Goal: Task Accomplishment & Management: Manage account settings

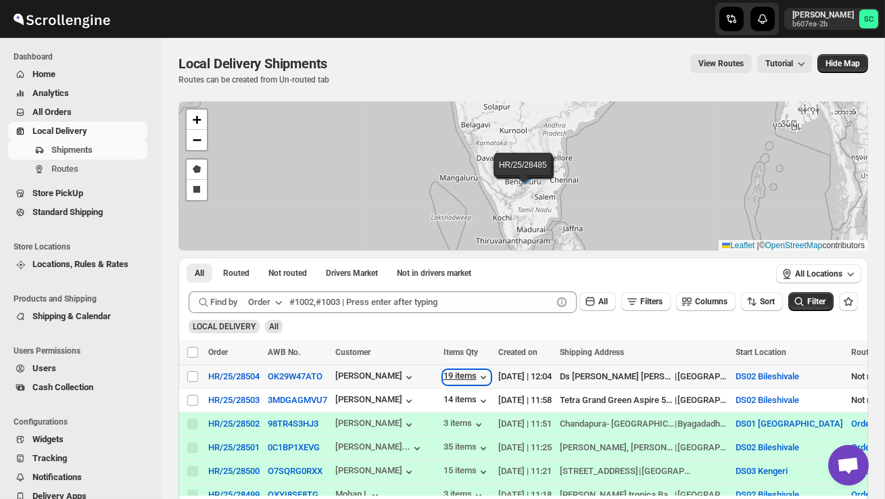
click at [470, 373] on div "19 items" at bounding box center [466, 377] width 47 height 14
click at [195, 401] on input "Select shipment" at bounding box center [192, 400] width 11 height 11
checkbox input "true"
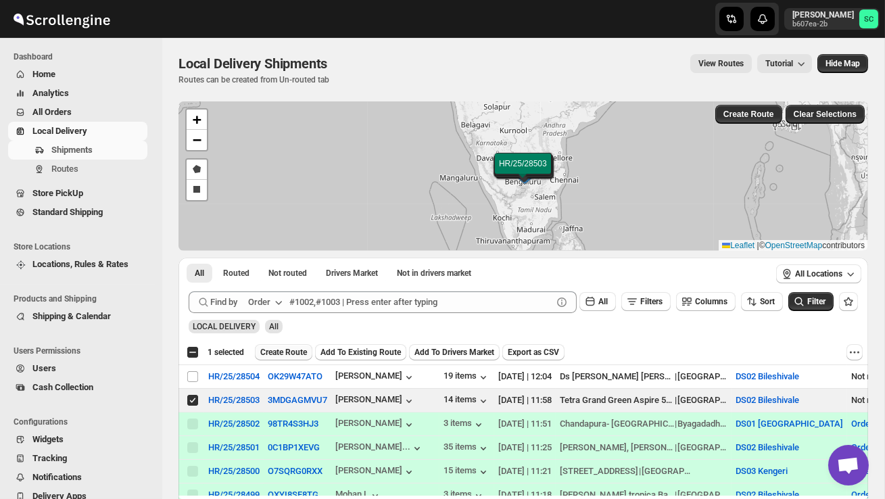
click at [299, 347] on span "Create Route" at bounding box center [283, 352] width 47 height 11
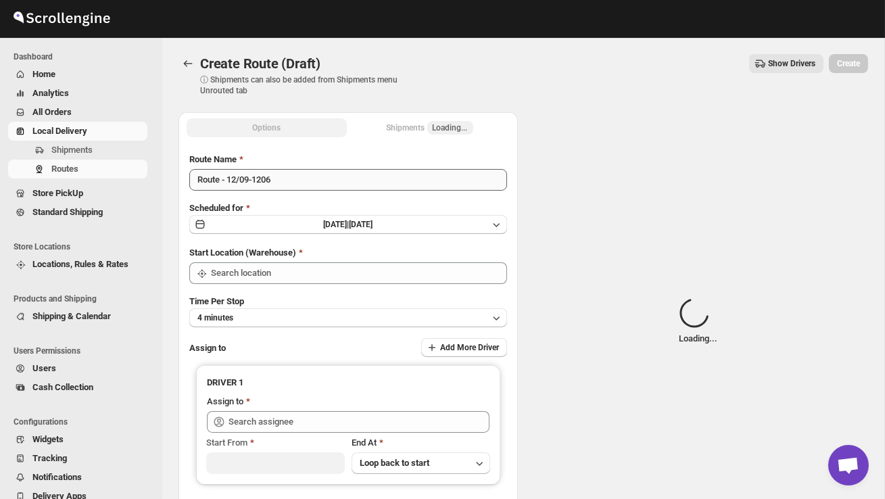
type input "DS02 Bileshivale"
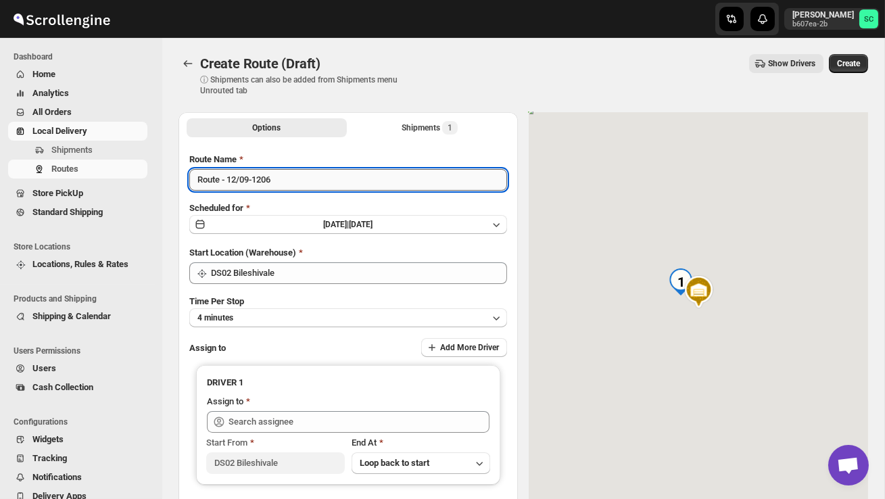
click at [298, 183] on input "Route - 12/09-1206" at bounding box center [348, 180] width 318 height 22
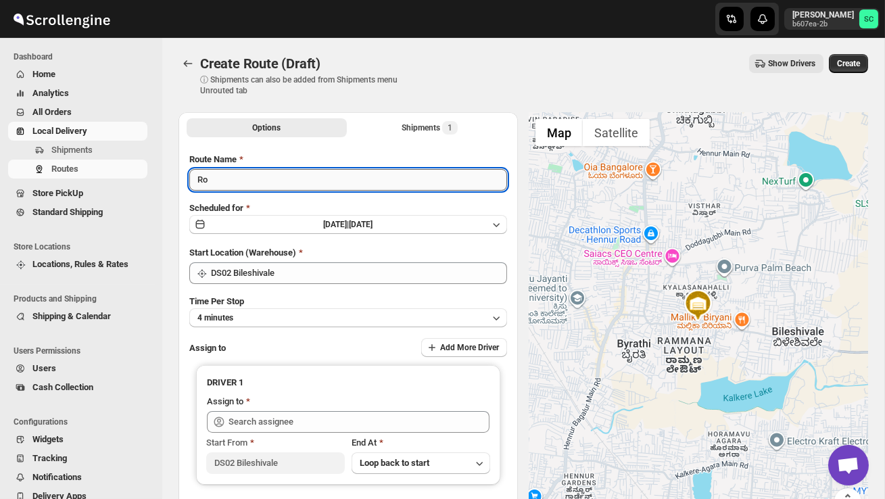
type input "R"
type input "Order no 28503"
click at [299, 313] on button "4 minutes" at bounding box center [348, 317] width 318 height 19
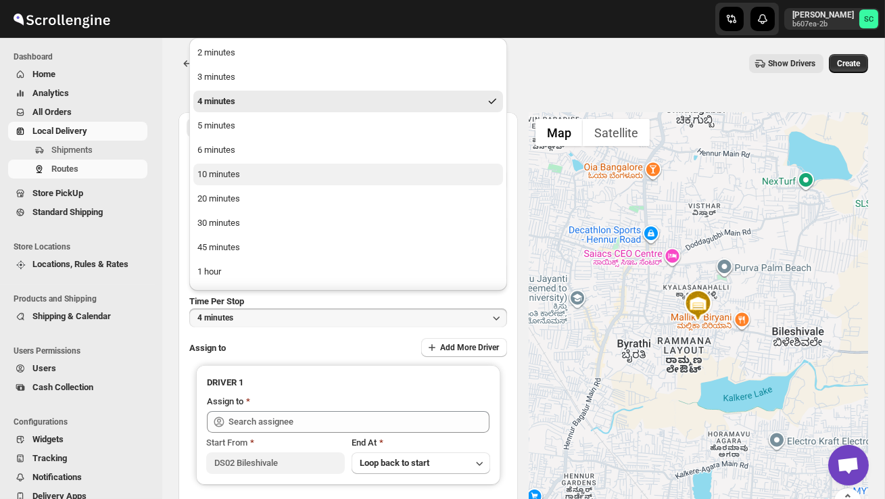
click at [251, 172] on button "10 minutes" at bounding box center [348, 175] width 310 height 22
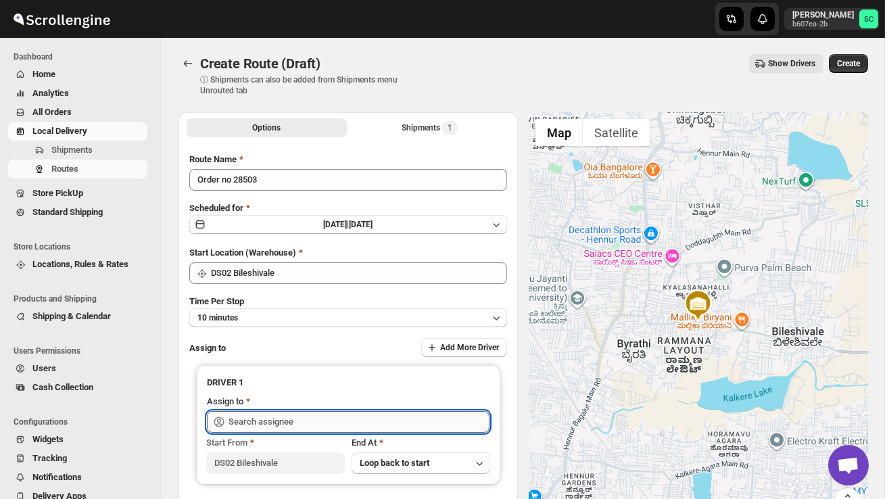
click at [244, 418] on input "text" at bounding box center [358, 422] width 261 height 22
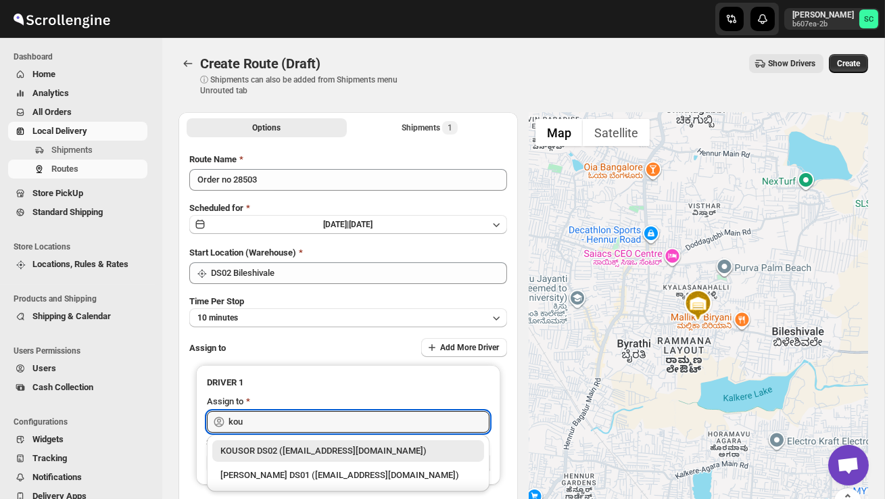
click at [301, 449] on div "KOUSOR DS02 ([EMAIL_ADDRESS][DOMAIN_NAME])" at bounding box center [348, 451] width 256 height 14
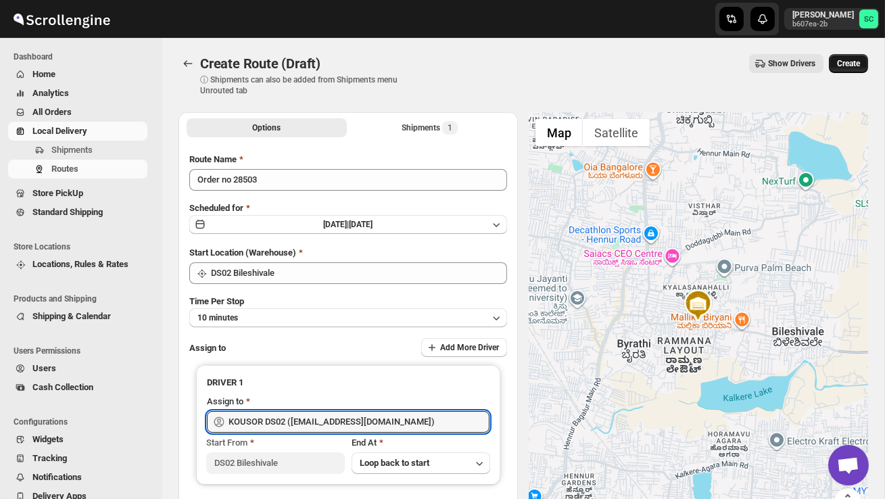
type input "KOUSOR DS02 ([EMAIL_ADDRESS][DOMAIN_NAME])"
click at [854, 69] on button "Create" at bounding box center [848, 63] width 39 height 19
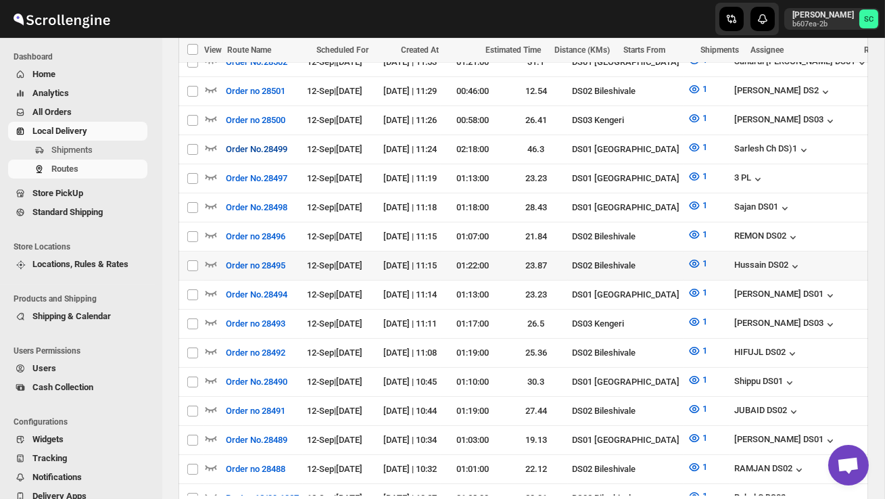
scroll to position [433, 0]
click at [203, 255] on td "Select route" at bounding box center [191, 265] width 26 height 29
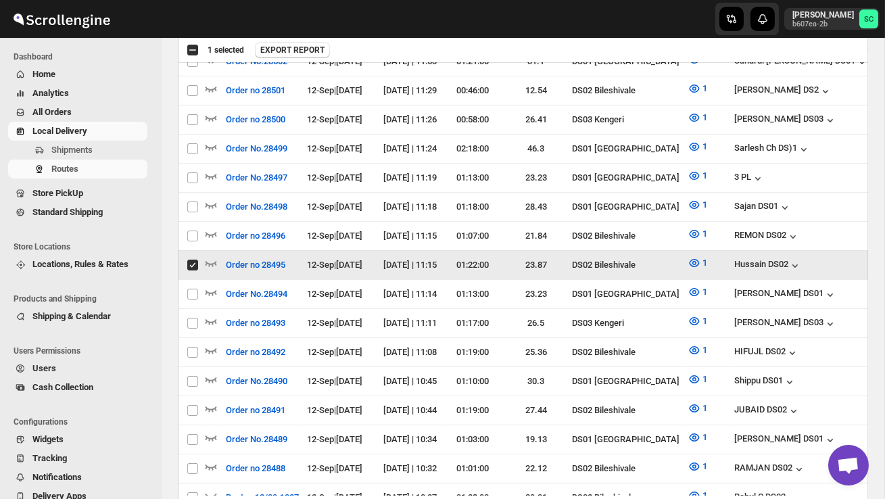
click at [196, 260] on input "Select route" at bounding box center [192, 265] width 11 height 11
checkbox input "false"
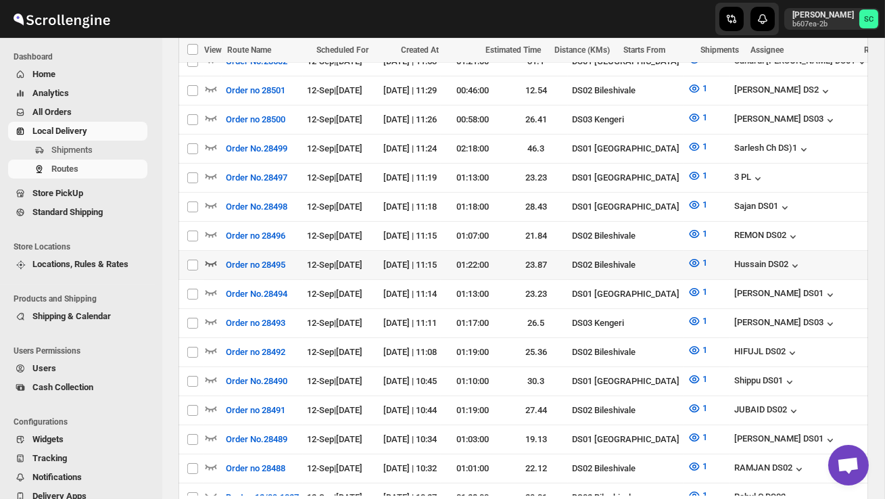
click at [205, 261] on icon "button" at bounding box center [210, 263] width 11 height 5
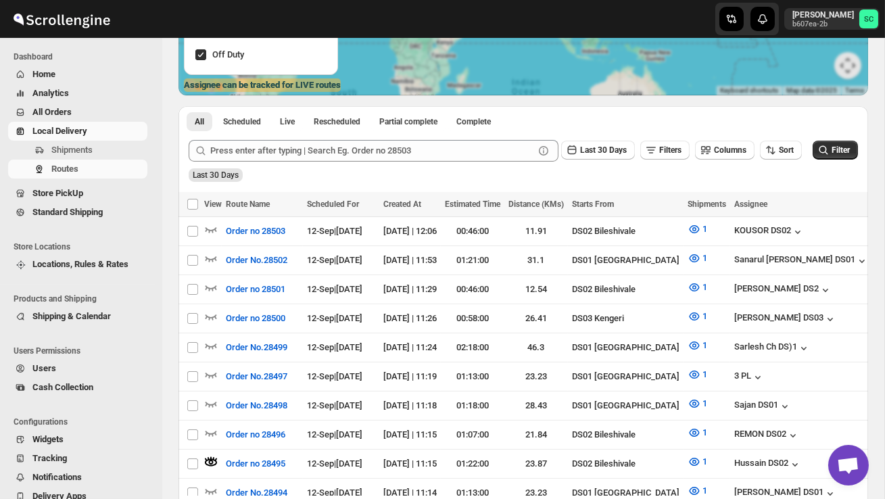
scroll to position [0, 0]
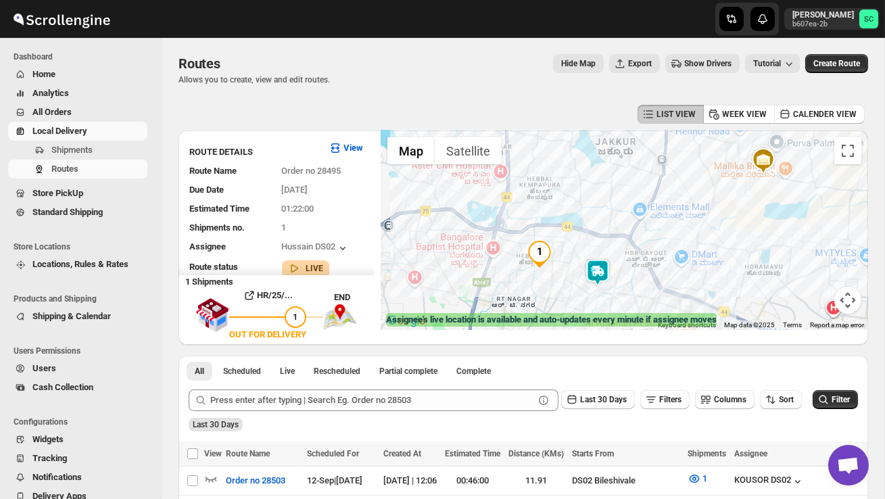
click at [602, 274] on img at bounding box center [597, 272] width 27 height 27
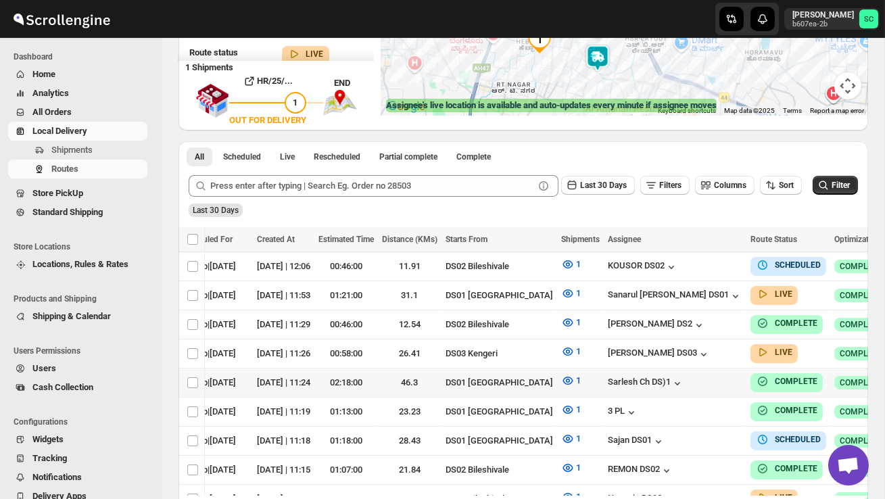
scroll to position [203, 0]
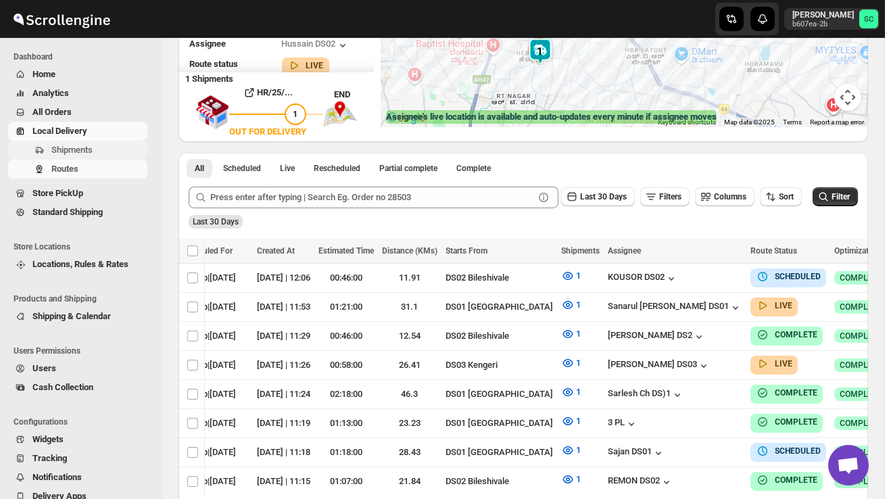
click at [91, 152] on span "Shipments" at bounding box center [71, 150] width 41 height 10
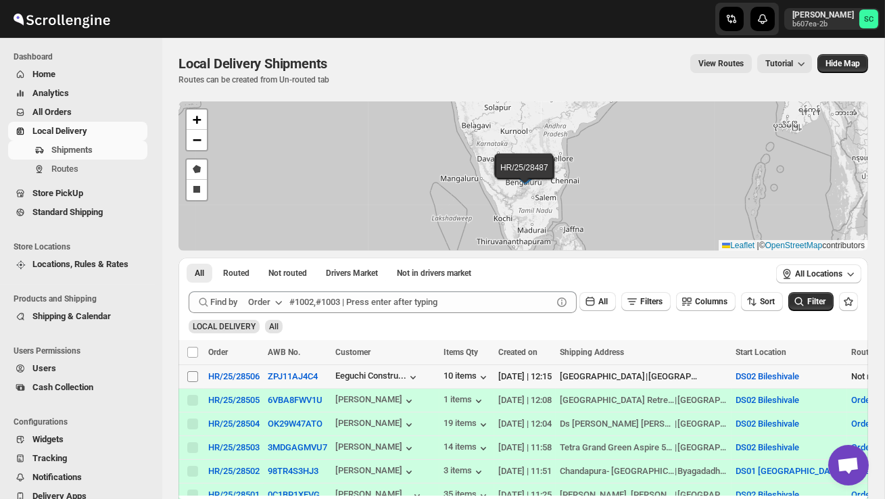
click at [193, 377] on input "Select shipment" at bounding box center [192, 376] width 11 height 11
checkbox input "true"
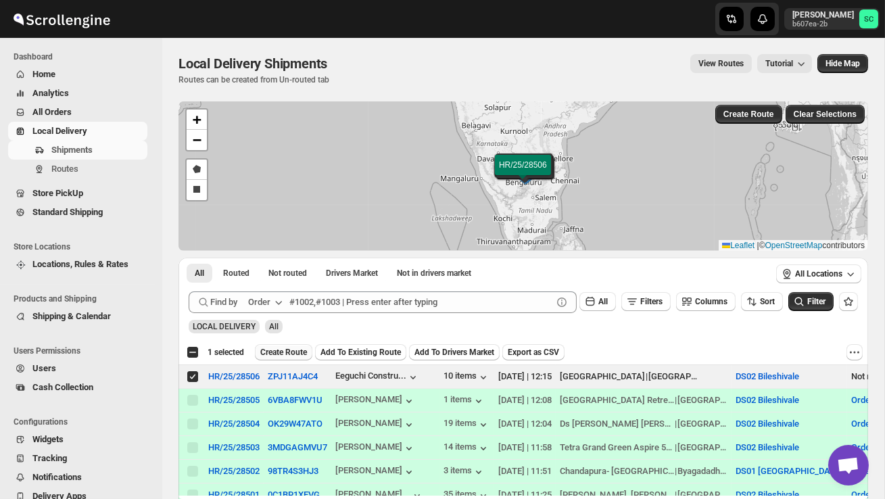
click at [283, 350] on span "Create Route" at bounding box center [283, 352] width 47 height 11
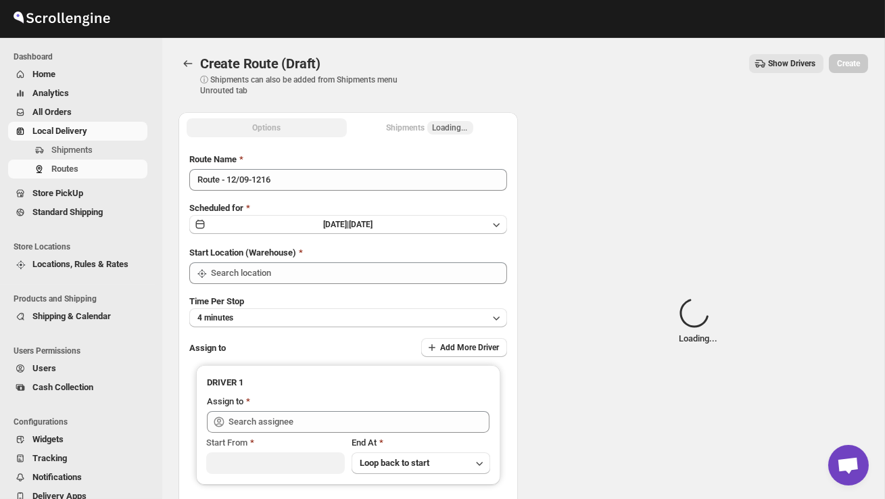
type input "DS02 Bileshivale"
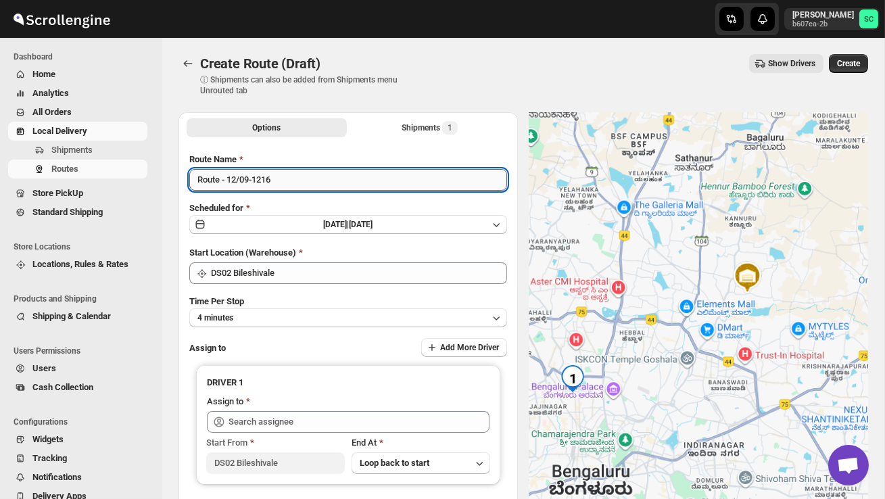
click at [283, 182] on input "Route - 12/09-1216" at bounding box center [348, 180] width 318 height 22
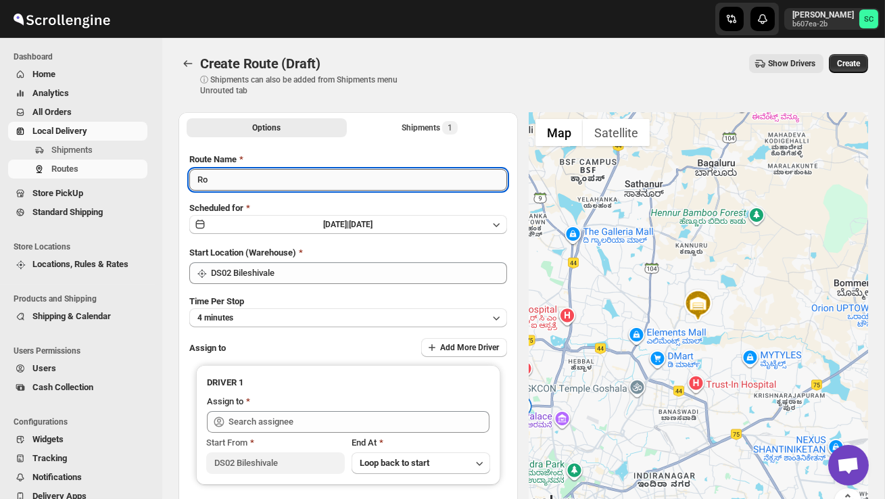
type input "R"
type input "Order no 28506"
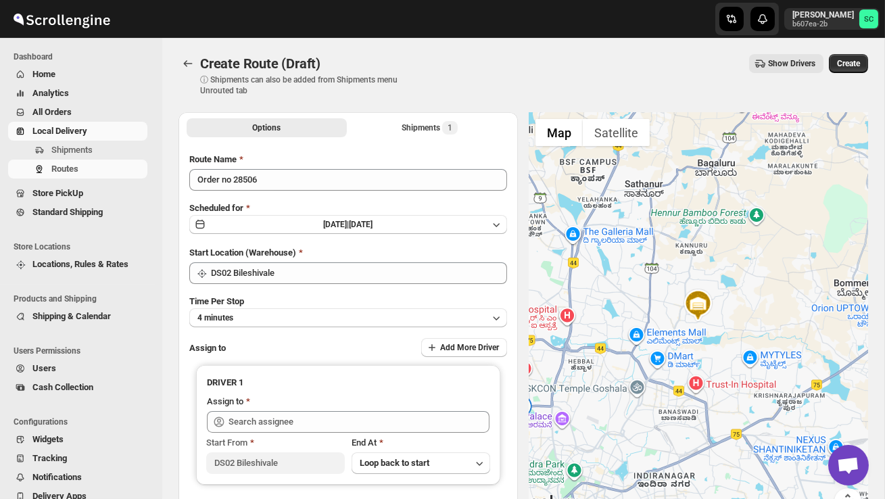
click at [305, 306] on div "Time Per Stop 4 minutes" at bounding box center [348, 311] width 318 height 32
click at [304, 312] on button "4 minutes" at bounding box center [348, 317] width 318 height 19
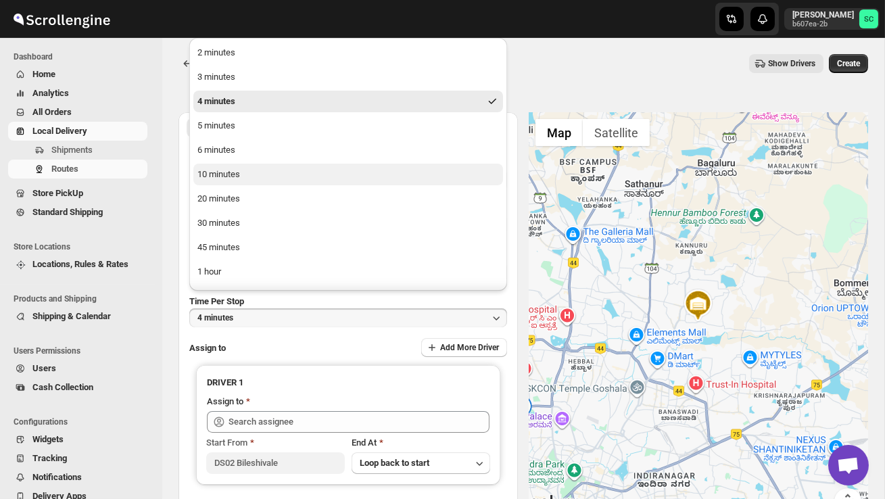
click at [238, 174] on div "10 minutes" at bounding box center [218, 175] width 43 height 14
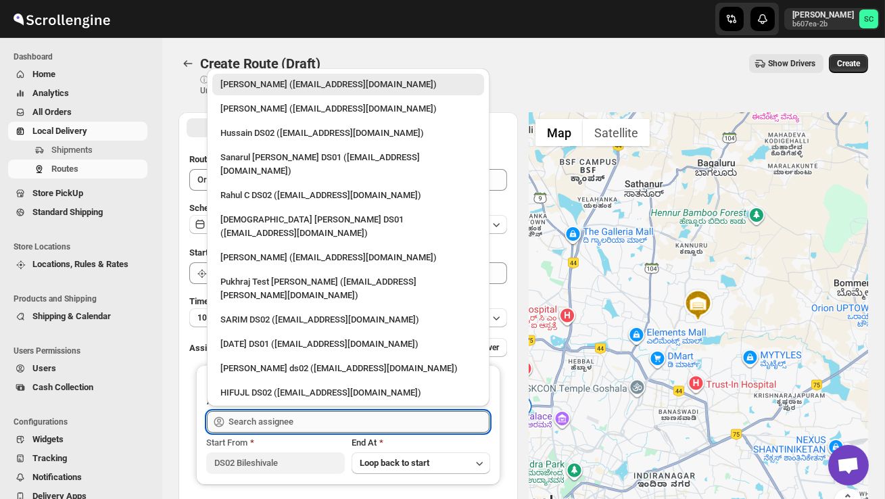
click at [262, 422] on input "text" at bounding box center [358, 422] width 261 height 22
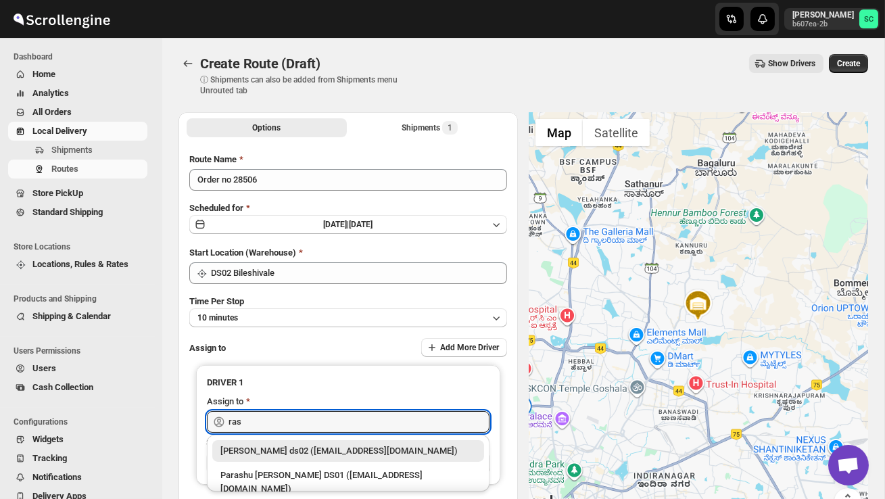
click at [304, 454] on div "[PERSON_NAME] ds02 ([EMAIL_ADDRESS][DOMAIN_NAME])" at bounding box center [348, 451] width 256 height 14
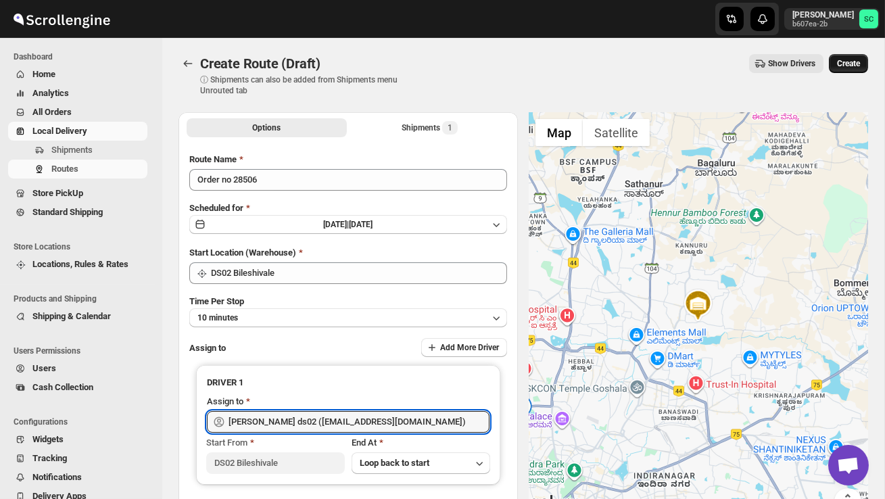
type input "[PERSON_NAME] ds02 ([EMAIL_ADDRESS][DOMAIN_NAME])"
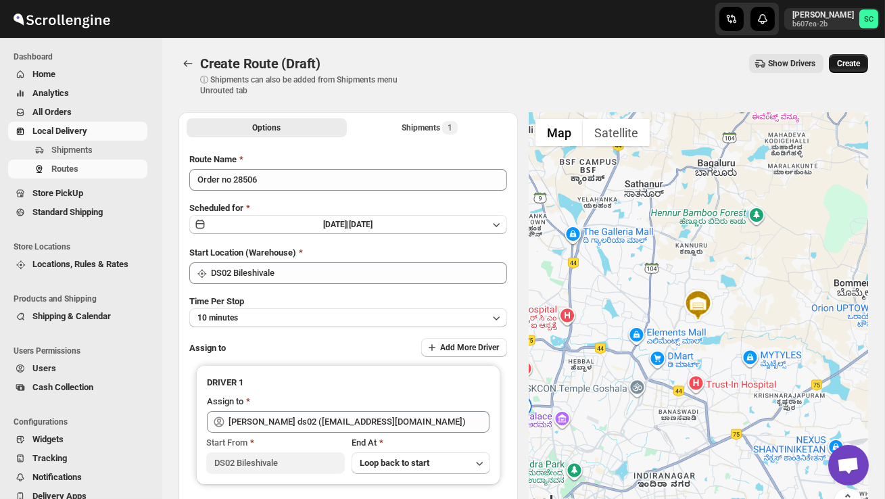
click at [851, 62] on span "Create" at bounding box center [848, 63] width 23 height 11
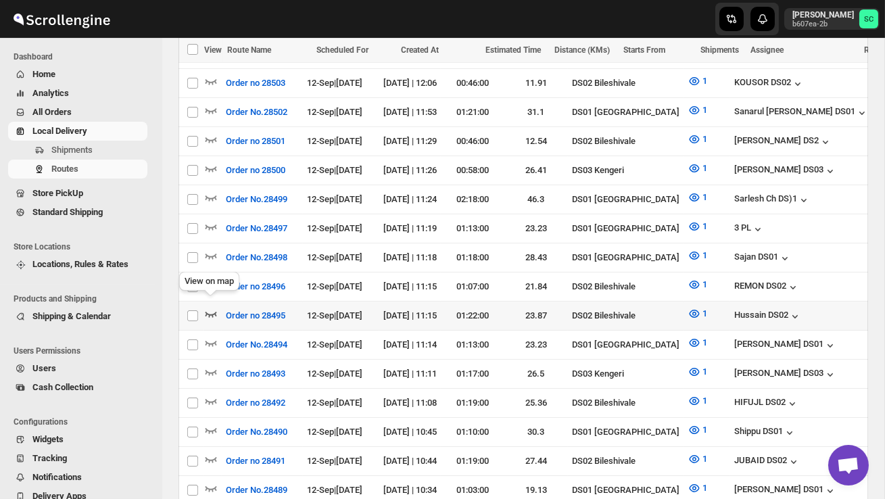
click at [213, 307] on icon "button" at bounding box center [211, 314] width 14 height 14
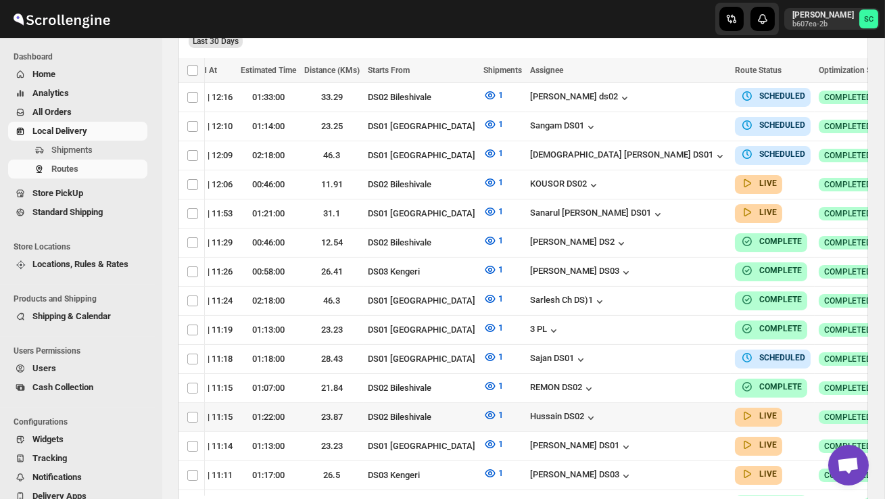
scroll to position [0, 204]
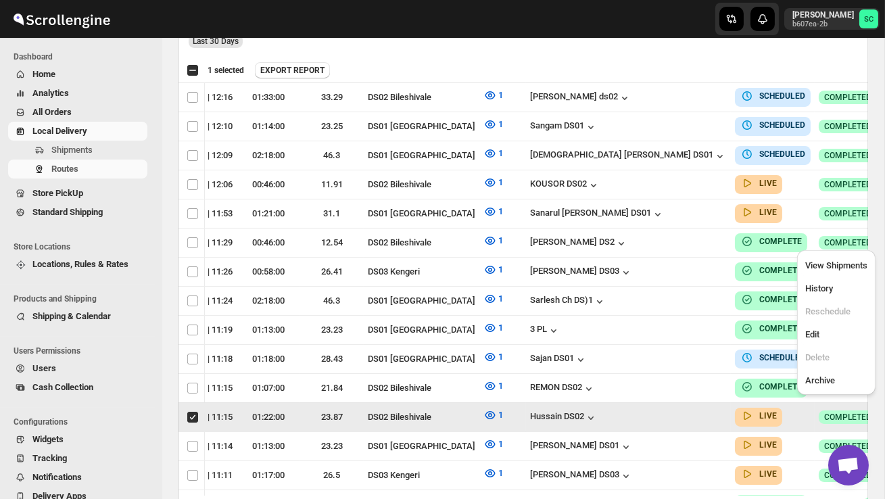
scroll to position [0, 1]
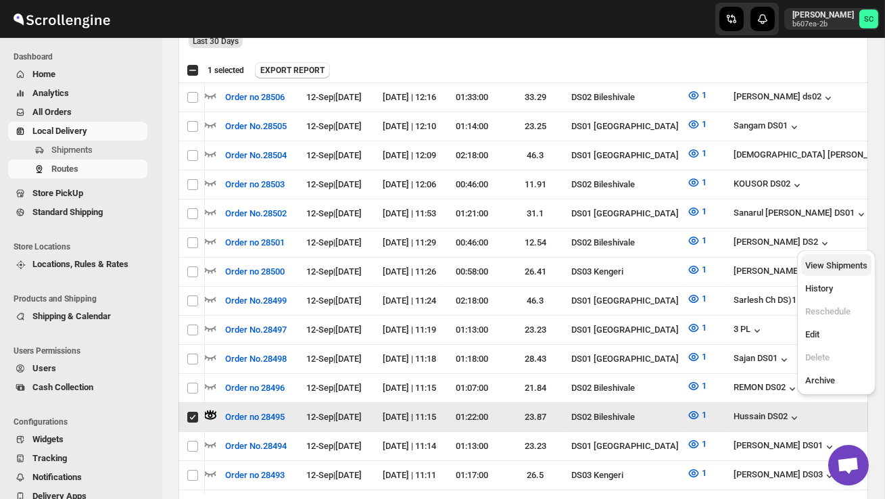
click at [829, 266] on span "View Shipments" at bounding box center [836, 265] width 62 height 10
checkbox input "false"
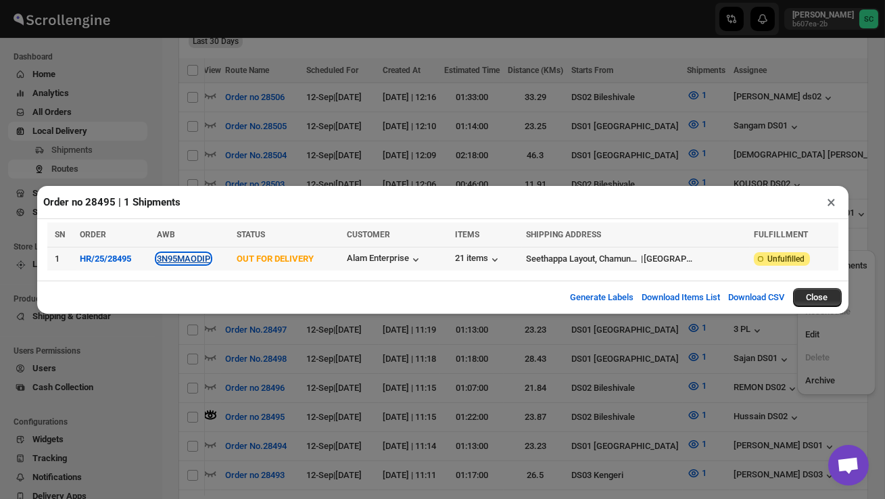
click at [189, 260] on button "3N95MAODIP" at bounding box center [183, 258] width 53 height 10
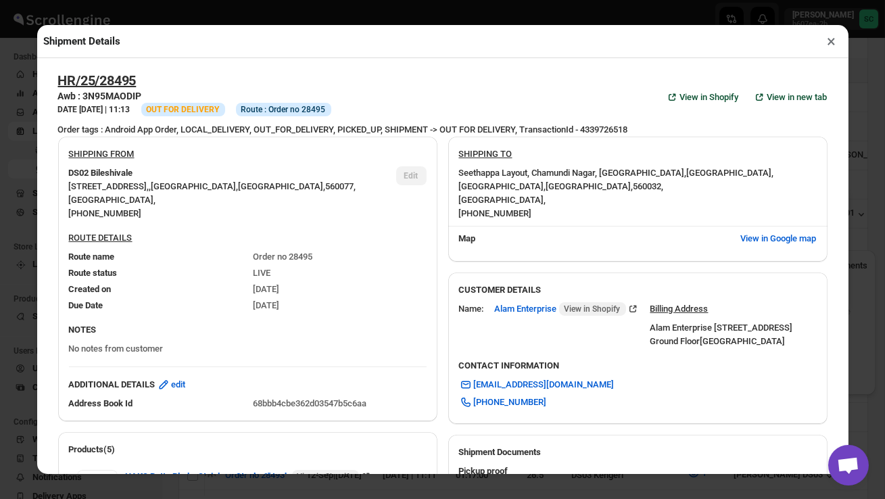
scroll to position [674, 0]
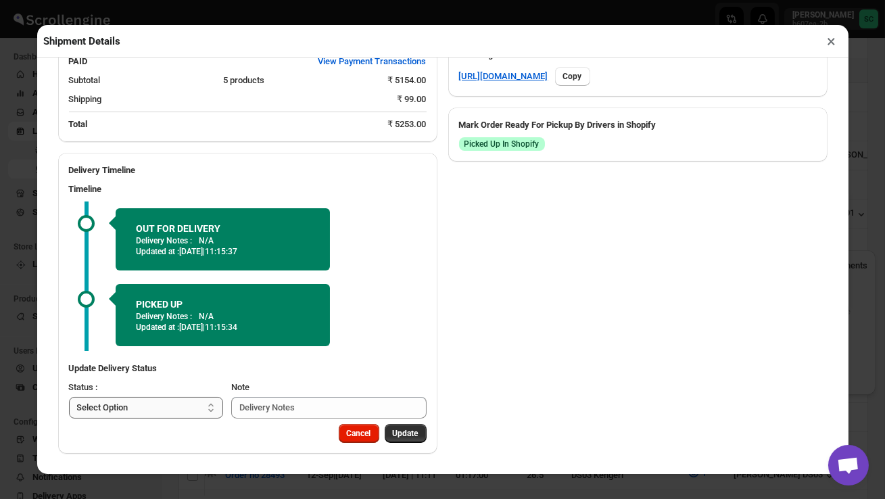
click at [205, 412] on select "Select Option PICKED UP OUT FOR DELIVERY RESCHEDULE DELIVERED CANCELLED" at bounding box center [146, 408] width 155 height 22
select select "DELIVERED"
click at [403, 427] on button "Update" at bounding box center [406, 433] width 42 height 19
select select
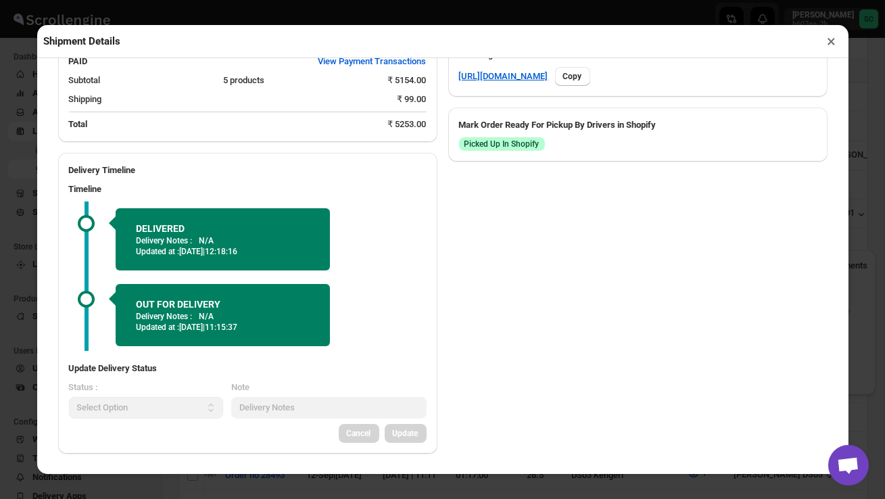
click at [831, 42] on button "×" at bounding box center [832, 41] width 20 height 19
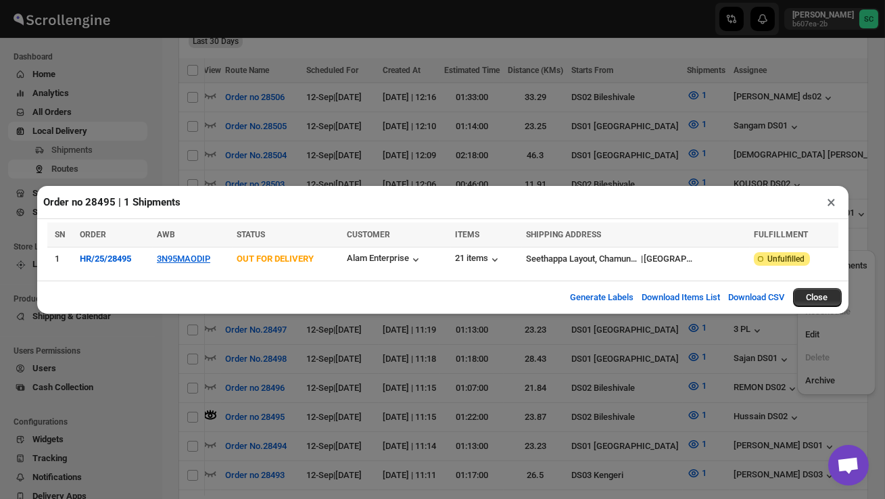
click at [833, 198] on button "×" at bounding box center [832, 202] width 20 height 19
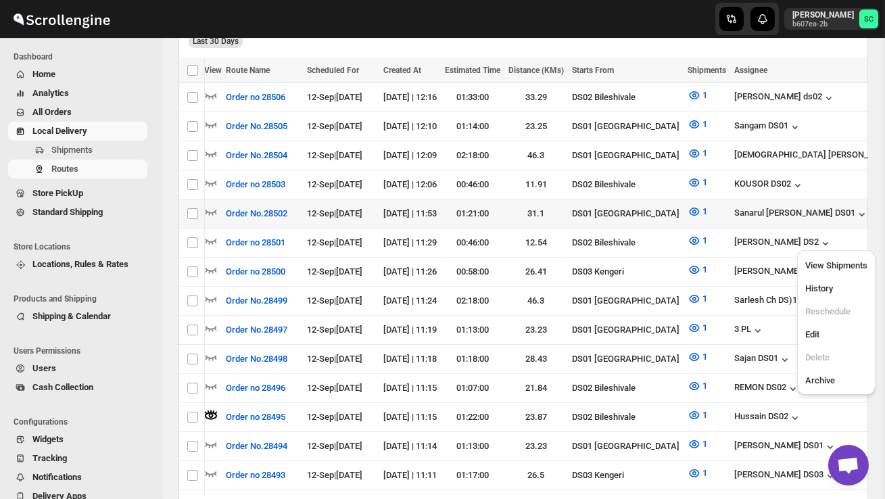
scroll to position [0, 0]
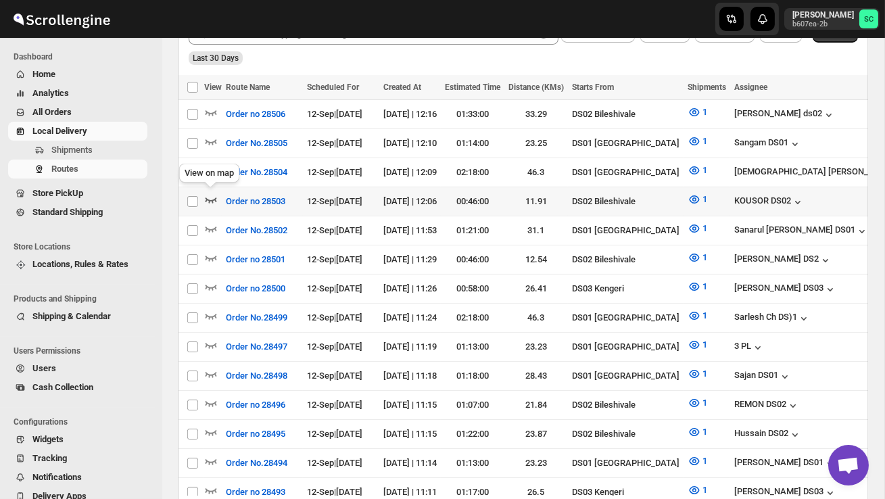
click at [212, 195] on icon "button" at bounding box center [211, 200] width 14 height 14
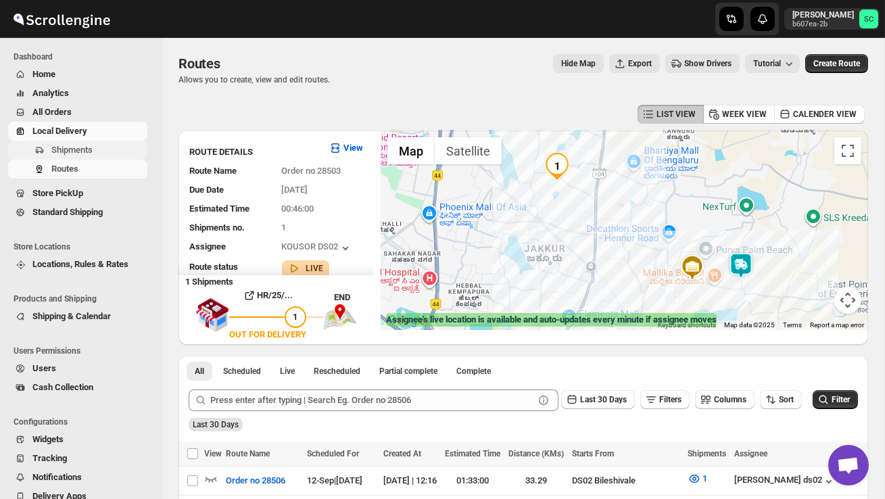
click at [78, 152] on span "Shipments" at bounding box center [71, 150] width 41 height 10
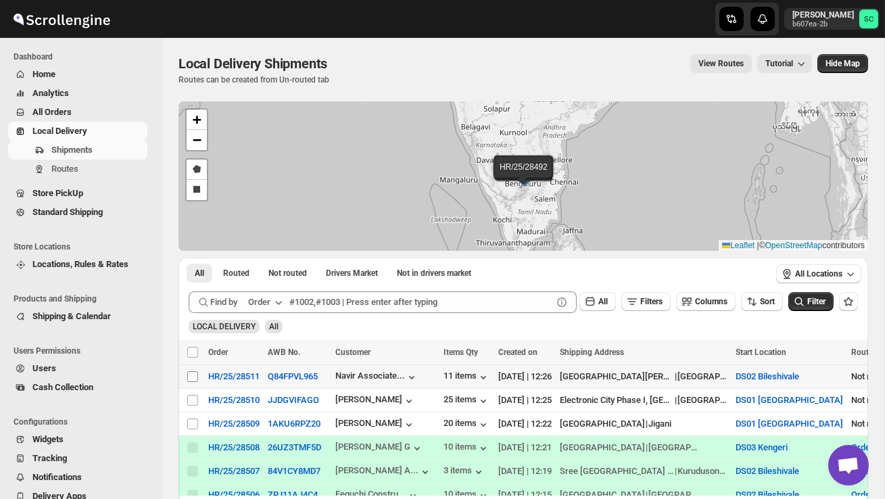
click at [195, 374] on input "Select shipment" at bounding box center [192, 376] width 11 height 11
checkbox input "true"
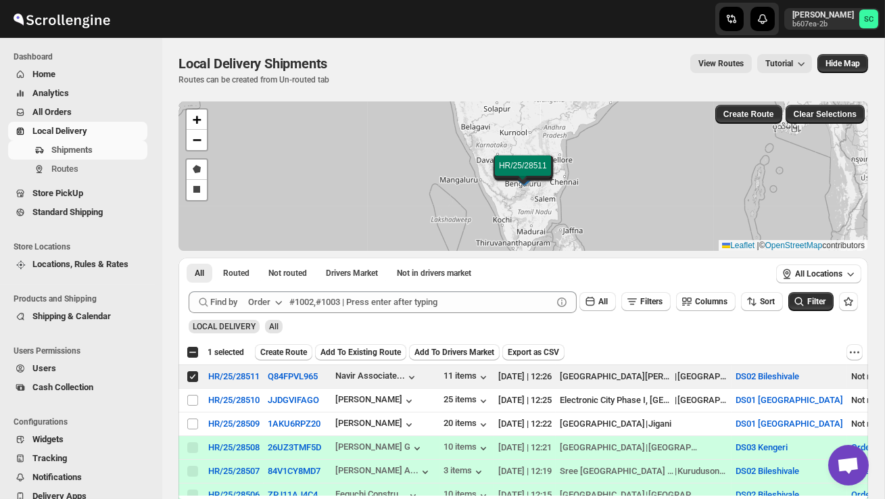
click at [286, 357] on span "Create Route" at bounding box center [283, 352] width 47 height 11
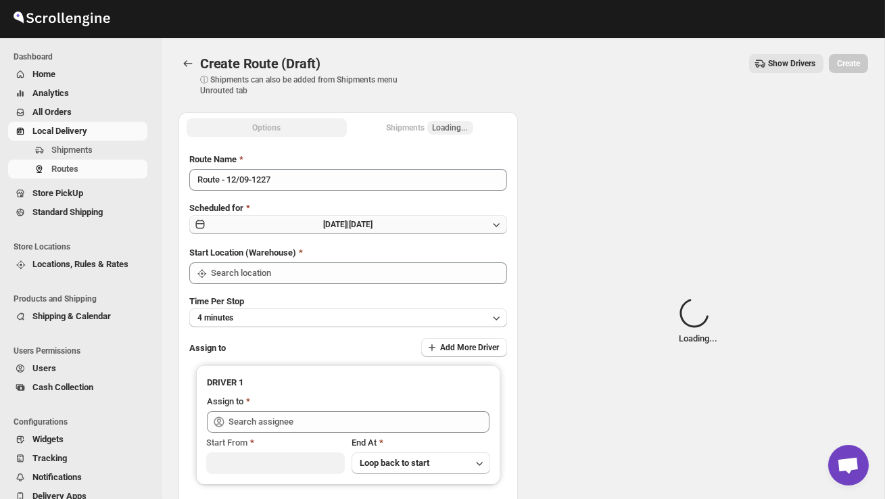
type input "DS02 Bileshivale"
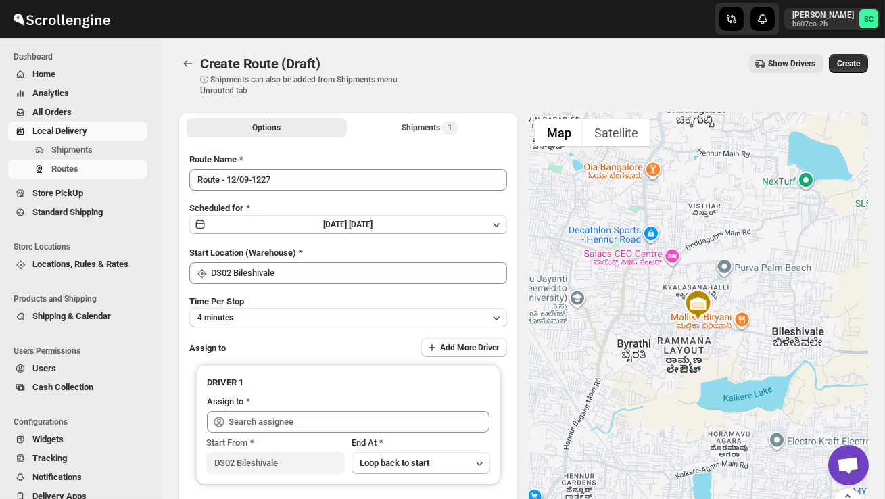
click at [304, 194] on div "Route Name Route - 12/09-1227 Scheduled for [DATE] | [DATE] Start Location (War…" at bounding box center [348, 338] width 318 height 370
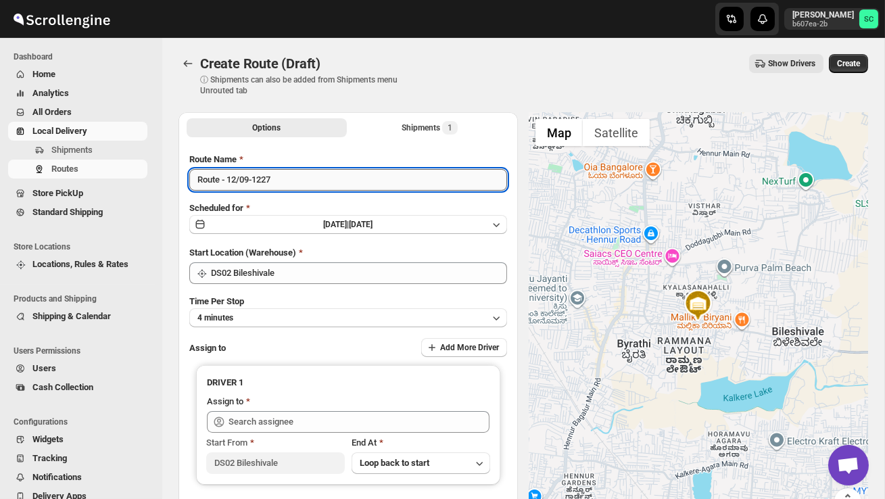
click at [295, 182] on input "Route - 12/09-1227" at bounding box center [348, 180] width 318 height 22
type input "R"
type input "o"
type input "Order no 28511"
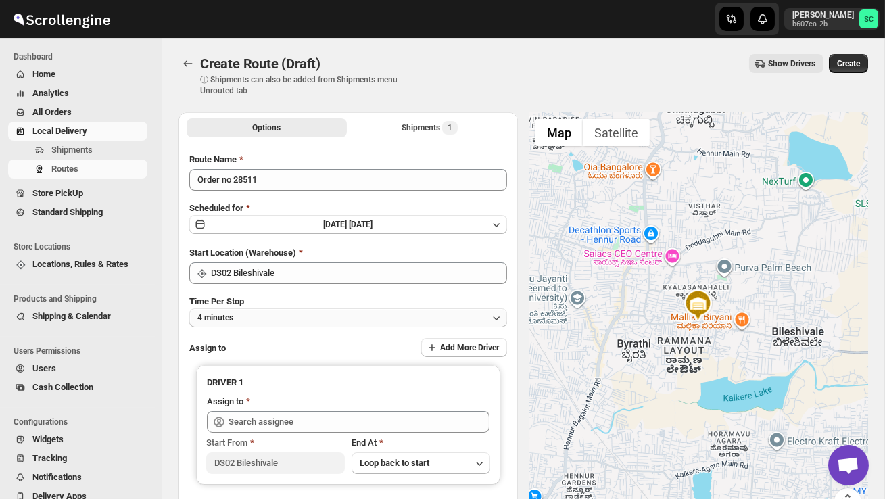
click at [317, 318] on button "4 minutes" at bounding box center [348, 317] width 318 height 19
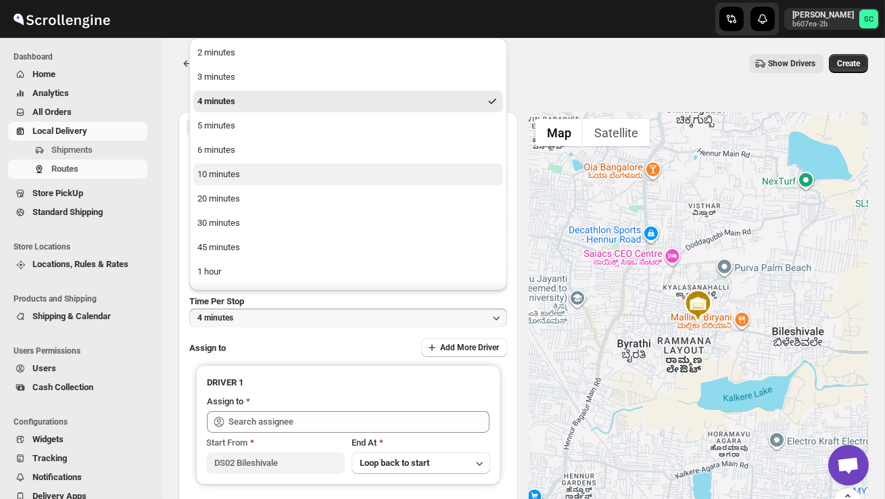
click at [251, 171] on button "10 minutes" at bounding box center [348, 175] width 310 height 22
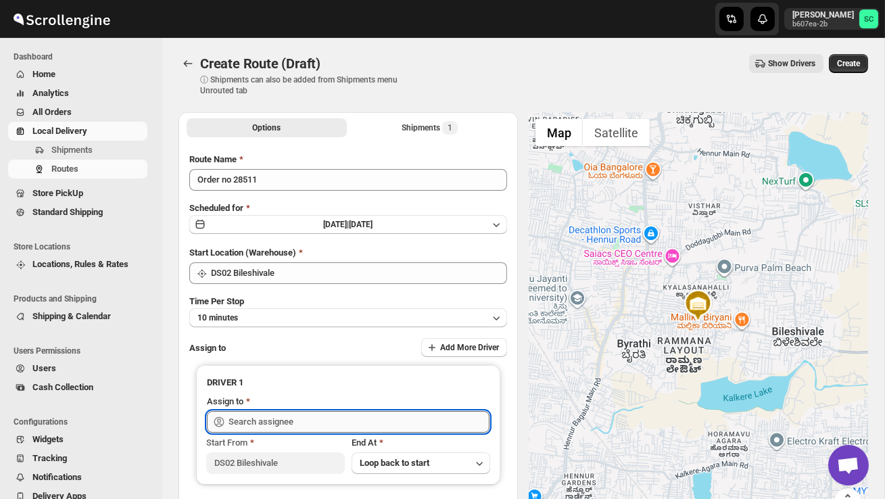
click at [262, 417] on input "text" at bounding box center [358, 422] width 261 height 22
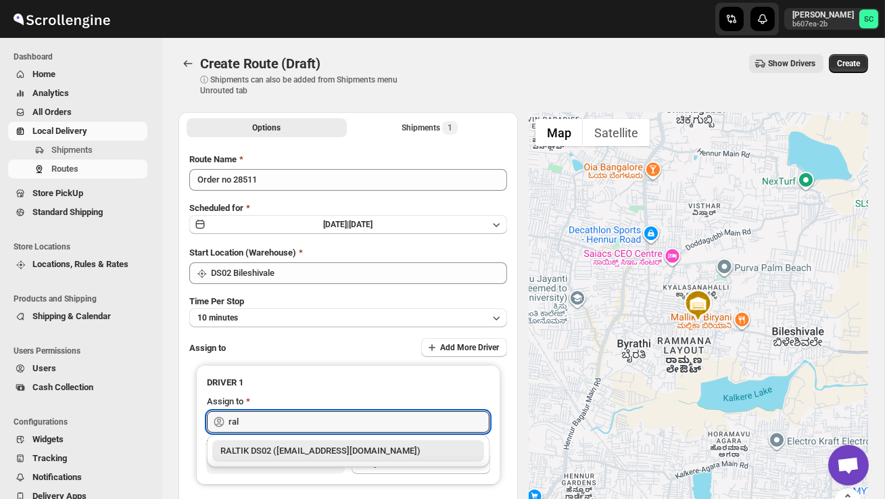
click at [293, 448] on div "RALTIK DS02 ([EMAIL_ADDRESS][DOMAIN_NAME])" at bounding box center [348, 451] width 256 height 14
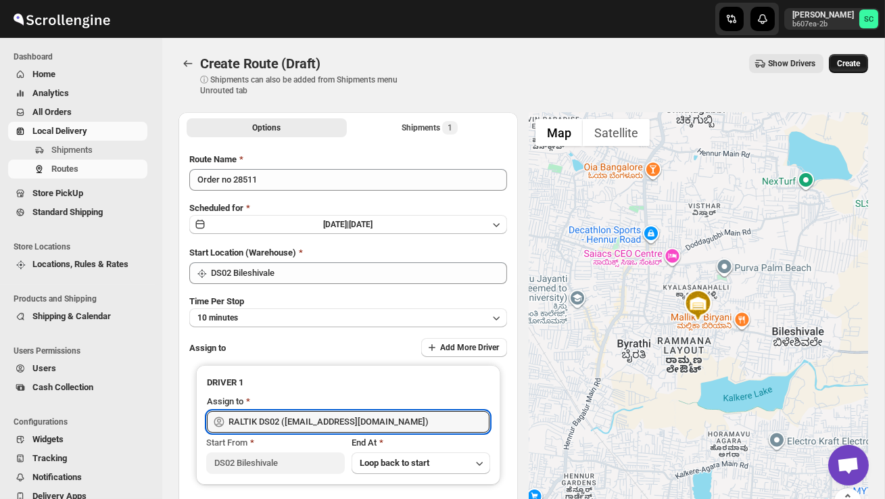
type input "RALTIK DS02 ([EMAIL_ADDRESS][DOMAIN_NAME])"
click at [842, 71] on button "Create" at bounding box center [848, 63] width 39 height 19
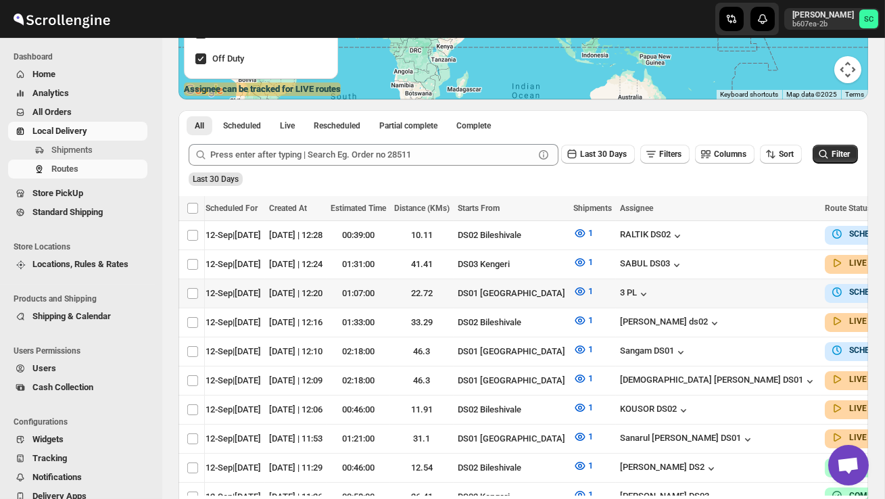
scroll to position [0, 189]
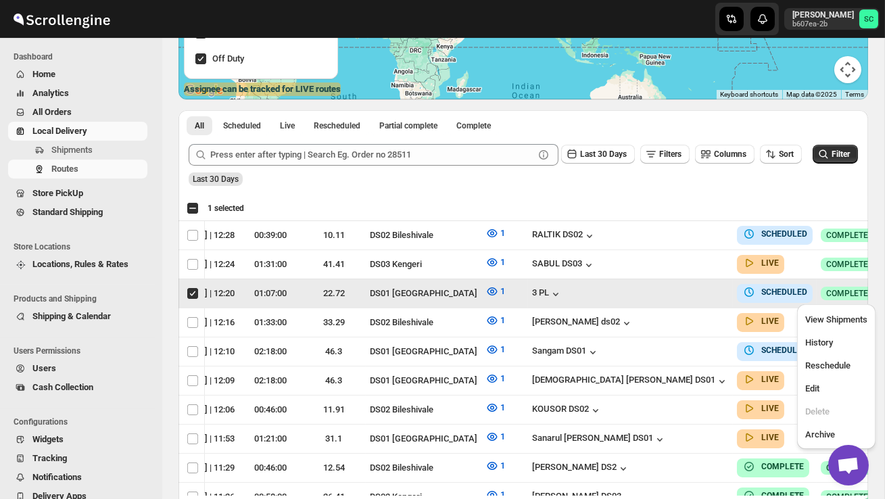
scroll to position [0, 1]
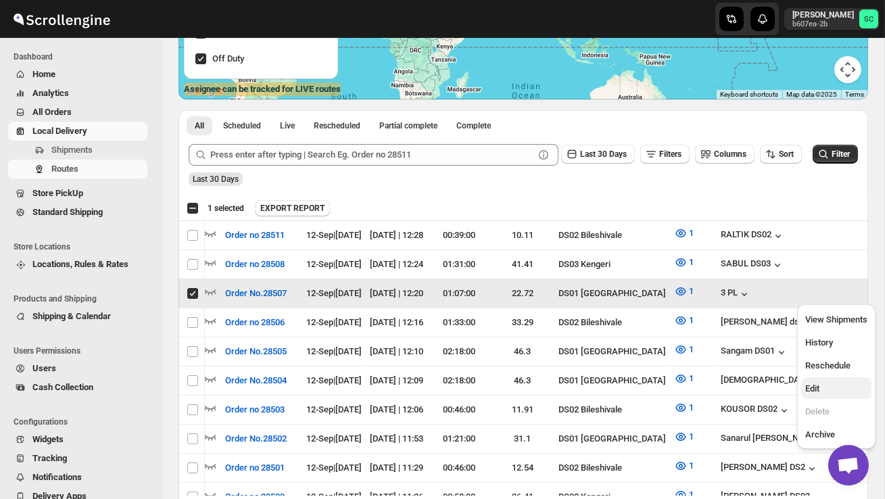
click at [825, 386] on span "Edit" at bounding box center [836, 389] width 62 height 14
checkbox input "false"
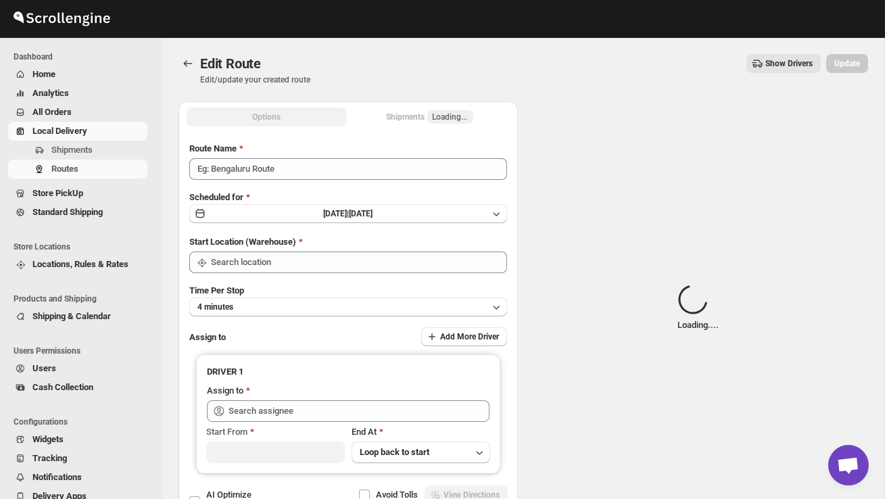
type input "Order No.28507"
type input "DS01 [GEOGRAPHIC_DATA]"
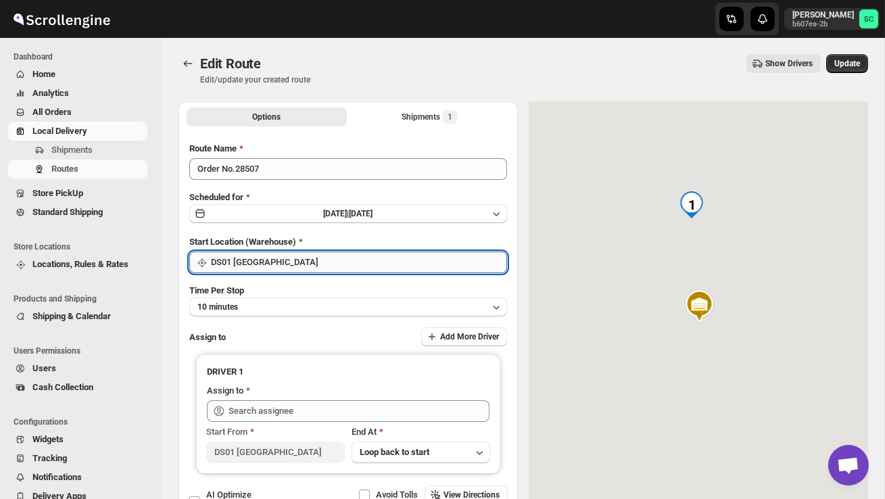
type input "3 PL ([EMAIL_ADDRESS][DOMAIN_NAME])"
click at [353, 258] on input "DS01 [GEOGRAPHIC_DATA]" at bounding box center [359, 262] width 296 height 22
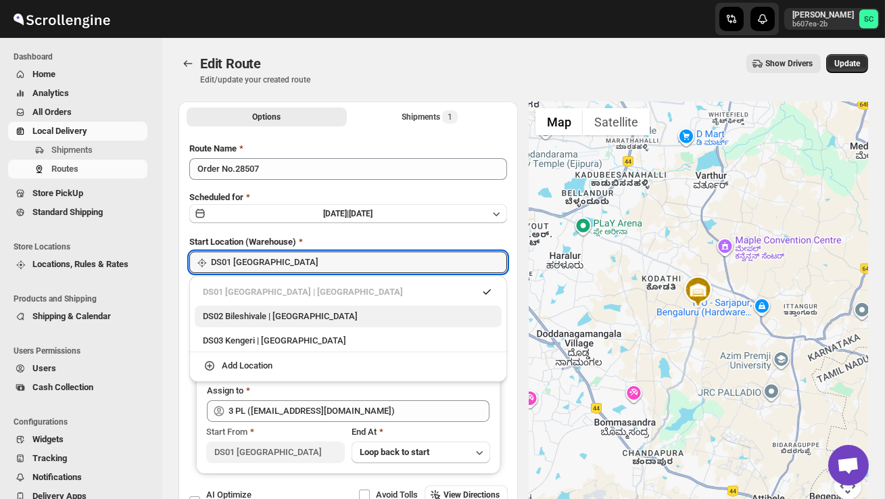
click at [324, 310] on div "DS02 Bileshivale | [GEOGRAPHIC_DATA]" at bounding box center [348, 317] width 291 height 14
type input "DS02 Bileshivale"
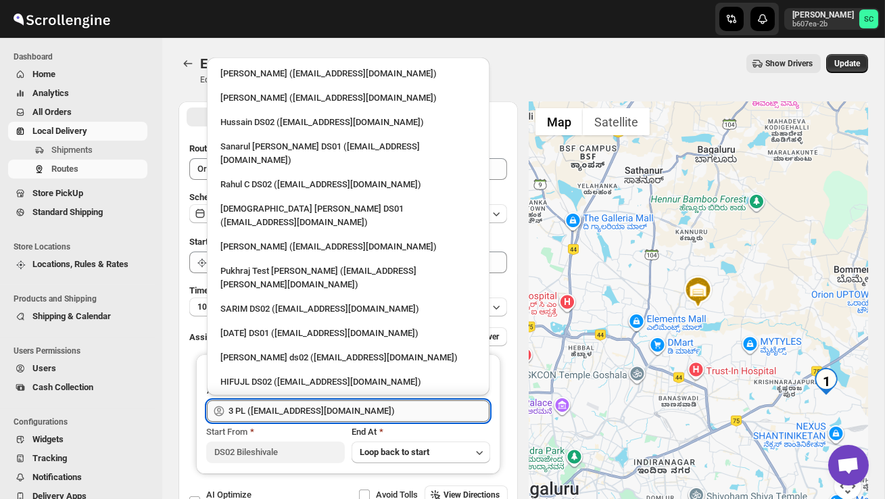
click at [358, 401] on input "3 PL ([EMAIL_ADDRESS][DOMAIN_NAME])" at bounding box center [358, 411] width 261 height 22
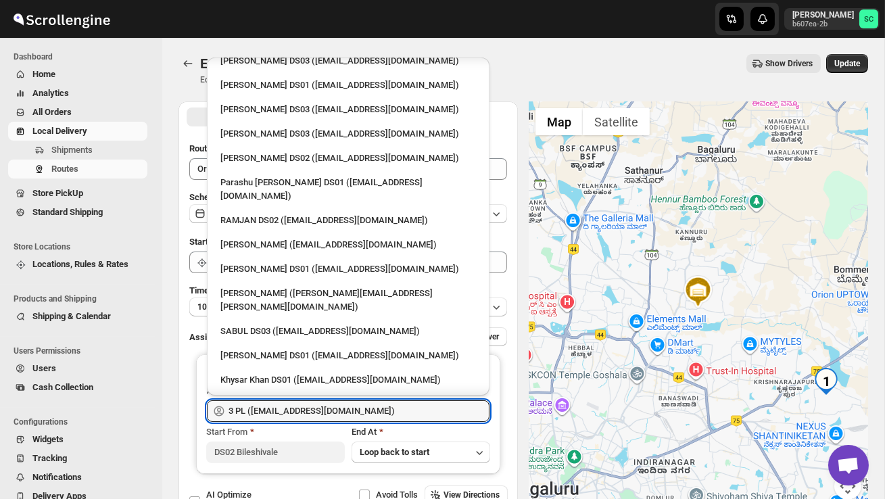
scroll to position [1000, 0]
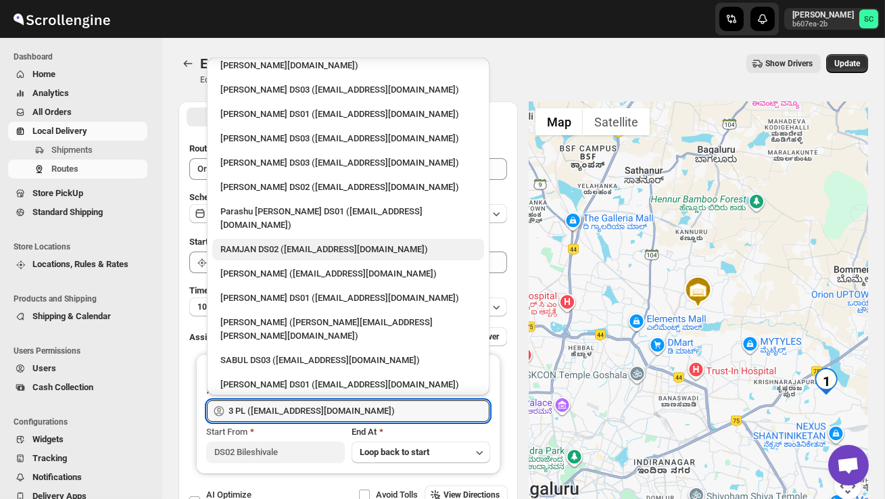
click at [265, 243] on div "RAMJAN DS02 ([EMAIL_ADDRESS][DOMAIN_NAME])" at bounding box center [348, 250] width 256 height 14
type input "RAMJAN DS02 ([EMAIL_ADDRESS][DOMAIN_NAME])"
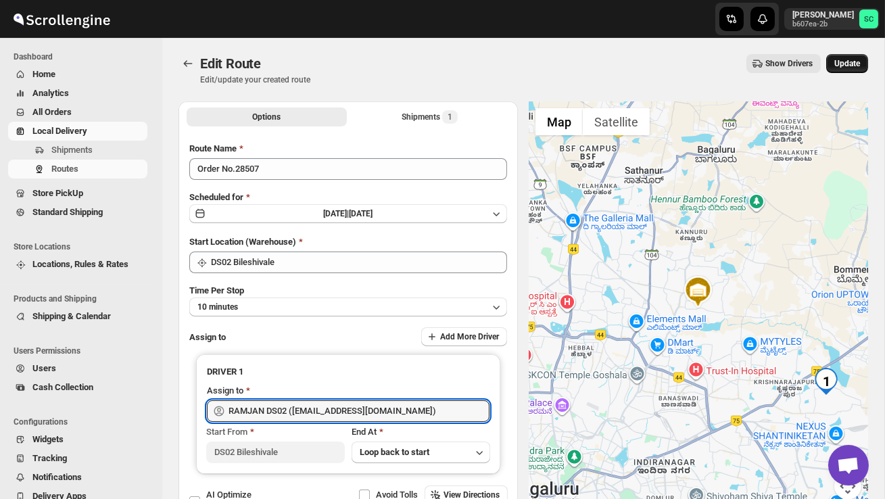
click at [849, 64] on span "Update" at bounding box center [847, 63] width 26 height 11
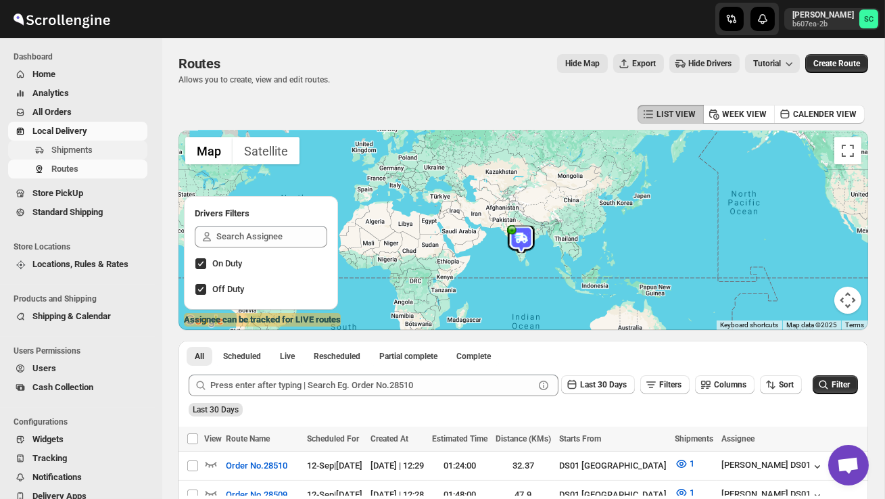
click at [100, 147] on span "Shipments" at bounding box center [97, 150] width 93 height 14
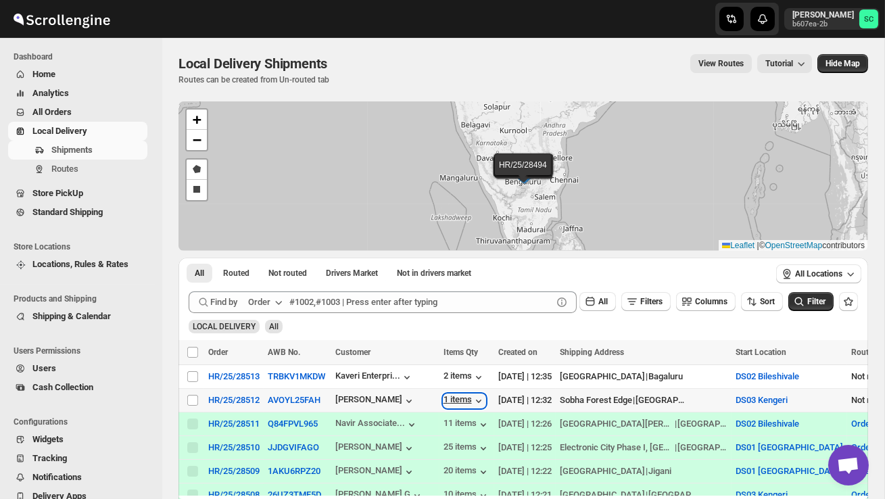
click at [480, 400] on div "1 items" at bounding box center [464, 401] width 42 height 14
click at [193, 374] on input "Select shipment" at bounding box center [192, 376] width 11 height 11
checkbox input "true"
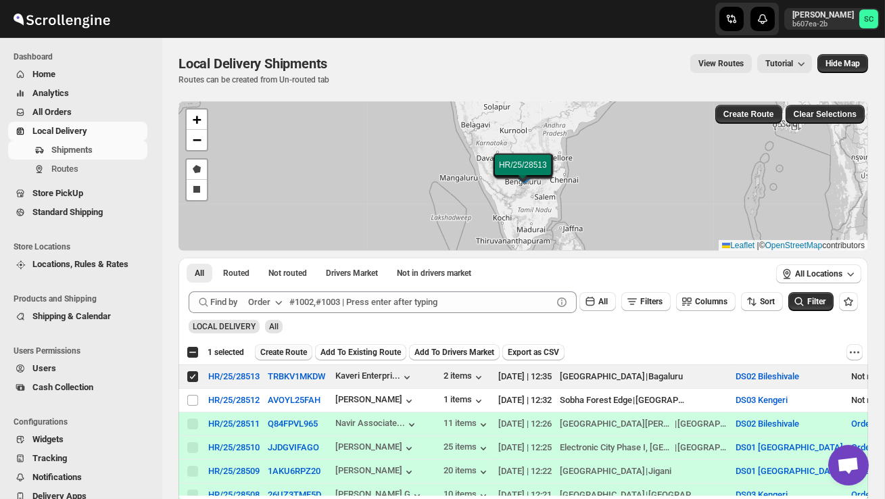
click at [287, 349] on span "Create Route" at bounding box center [283, 352] width 47 height 11
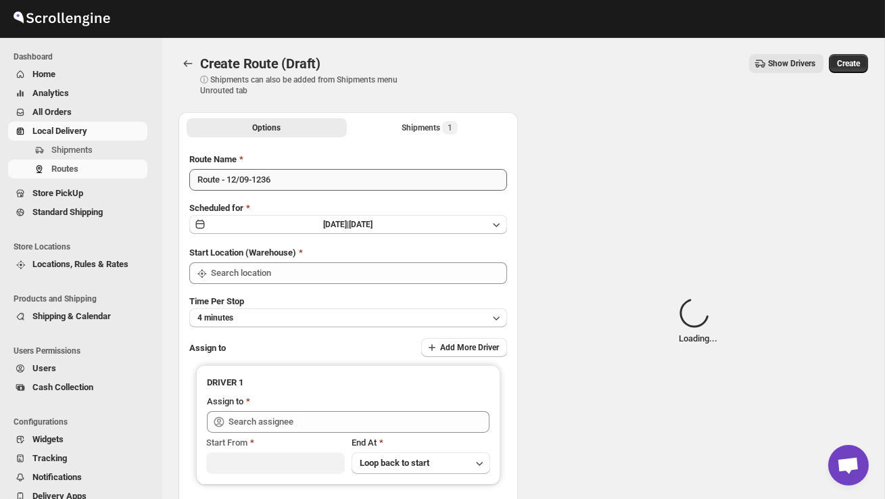
type input "DS02 Bileshivale"
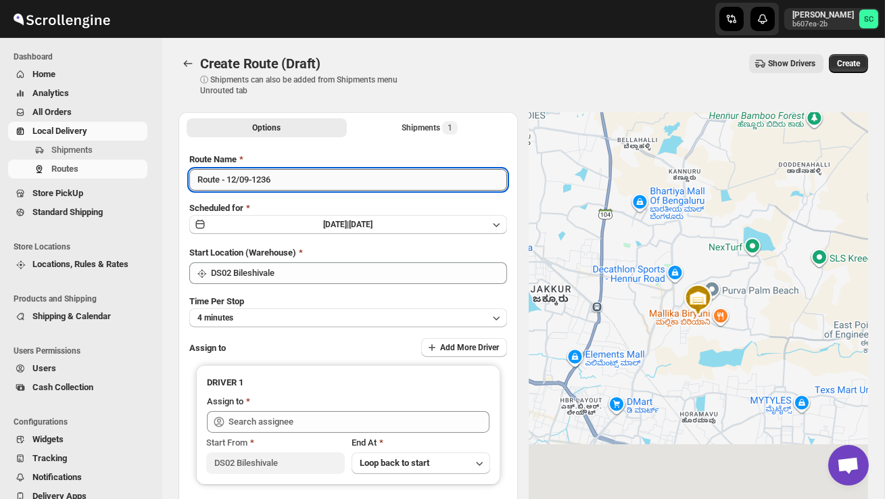
click at [284, 180] on input "Route - 12/09-1236" at bounding box center [348, 180] width 318 height 22
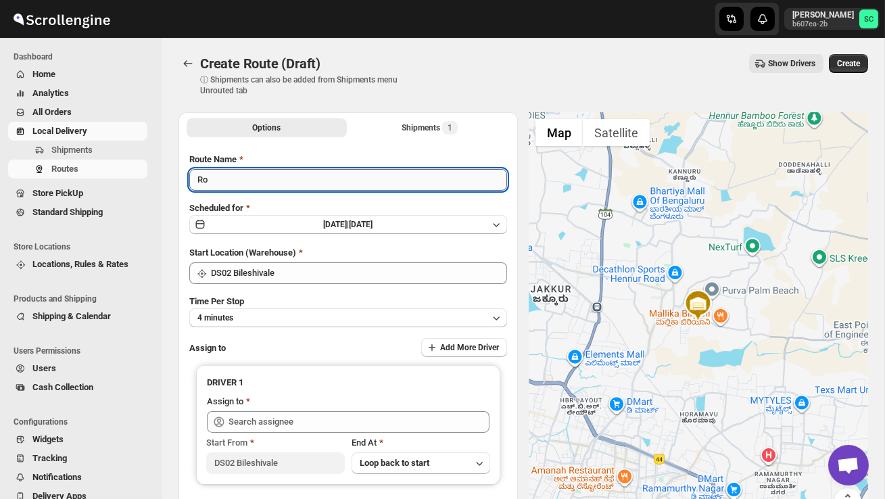
type input "R"
type input "Order no 28513"
click at [308, 310] on button "4 minutes" at bounding box center [348, 317] width 318 height 19
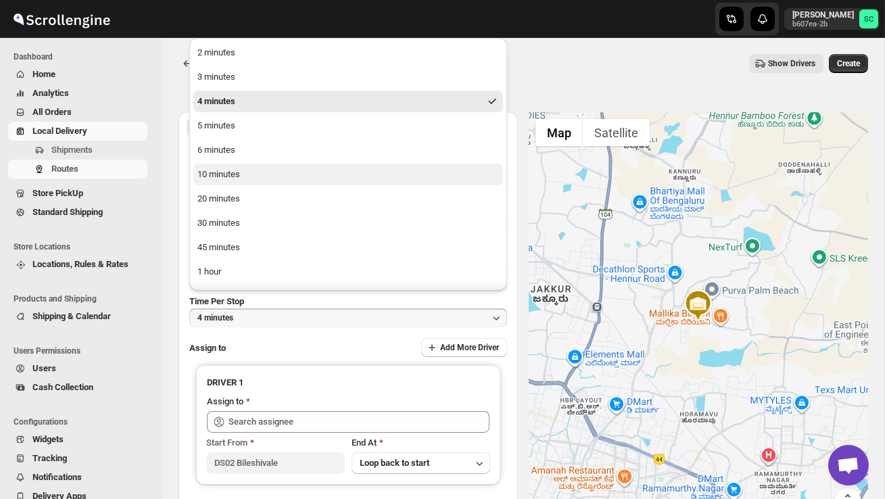
click at [247, 176] on button "10 minutes" at bounding box center [348, 175] width 310 height 22
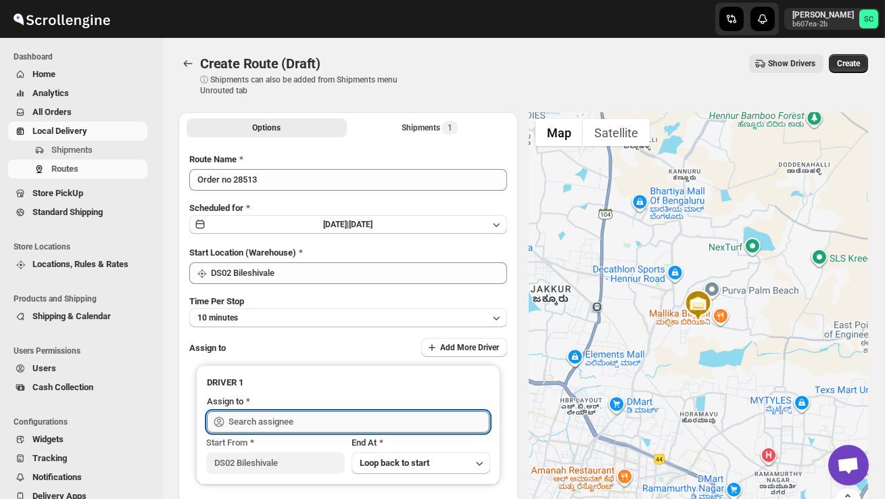
click at [253, 426] on input "text" at bounding box center [358, 422] width 261 height 22
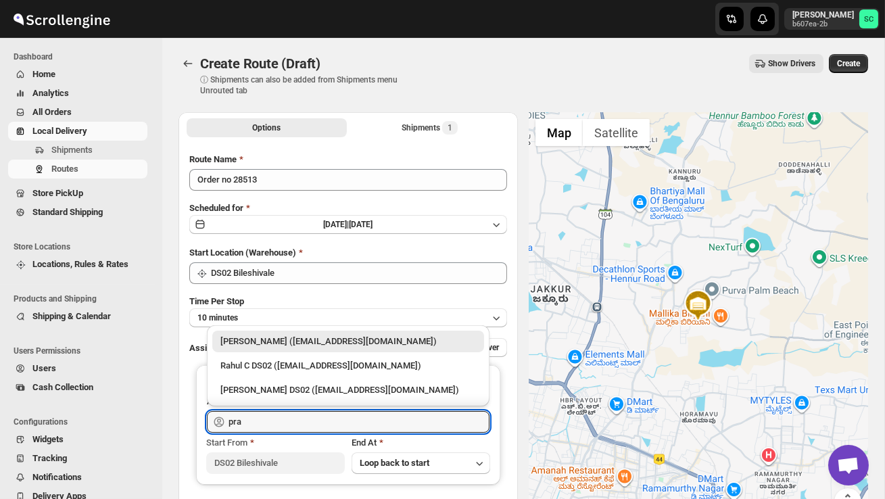
click at [294, 385] on div "[PERSON_NAME] DS02 ([EMAIL_ADDRESS][DOMAIN_NAME])" at bounding box center [348, 390] width 256 height 14
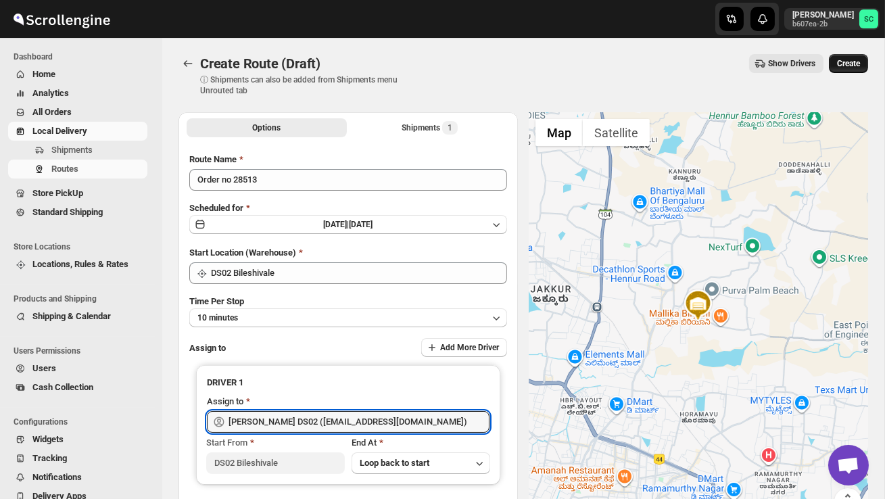
type input "[PERSON_NAME] DS02 ([EMAIL_ADDRESS][DOMAIN_NAME])"
click at [856, 57] on button "Create" at bounding box center [848, 63] width 39 height 19
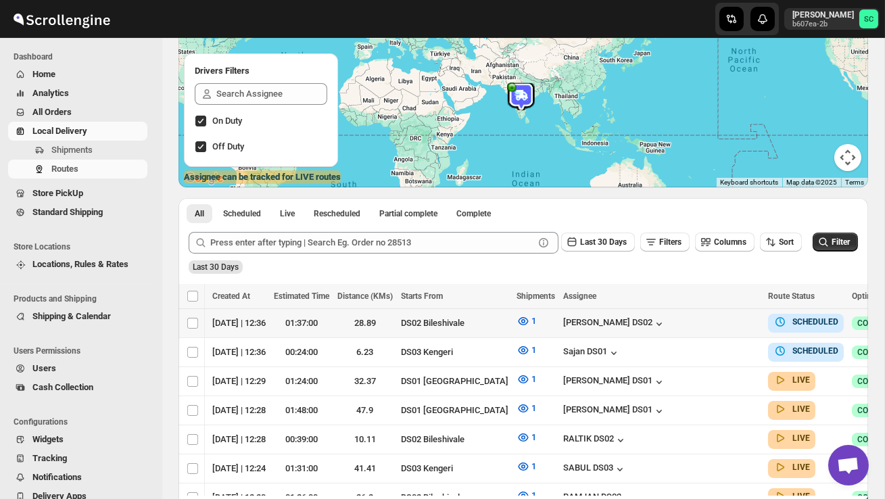
scroll to position [0, 189]
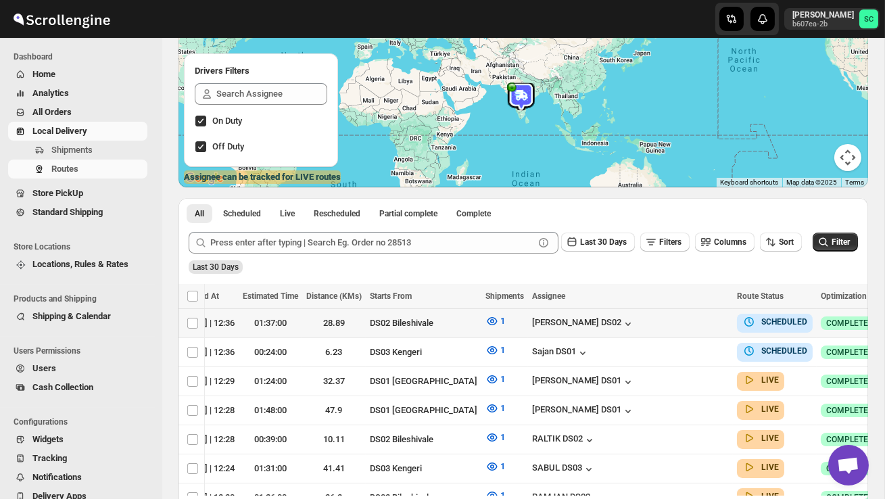
checkbox input "true"
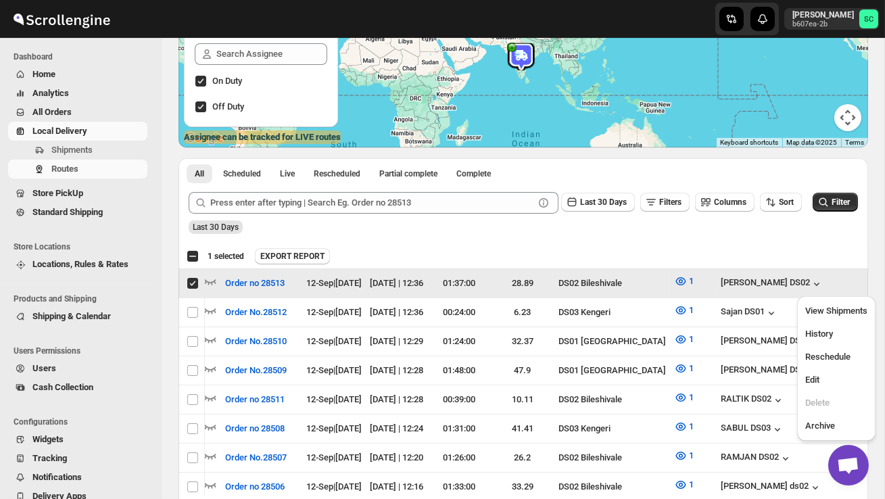
scroll to position [183, 0]
click at [853, 387] on button "Edit" at bounding box center [836, 380] width 70 height 22
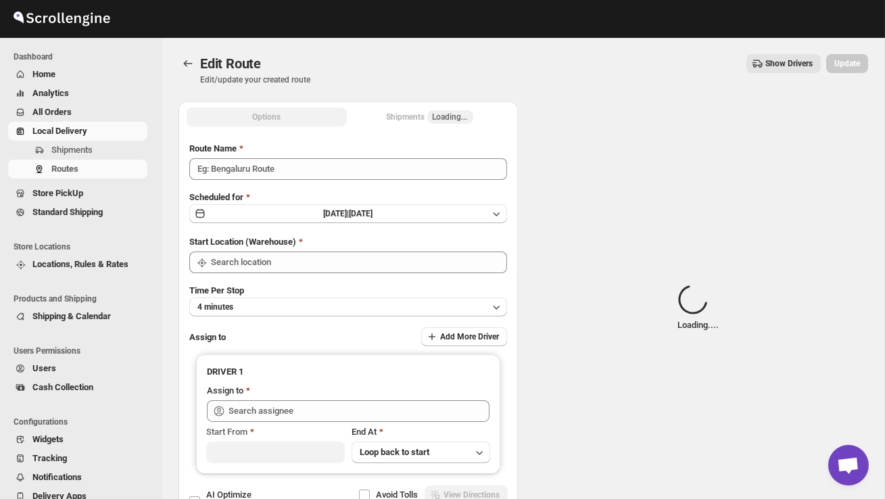
type input "Order no 28513"
type input "DS02 Bileshivale"
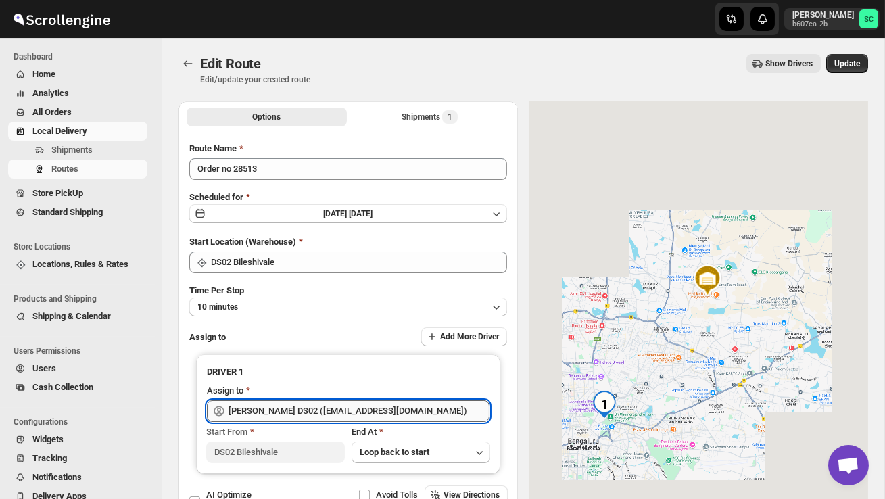
click at [423, 411] on input "[PERSON_NAME] DS02 ([EMAIL_ADDRESS][DOMAIN_NAME])" at bounding box center [358, 411] width 261 height 22
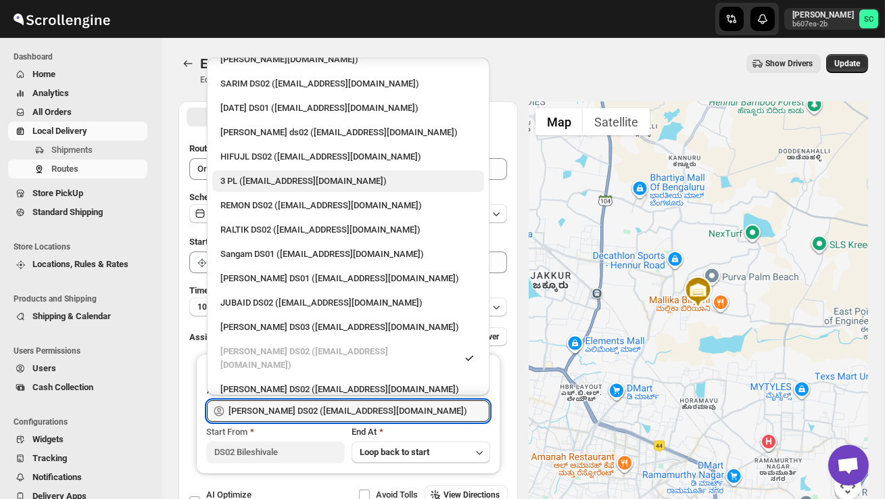
scroll to position [231, 0]
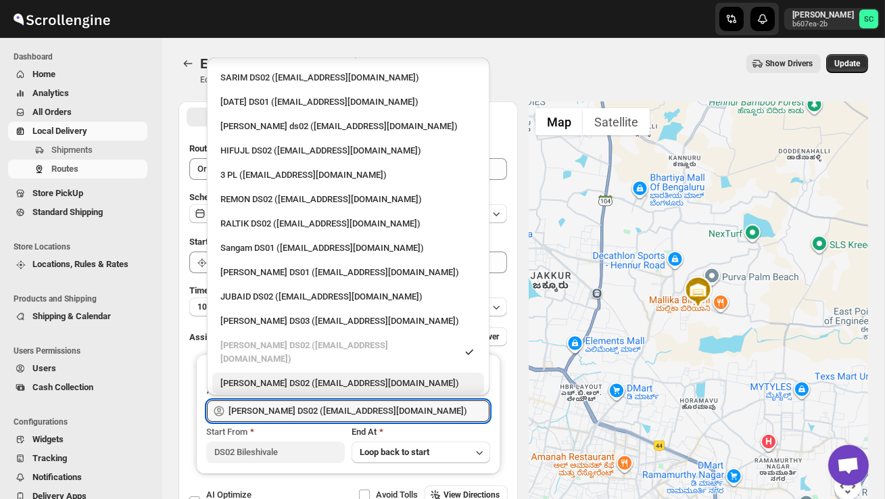
click at [341, 377] on div "[PERSON_NAME] DS02 ([EMAIL_ADDRESS][DOMAIN_NAME])" at bounding box center [348, 384] width 256 height 14
type input "[PERSON_NAME] DS02 ([EMAIL_ADDRESS][DOMAIN_NAME])"
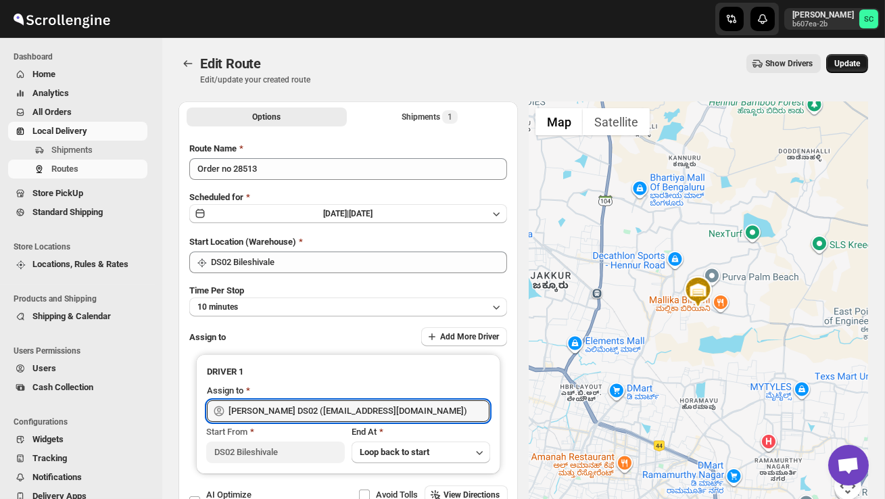
click at [849, 63] on span "Update" at bounding box center [847, 63] width 26 height 11
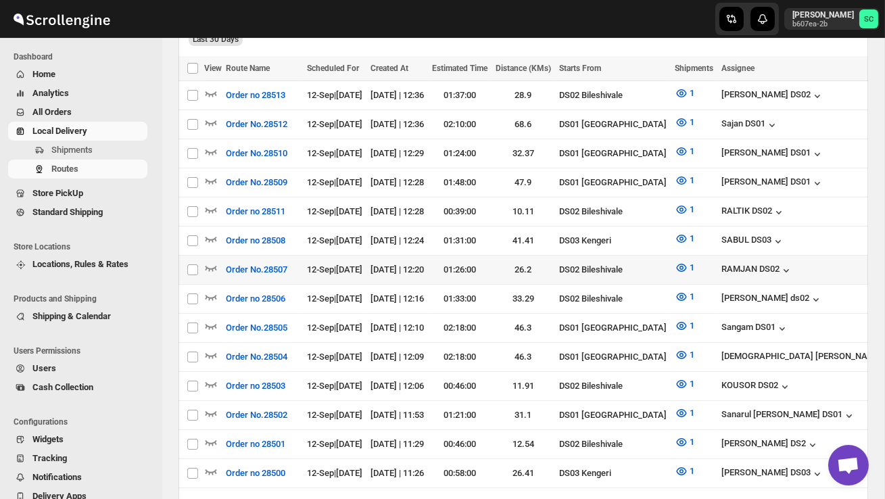
scroll to position [381, 0]
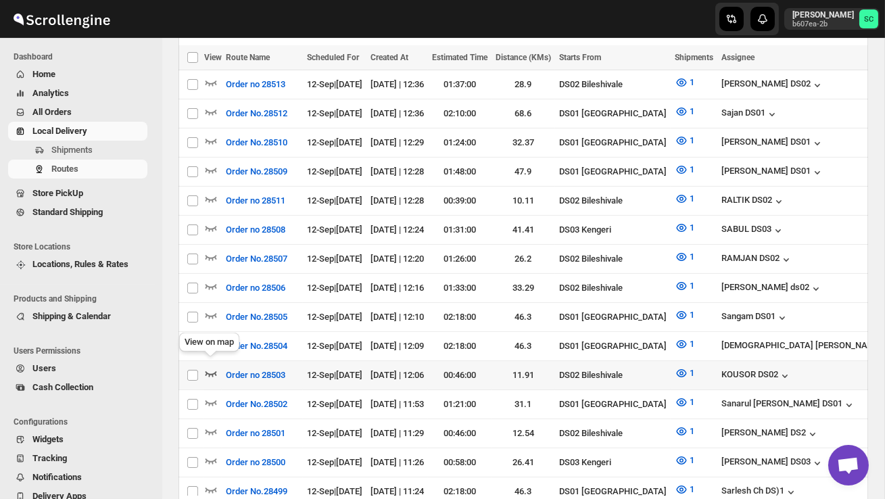
click at [211, 366] on icon "button" at bounding box center [211, 373] width 14 height 14
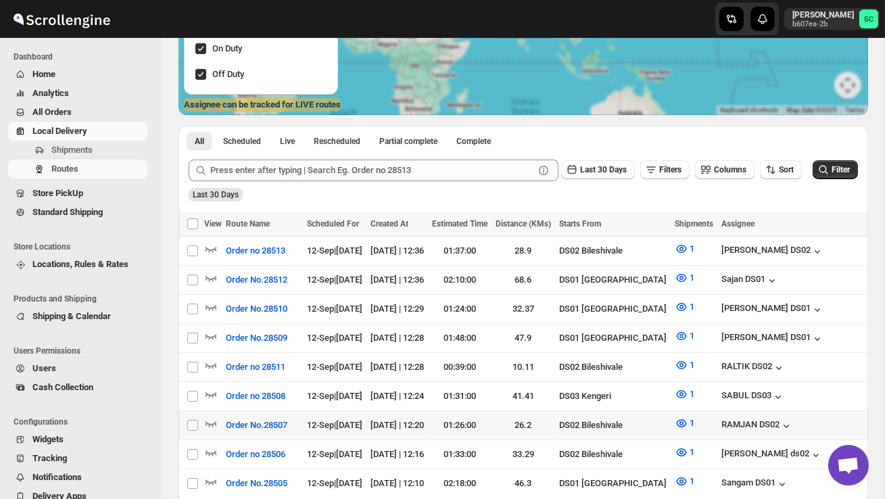
scroll to position [0, 0]
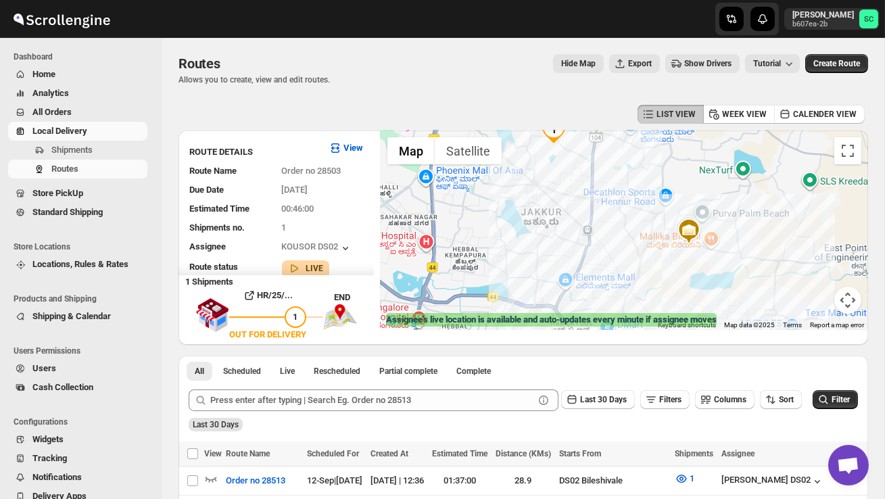
drag, startPoint x: 619, startPoint y: 271, endPoint x: 615, endPoint y: 229, distance: 42.0
click at [615, 229] on div at bounding box center [624, 229] width 487 height 199
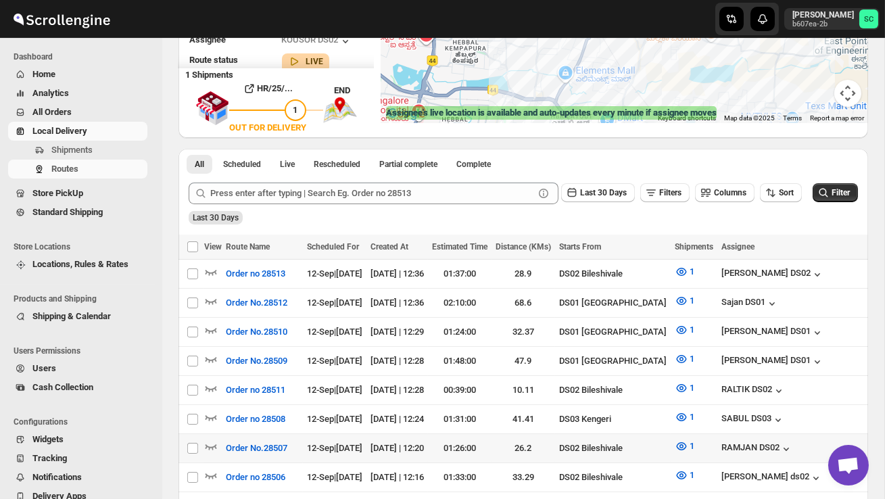
scroll to position [208, 0]
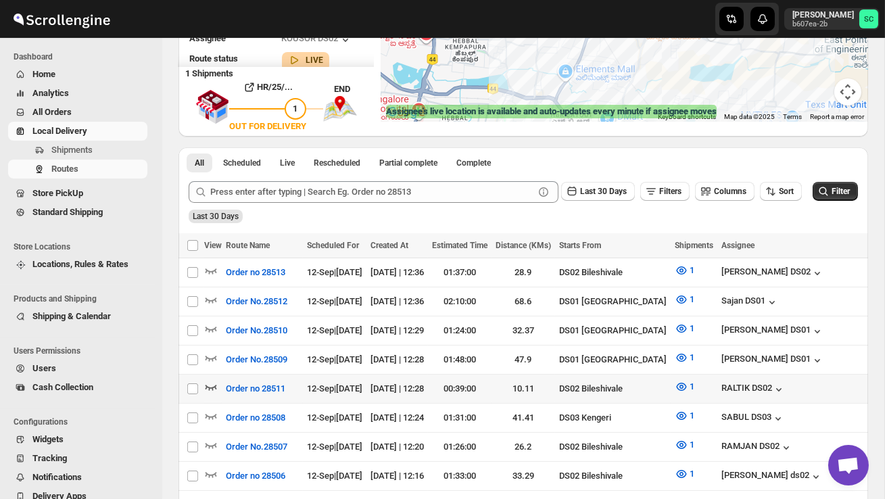
click at [216, 385] on icon "button" at bounding box center [211, 387] width 14 height 14
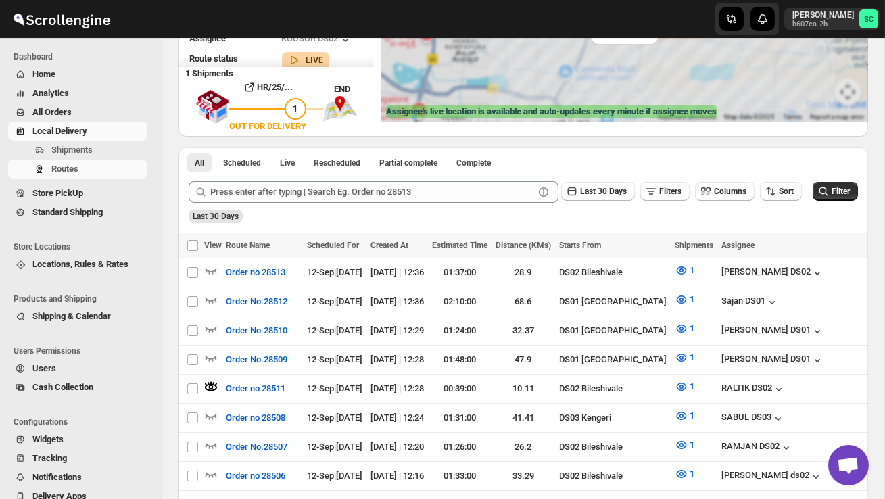
scroll to position [0, 0]
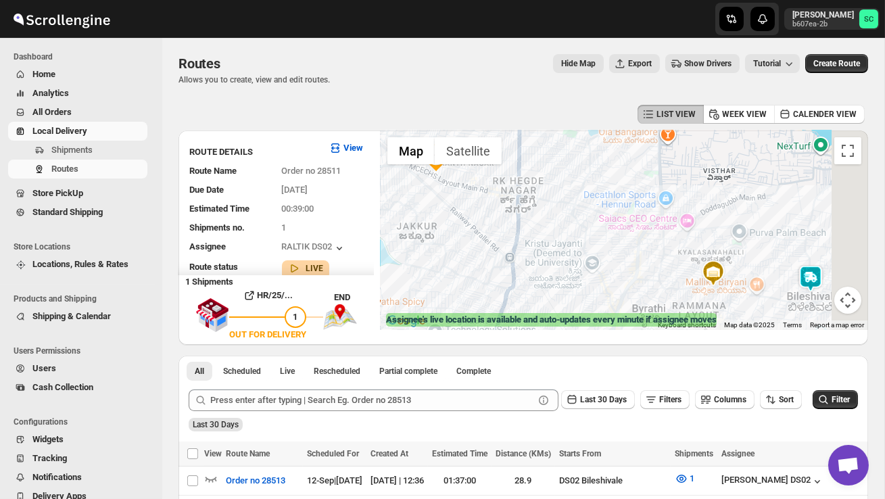
drag, startPoint x: 702, startPoint y: 239, endPoint x: 619, endPoint y: 239, distance: 83.8
click at [621, 239] on div at bounding box center [624, 229] width 487 height 199
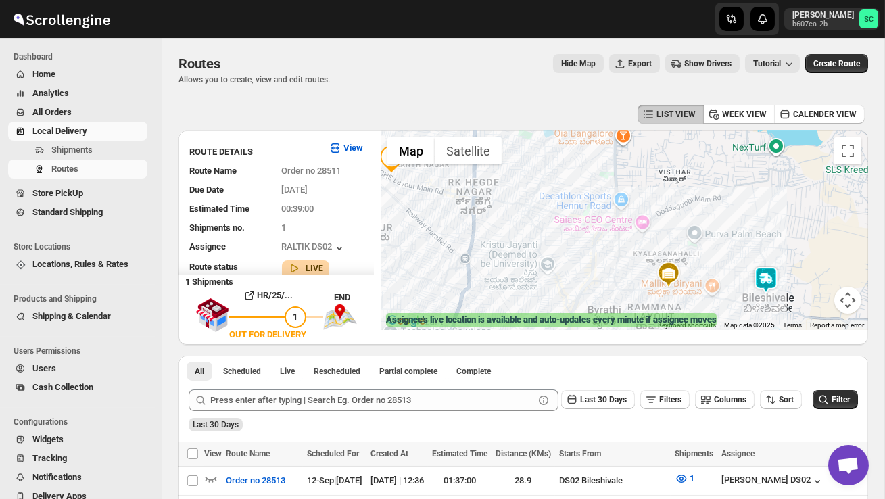
click at [779, 269] on img at bounding box center [765, 279] width 27 height 27
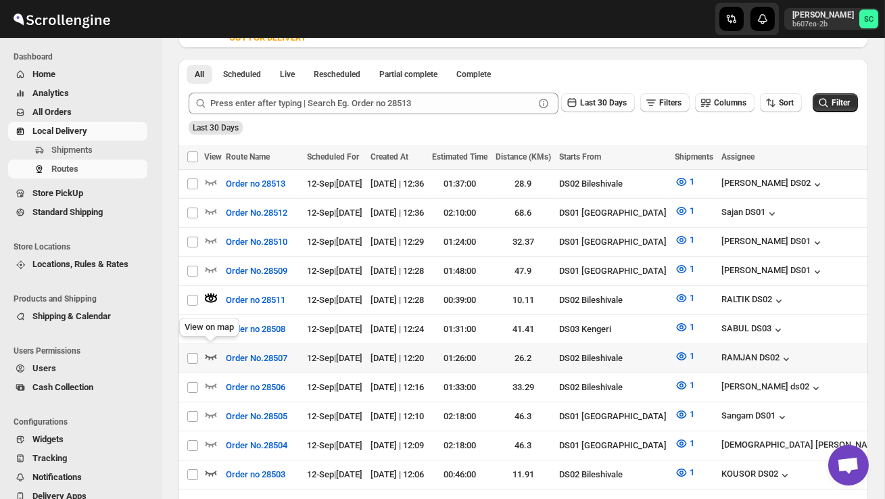
click at [212, 354] on icon "button" at bounding box center [210, 356] width 11 height 5
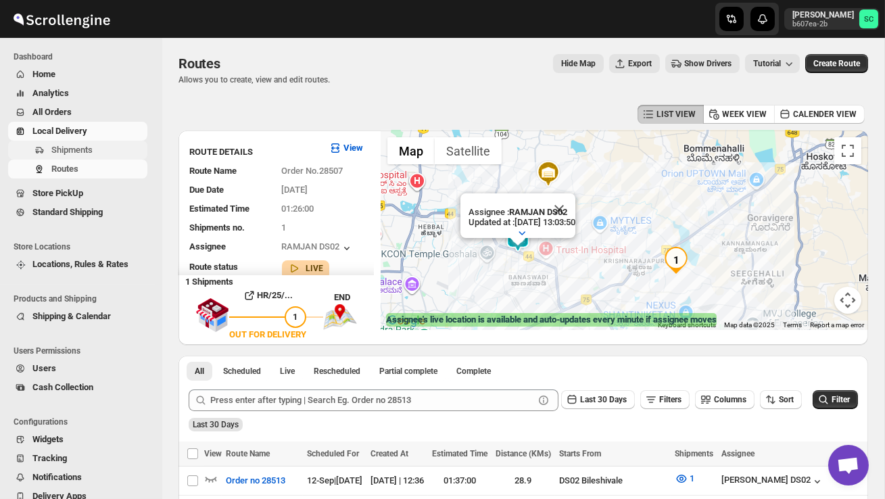
click at [84, 146] on span "Shipments" at bounding box center [71, 150] width 41 height 10
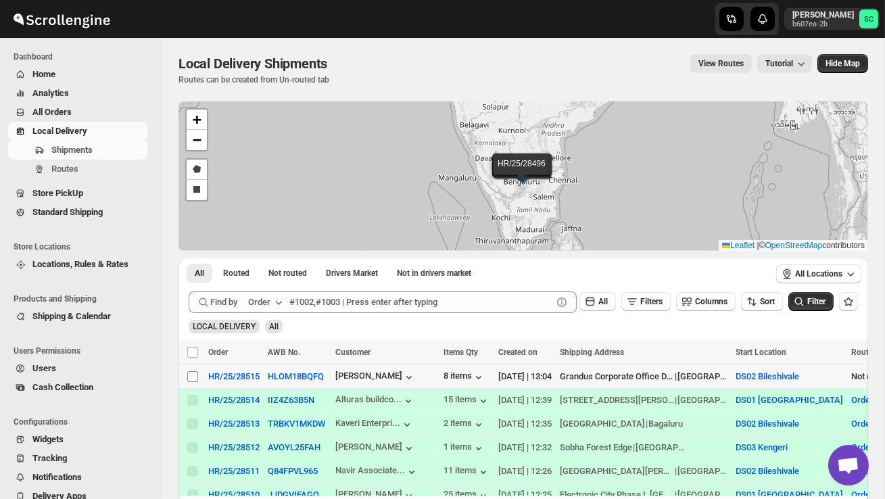
click at [191, 375] on input "Select shipment" at bounding box center [192, 376] width 11 height 11
checkbox input "true"
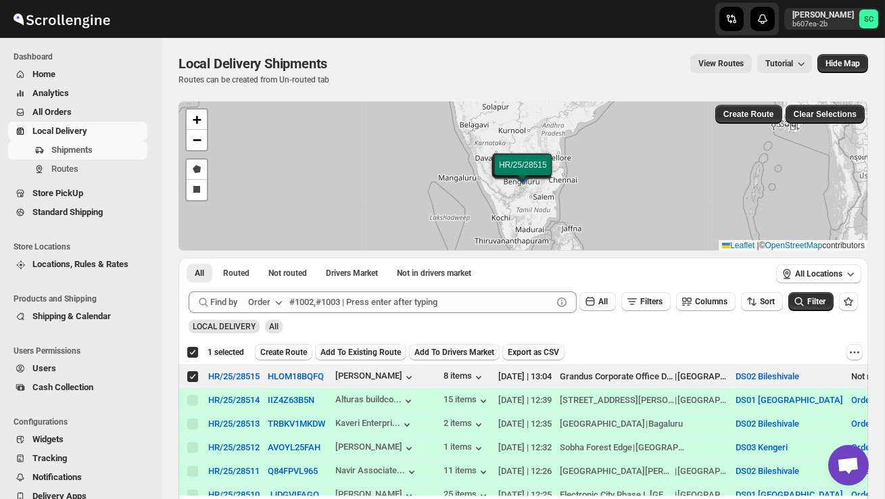
click at [285, 349] on span "Create Route" at bounding box center [283, 352] width 47 height 11
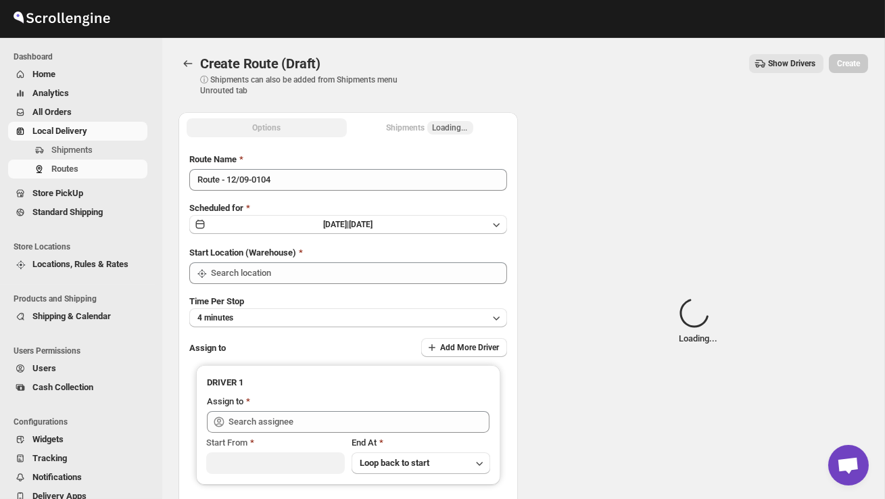
type input "DS02 Bileshivale"
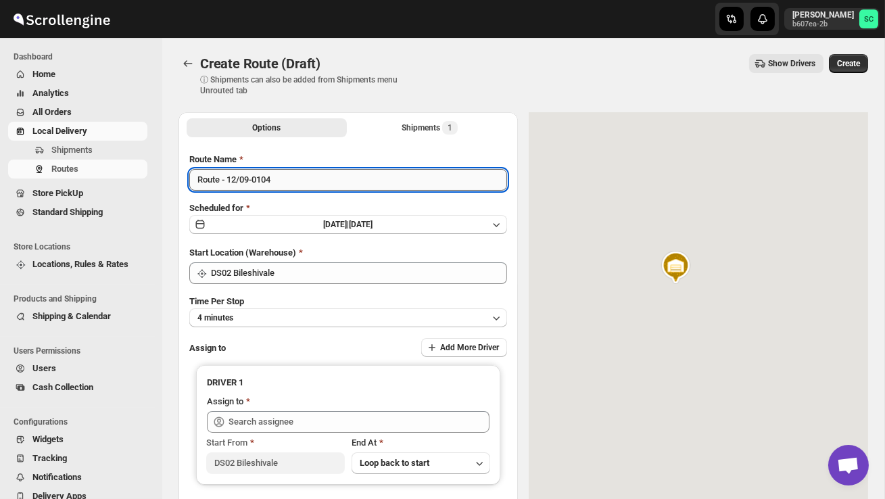
click at [295, 188] on input "Route - 12/09-0104" at bounding box center [348, 180] width 318 height 22
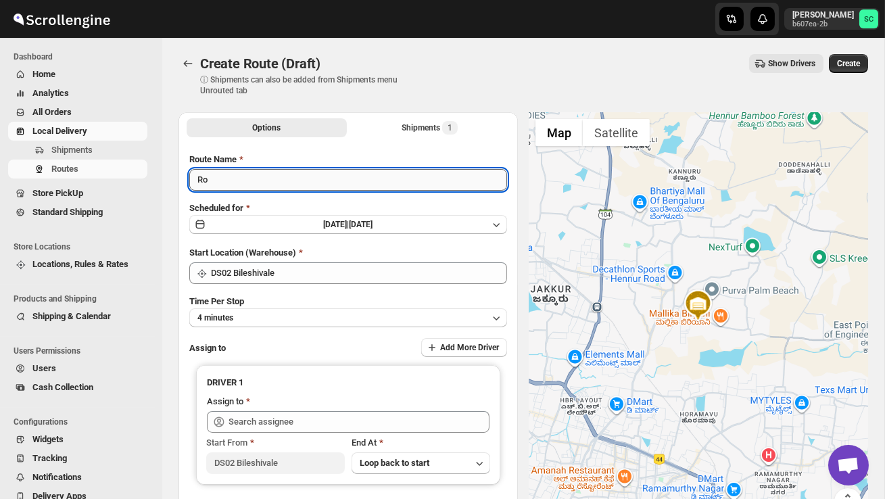
type input "R"
type input "Order no 28515"
click at [316, 322] on button "4 minutes" at bounding box center [348, 317] width 318 height 19
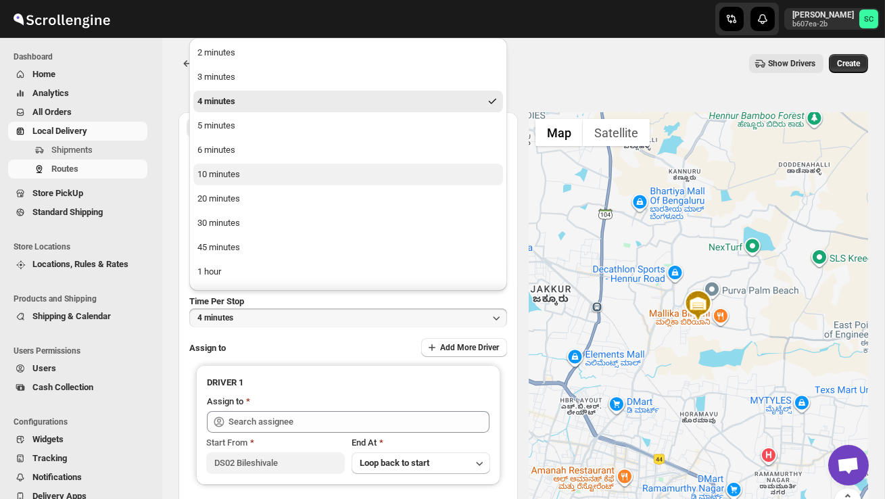
click at [257, 176] on button "10 minutes" at bounding box center [348, 175] width 310 height 22
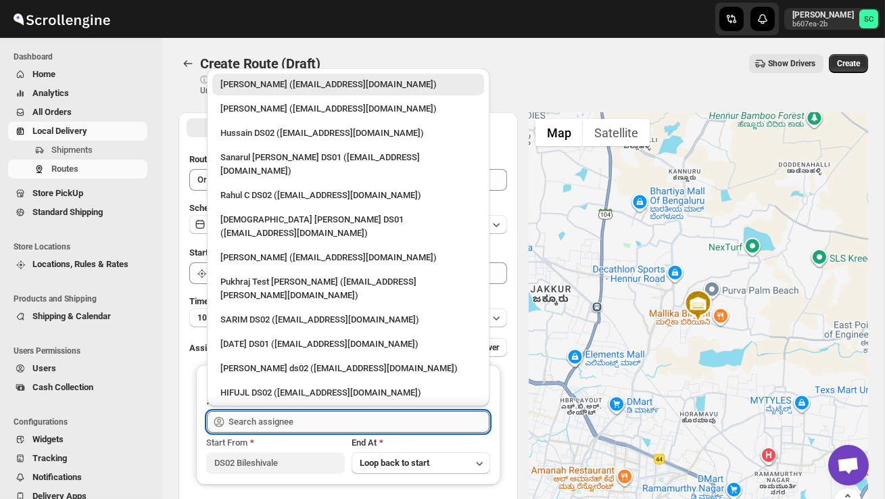
click at [276, 418] on input "text" at bounding box center [358, 422] width 261 height 22
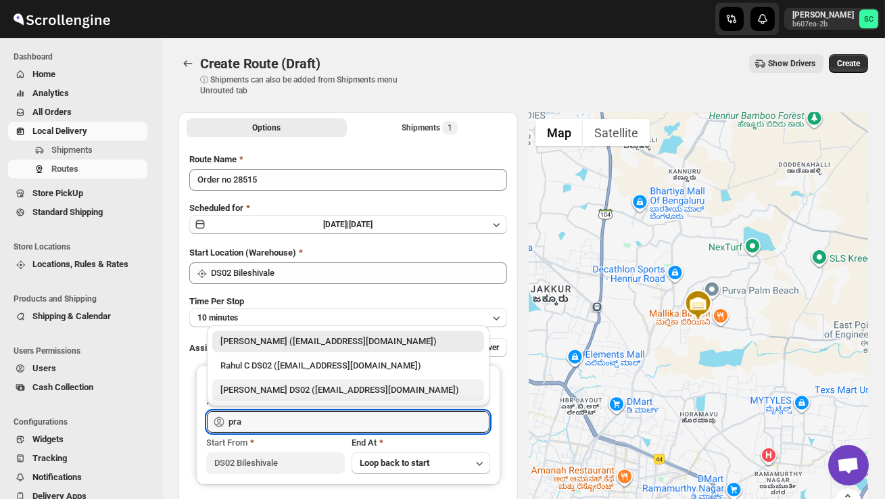
click at [325, 387] on div "[PERSON_NAME] DS02 ([EMAIL_ADDRESS][DOMAIN_NAME])" at bounding box center [348, 390] width 256 height 14
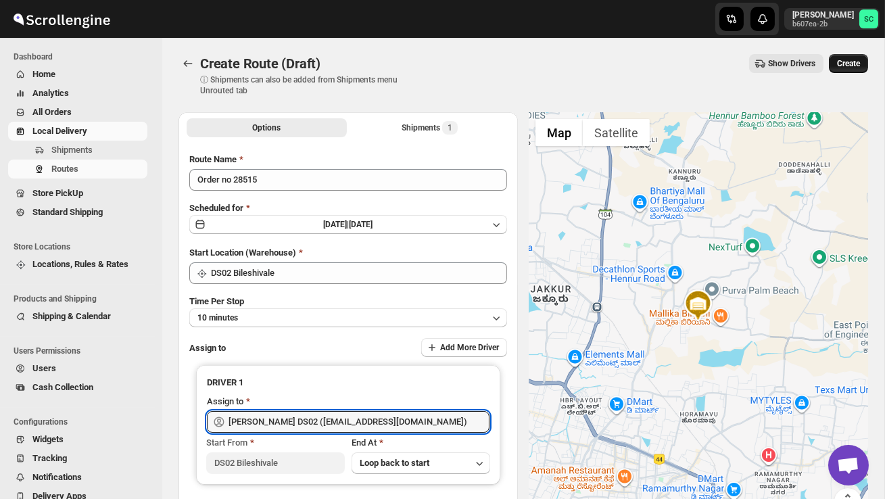
type input "[PERSON_NAME] DS02 ([EMAIL_ADDRESS][DOMAIN_NAME])"
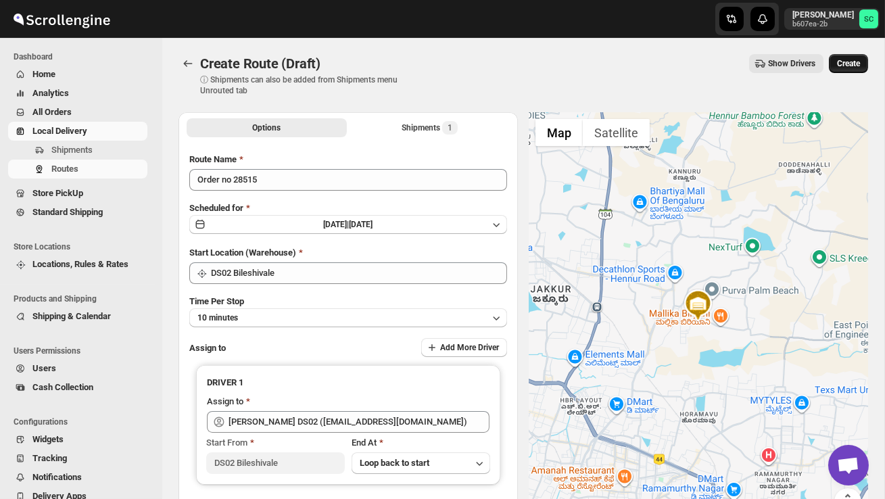
click at [844, 58] on span "Create" at bounding box center [848, 63] width 23 height 11
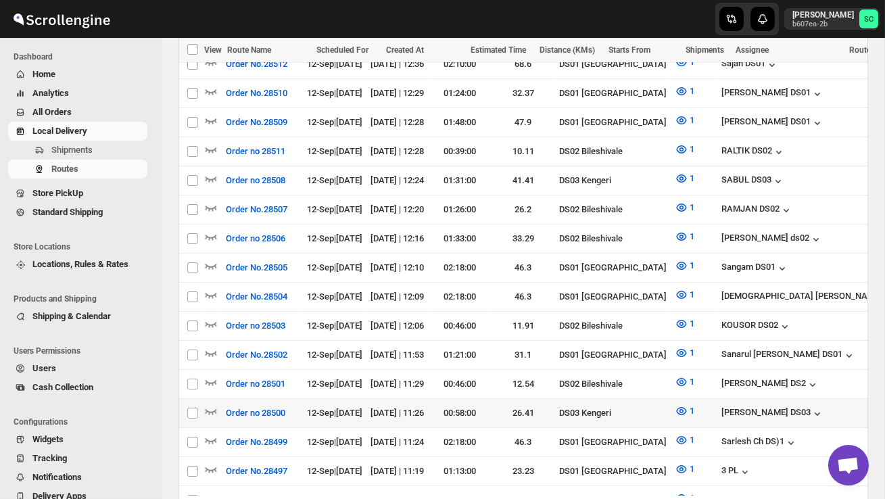
scroll to position [495, 0]
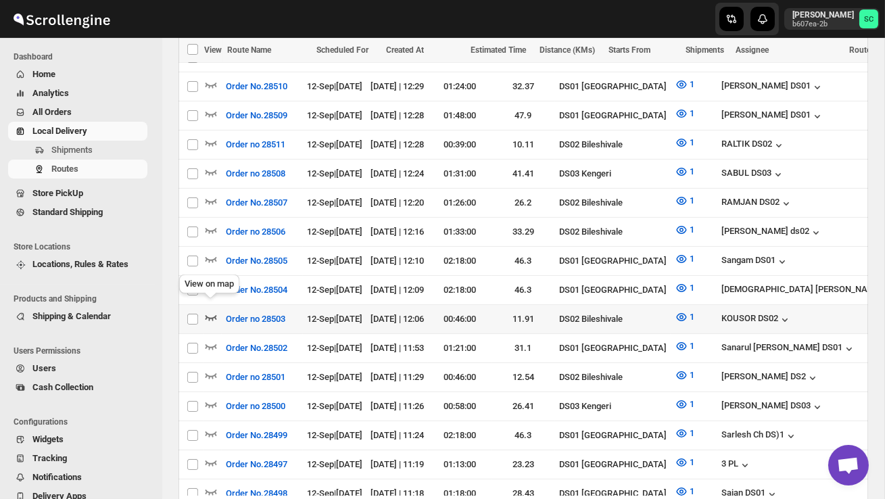
click at [210, 310] on icon "button" at bounding box center [211, 317] width 14 height 14
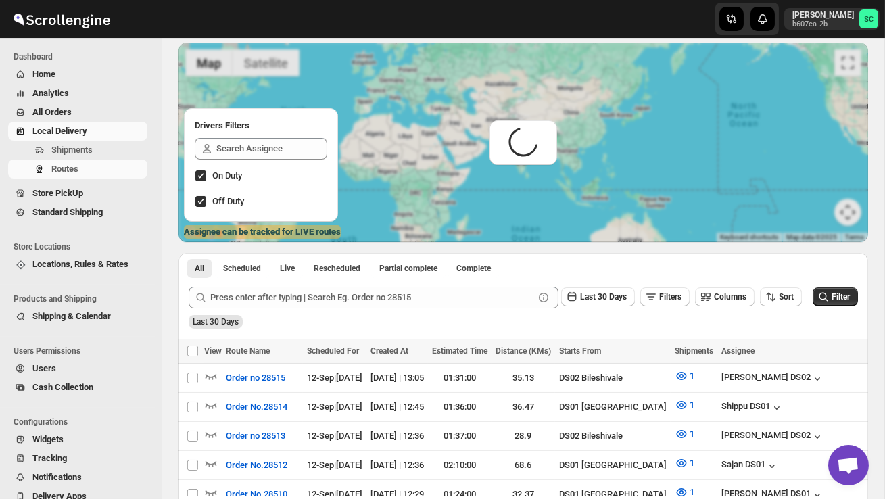
scroll to position [0, 0]
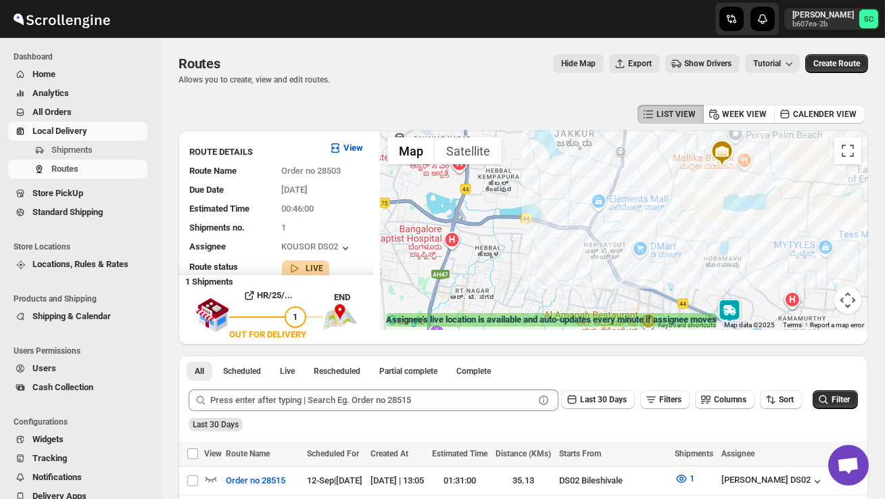
drag, startPoint x: 573, startPoint y: 274, endPoint x: 608, endPoint y: 157, distance: 122.1
click at [608, 157] on div at bounding box center [624, 229] width 487 height 199
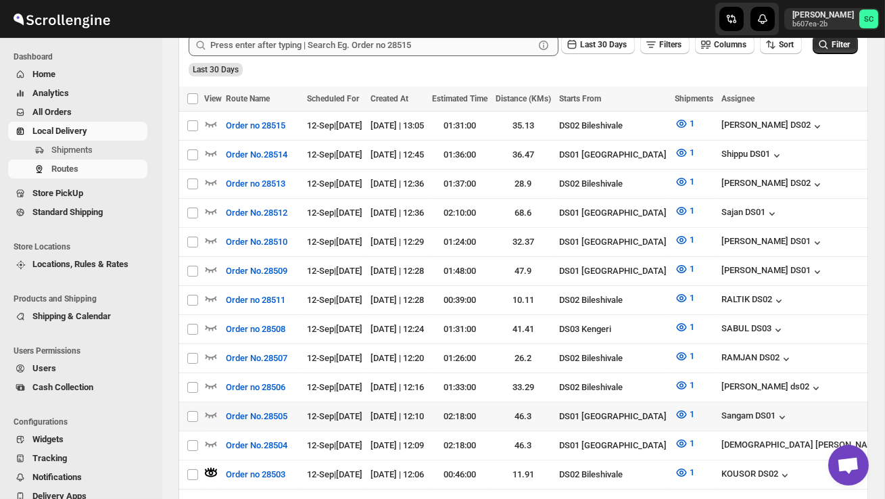
scroll to position [358, 0]
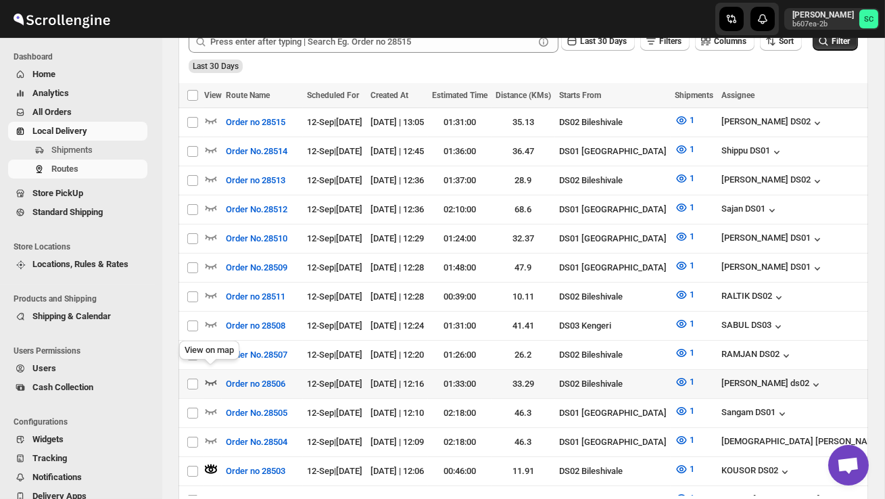
click at [214, 375] on icon "button" at bounding box center [211, 382] width 14 height 14
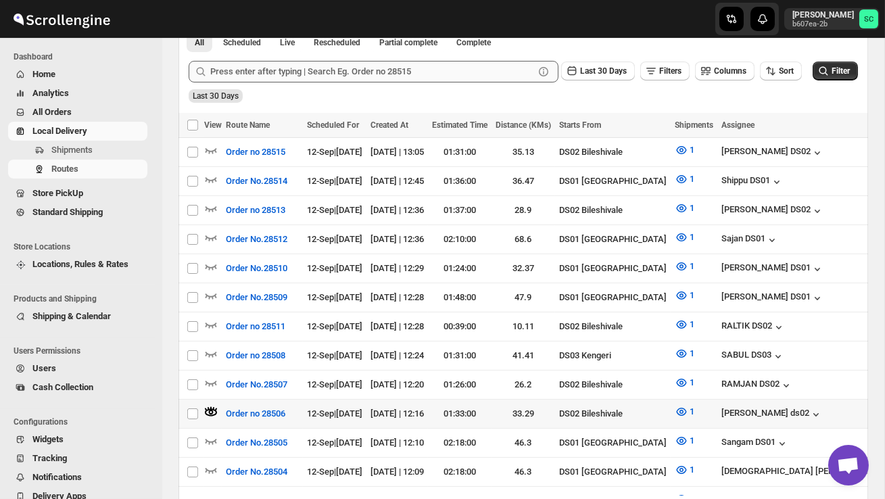
scroll to position [331, 0]
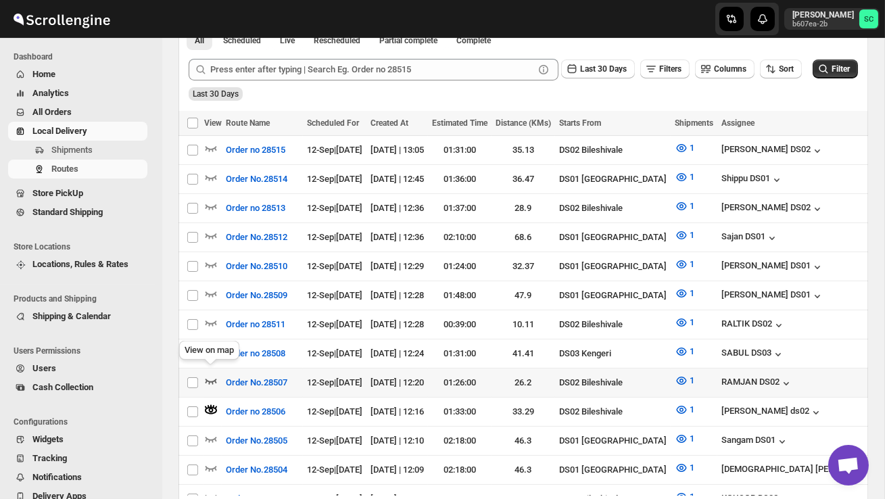
click at [209, 374] on icon "button" at bounding box center [211, 381] width 14 height 14
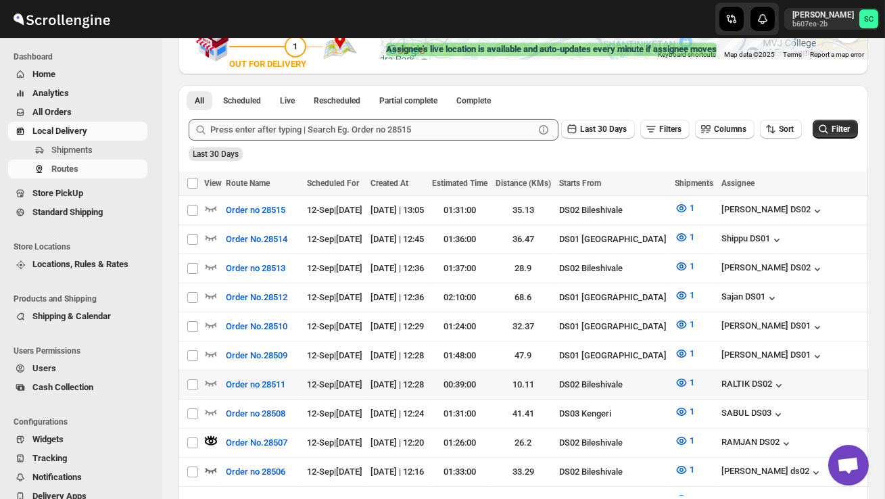
scroll to position [275, 0]
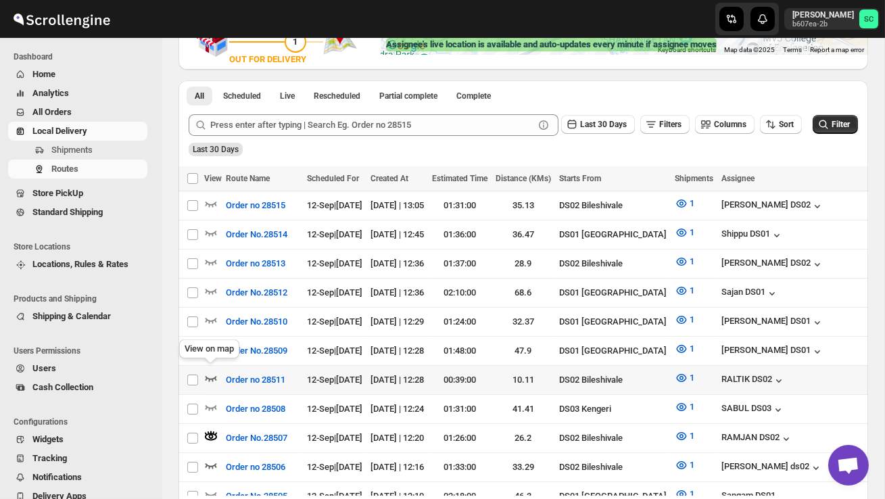
click at [212, 372] on icon "button" at bounding box center [211, 378] width 14 height 14
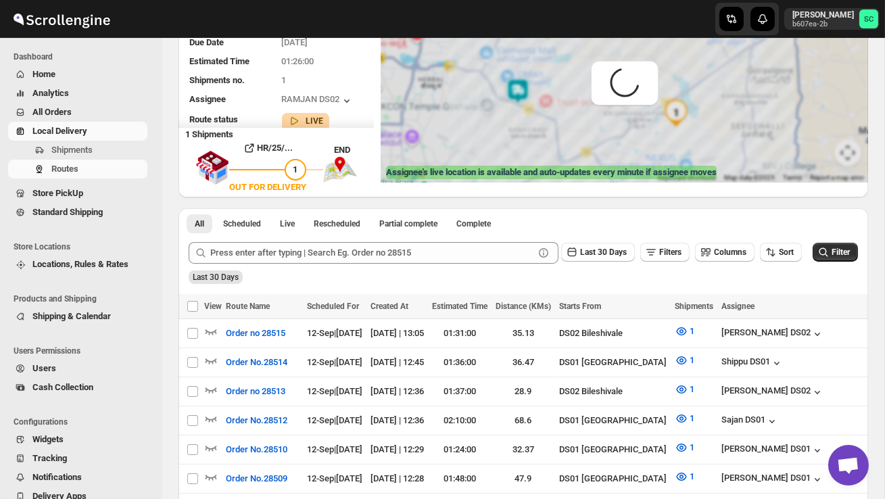
scroll to position [0, 0]
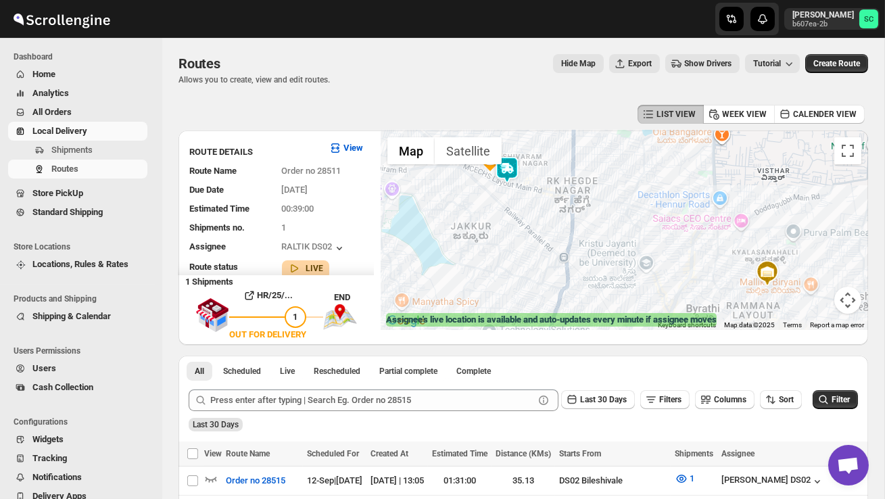
click at [519, 166] on img at bounding box center [506, 169] width 27 height 27
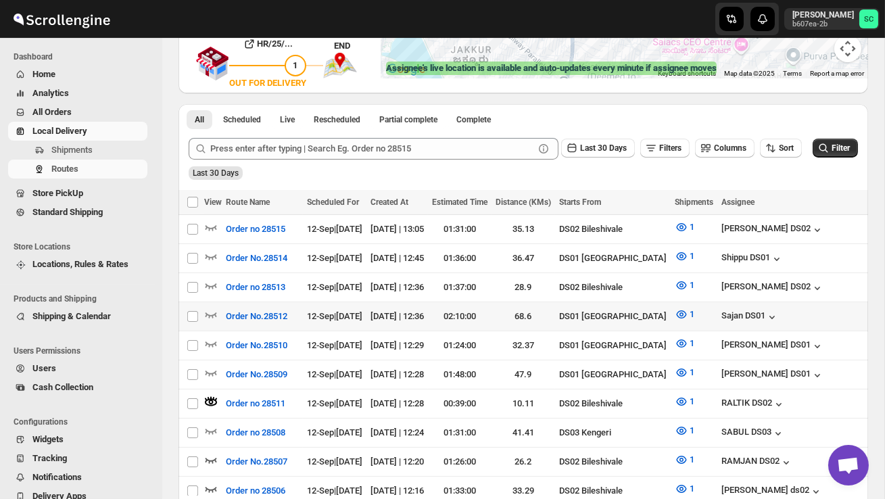
scroll to position [253, 0]
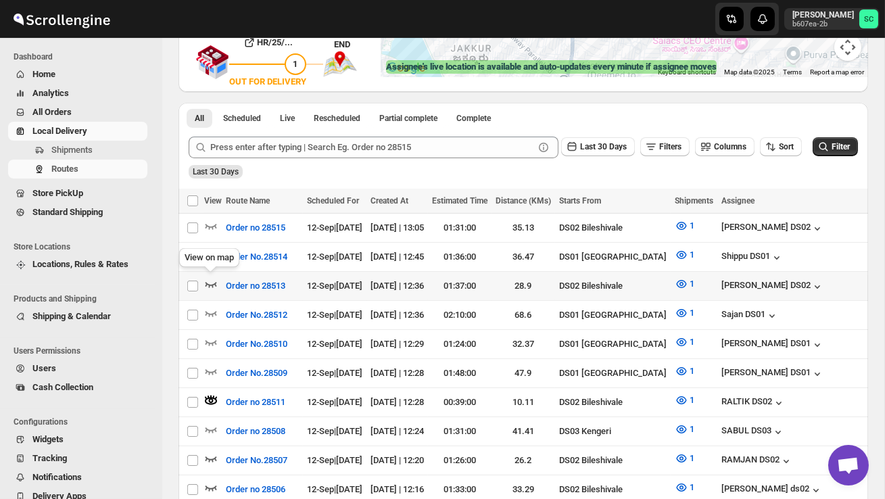
click at [210, 281] on icon "button" at bounding box center [211, 284] width 14 height 14
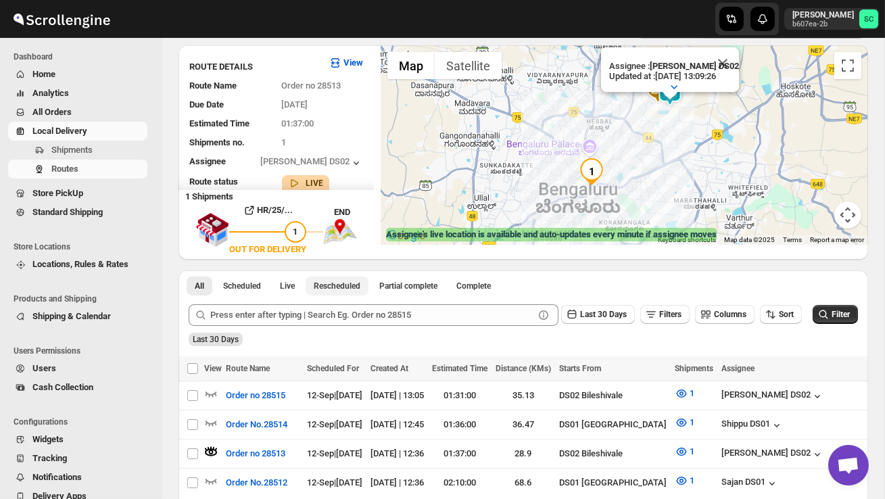
scroll to position [91, 0]
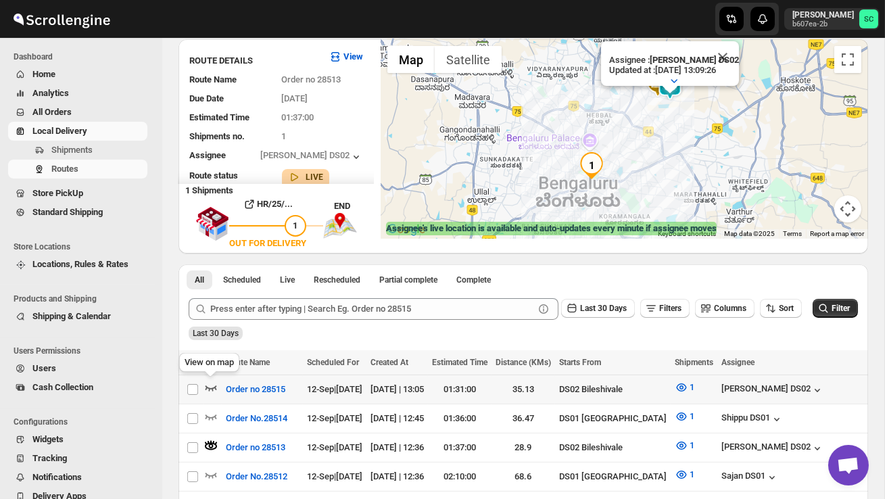
click at [210, 385] on icon "button" at bounding box center [211, 388] width 14 height 14
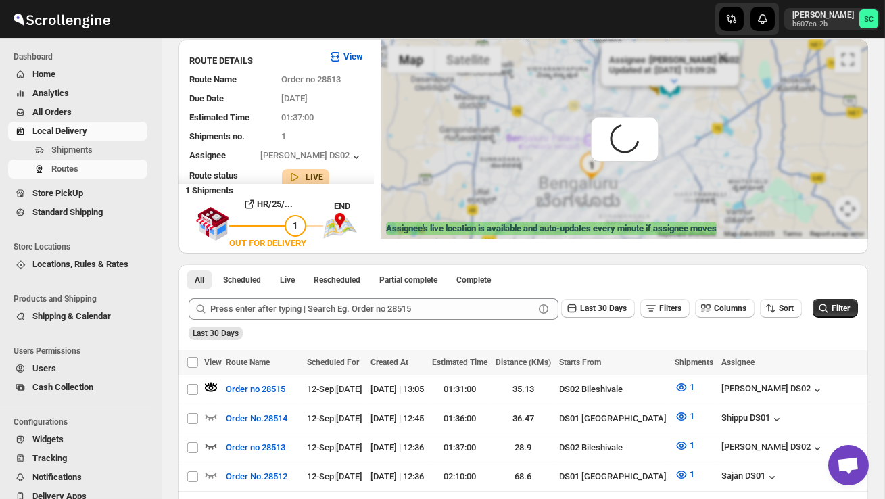
scroll to position [0, 0]
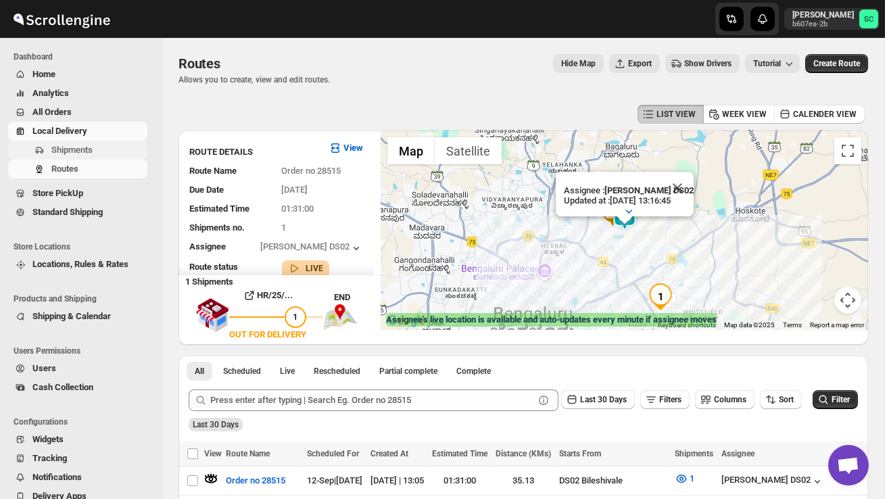
click at [65, 145] on span "Shipments" at bounding box center [71, 150] width 41 height 10
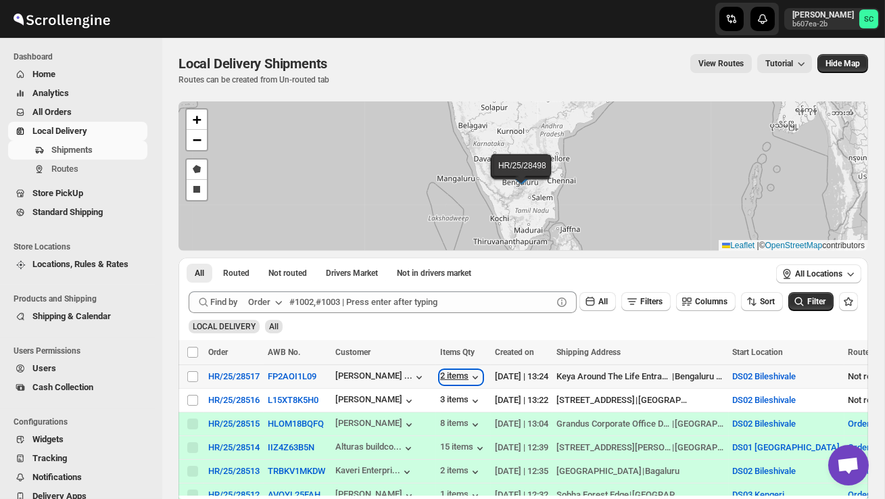
click at [458, 379] on div "2 items" at bounding box center [461, 377] width 42 height 14
click at [191, 397] on input "Select shipment" at bounding box center [192, 400] width 11 height 11
checkbox input "true"
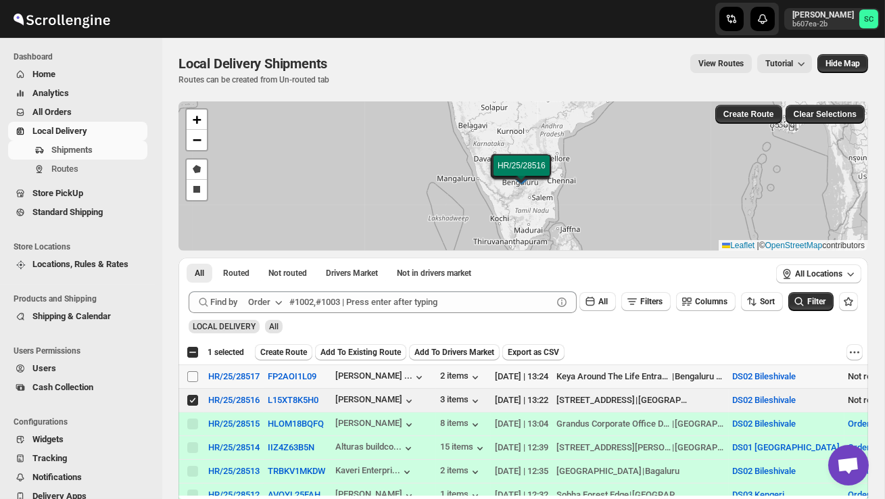
click at [189, 378] on input "Select shipment" at bounding box center [192, 376] width 11 height 11
checkbox input "true"
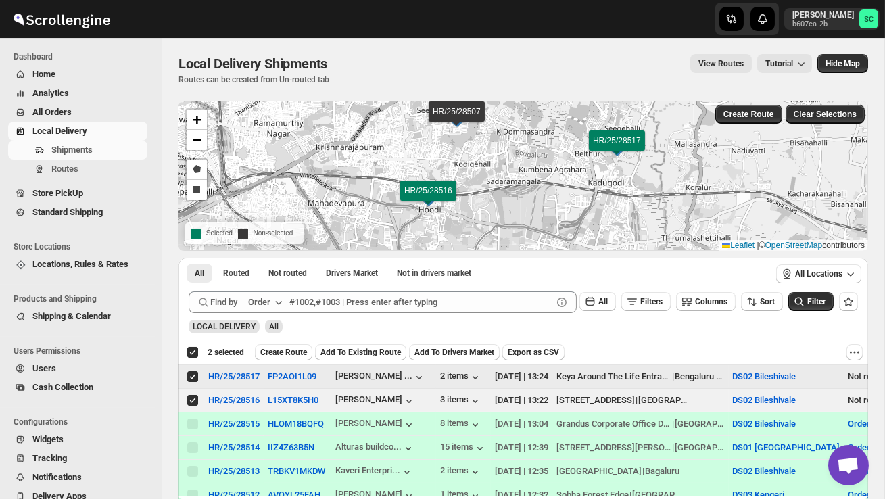
click at [192, 376] on input "Select shipment" at bounding box center [192, 376] width 11 height 11
checkbox input "false"
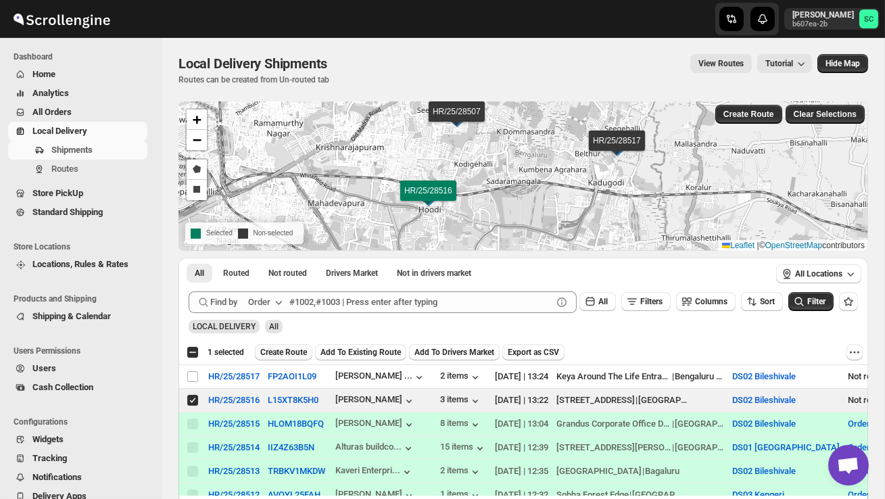
click at [297, 345] on button "Create Route" at bounding box center [283, 352] width 57 height 16
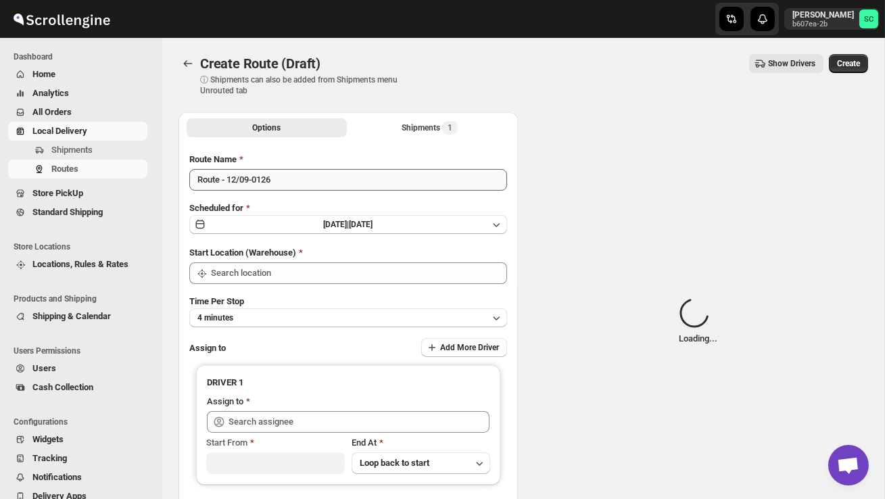
type input "DS02 Bileshivale"
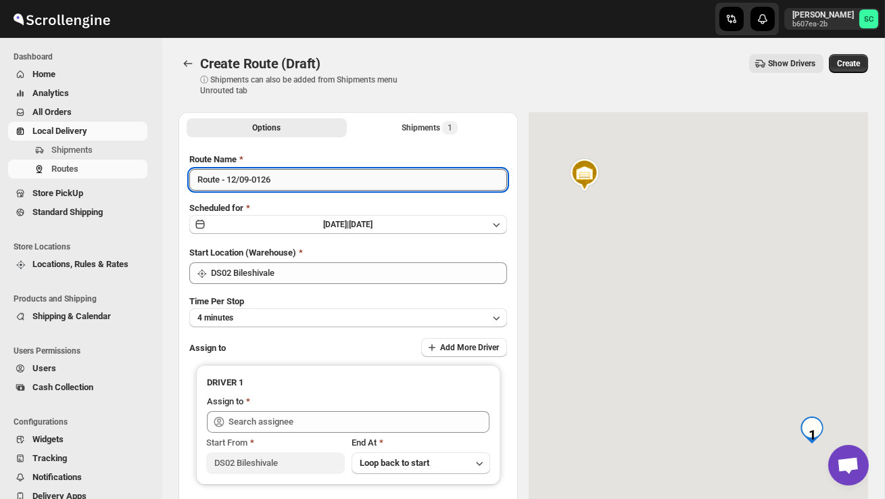
click at [295, 185] on input "Route - 12/09-0126" at bounding box center [348, 180] width 318 height 22
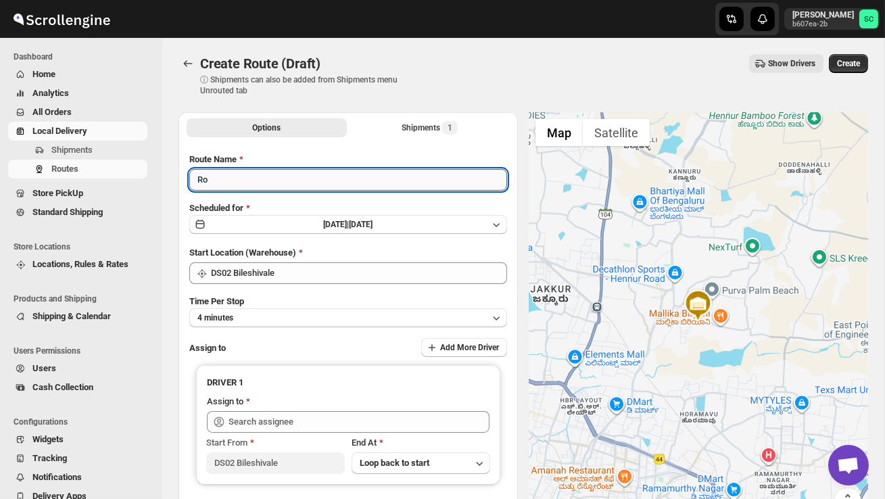
type input "R"
type input "Order no 28516"
click at [300, 313] on button "4 minutes" at bounding box center [348, 317] width 318 height 19
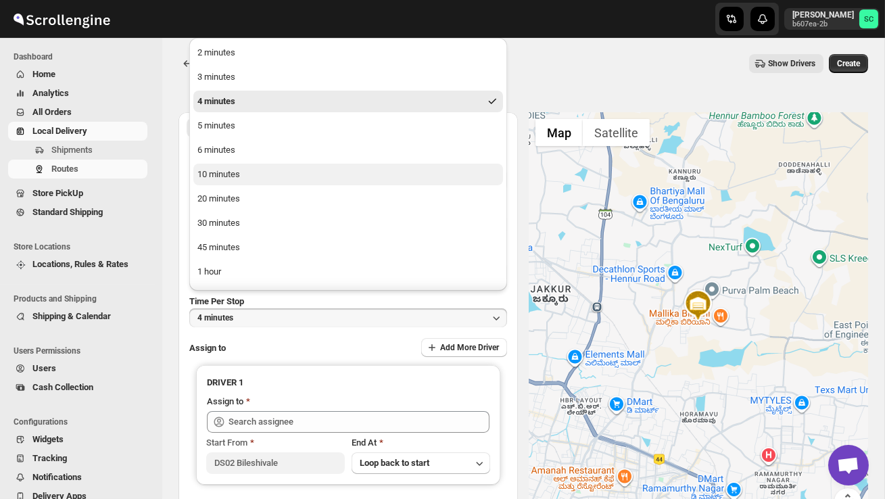
click at [232, 172] on div "10 minutes" at bounding box center [218, 175] width 43 height 14
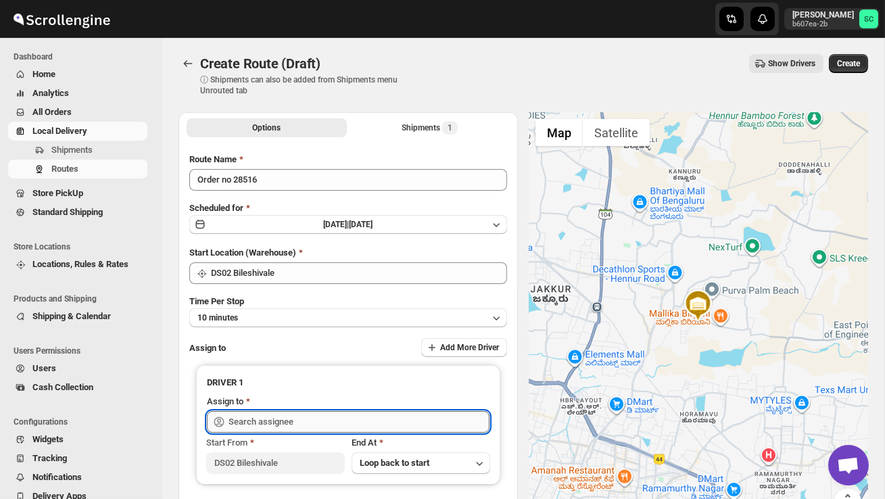
click at [243, 418] on input "text" at bounding box center [358, 422] width 261 height 22
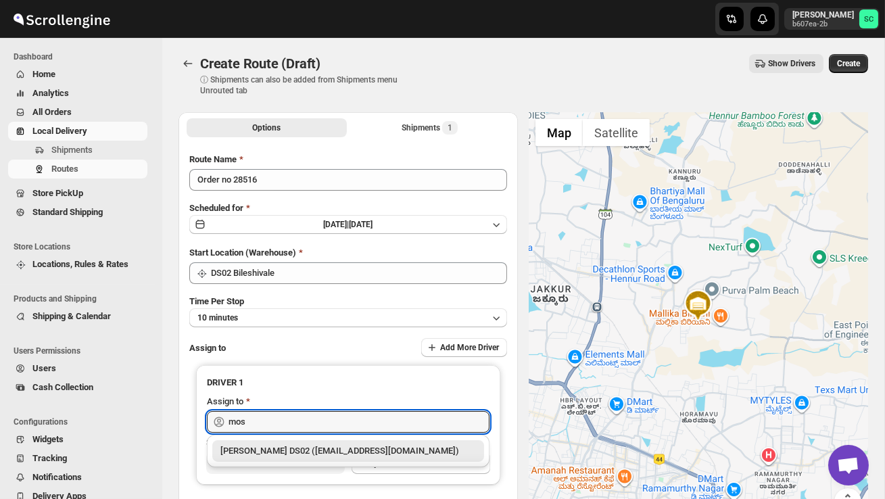
click at [272, 460] on div "[PERSON_NAME] DS02 ([EMAIL_ADDRESS][DOMAIN_NAME])" at bounding box center [348, 451] width 272 height 22
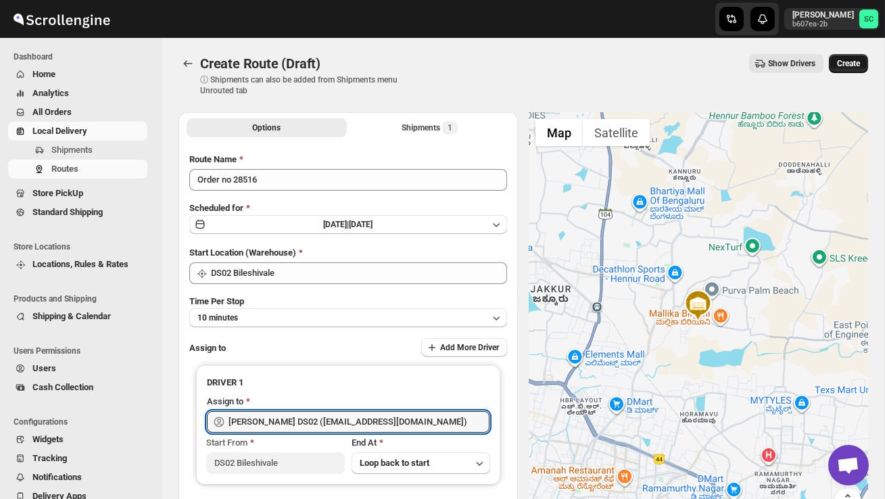
type input "[PERSON_NAME] DS02 ([EMAIL_ADDRESS][DOMAIN_NAME])"
click at [851, 64] on span "Create" at bounding box center [848, 63] width 23 height 11
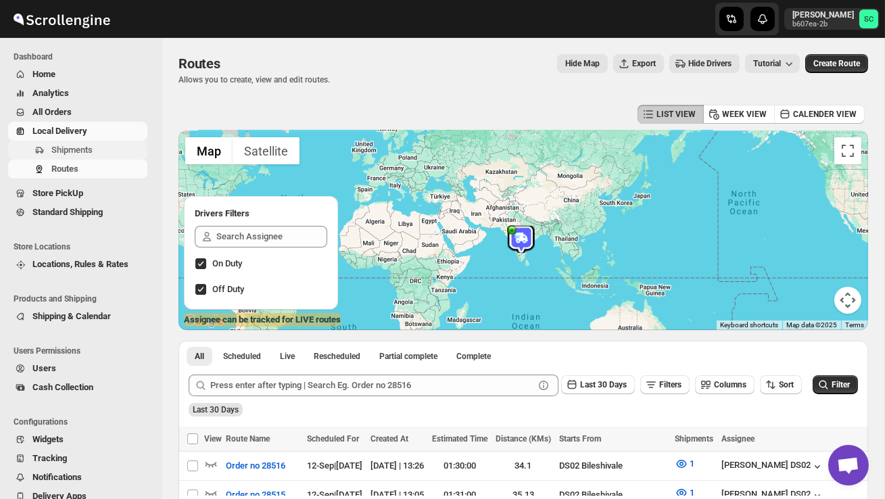
click at [84, 157] on button "Shipments" at bounding box center [77, 150] width 139 height 19
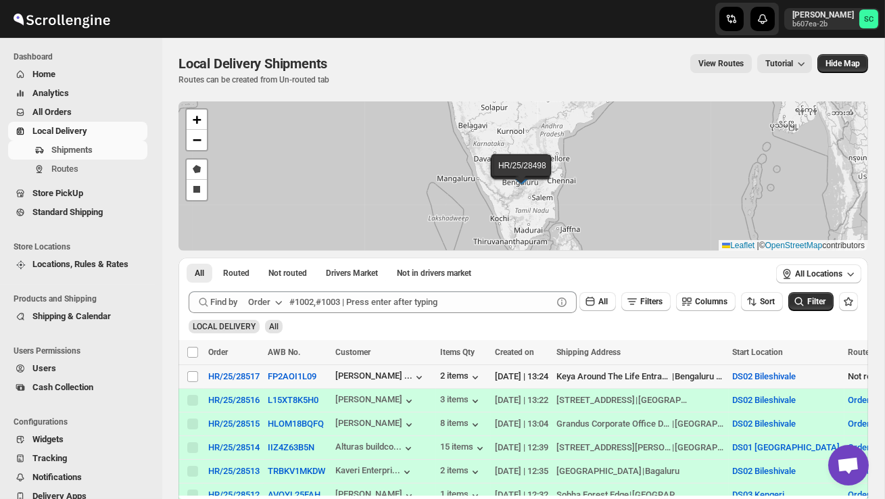
click at [193, 383] on td "Select shipment" at bounding box center [191, 377] width 26 height 24
checkbox input "true"
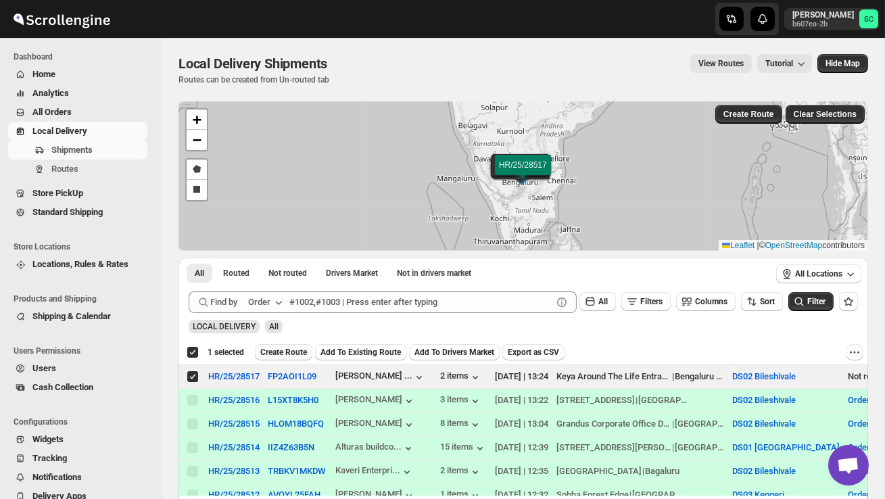
click at [295, 354] on span "Create Route" at bounding box center [283, 352] width 47 height 11
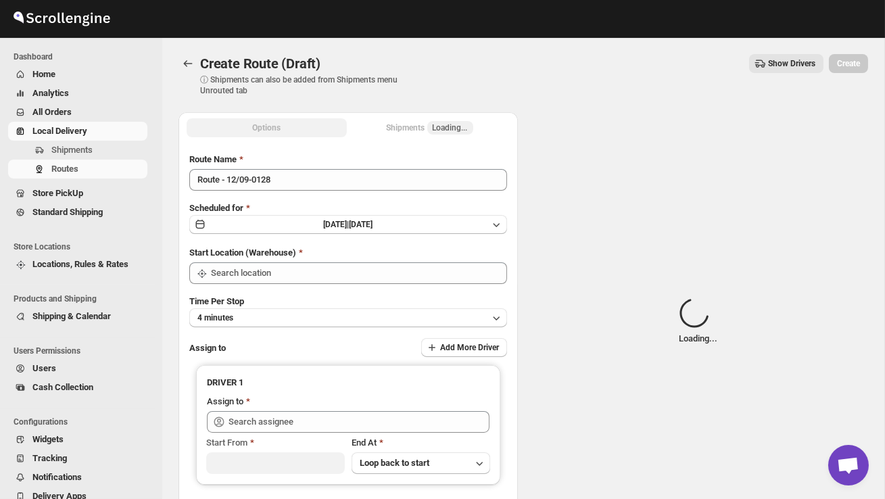
type input "DS02 Bileshivale"
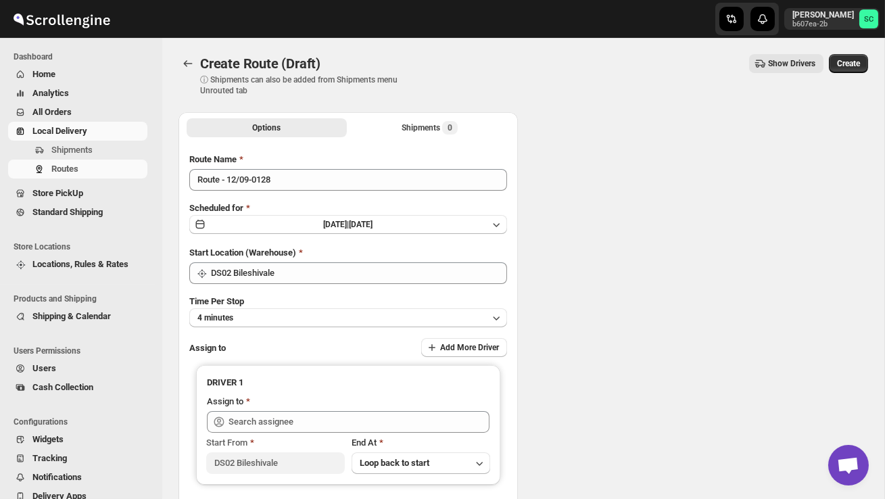
type input "DS02 Bileshivale"
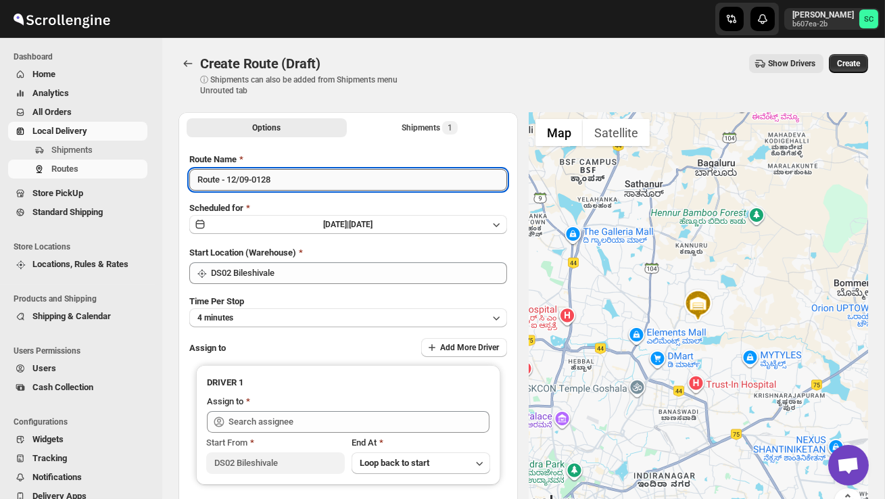
click at [293, 184] on input "Route - 12/09-0128" at bounding box center [348, 180] width 318 height 22
type input "R"
type input "Order no 28517"
click at [331, 312] on button "4 minutes" at bounding box center [348, 317] width 318 height 19
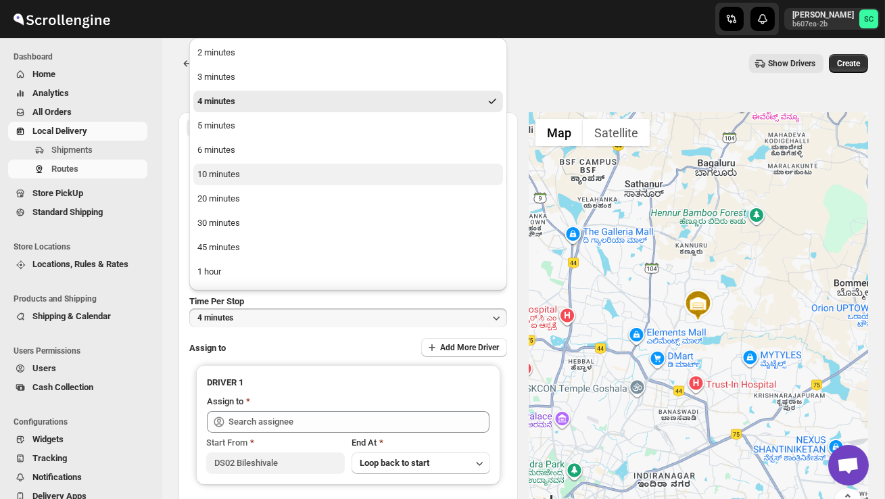
click at [267, 181] on button "10 minutes" at bounding box center [348, 175] width 310 height 22
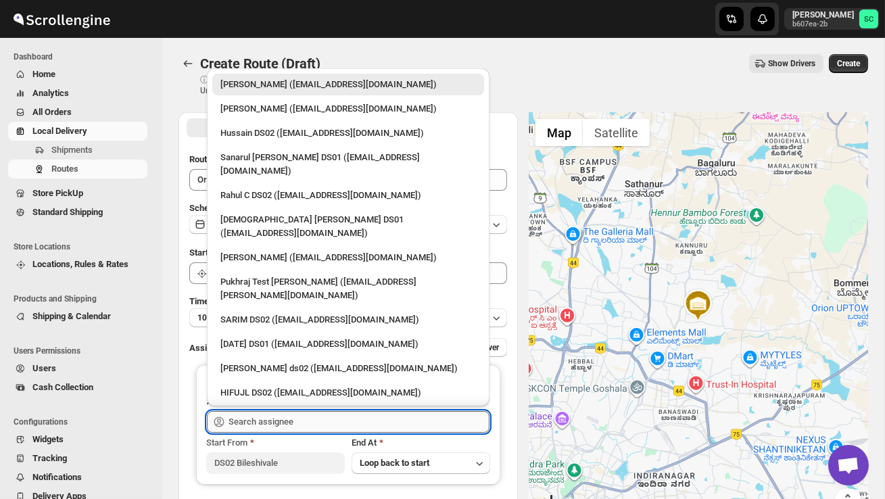
click at [302, 418] on input "text" at bounding box center [358, 422] width 261 height 22
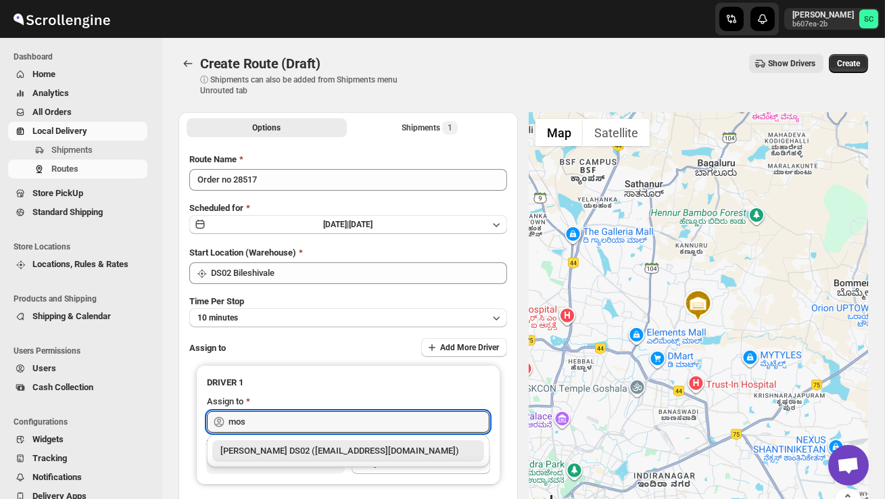
click at [322, 447] on div "[PERSON_NAME] DS02 ([EMAIL_ADDRESS][DOMAIN_NAME])" at bounding box center [348, 451] width 256 height 14
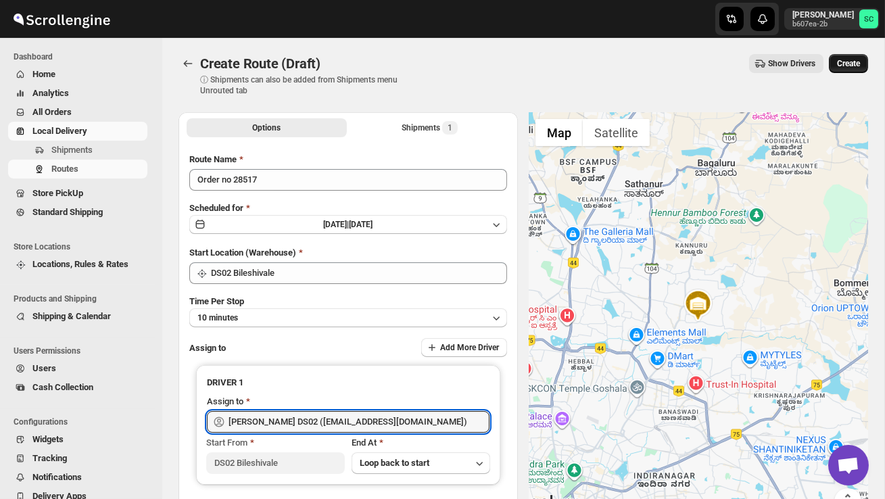
type input "[PERSON_NAME] DS02 ([EMAIL_ADDRESS][DOMAIN_NAME])"
click at [842, 72] on button "Create" at bounding box center [848, 63] width 39 height 19
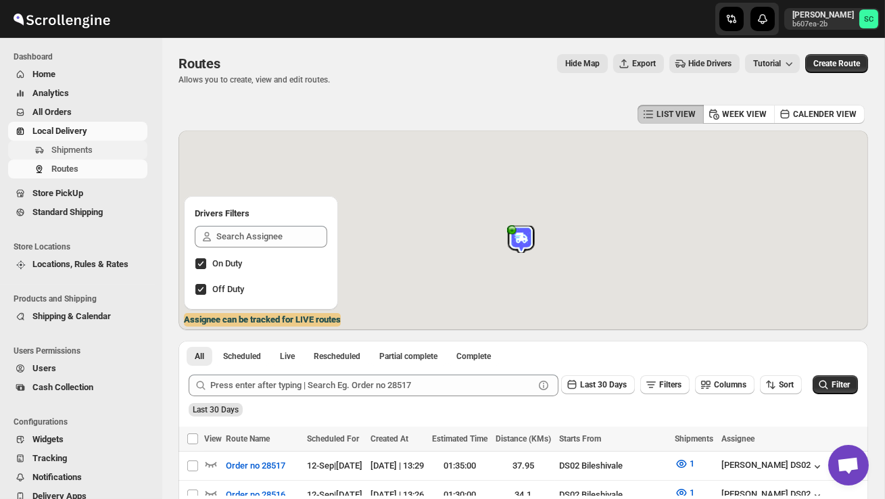
click at [105, 145] on span "Shipments" at bounding box center [97, 150] width 93 height 14
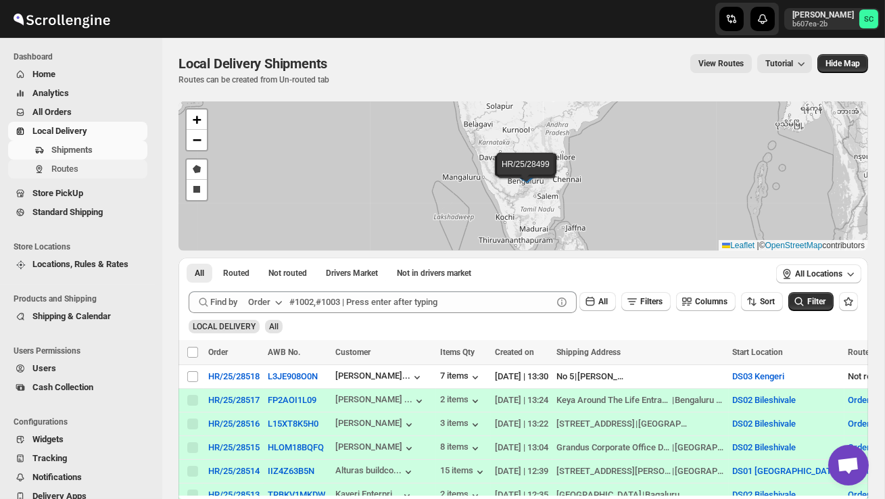
click at [97, 167] on span "Routes" at bounding box center [97, 169] width 93 height 14
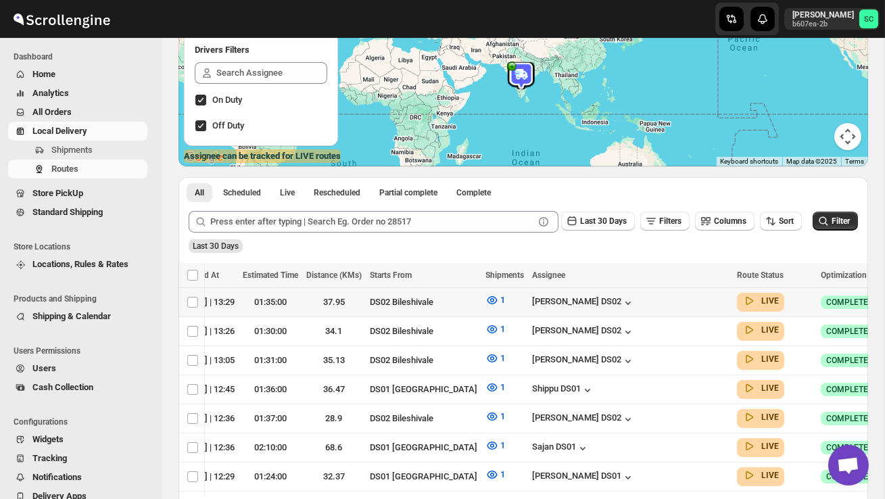
scroll to position [0, 189]
checkbox input "true"
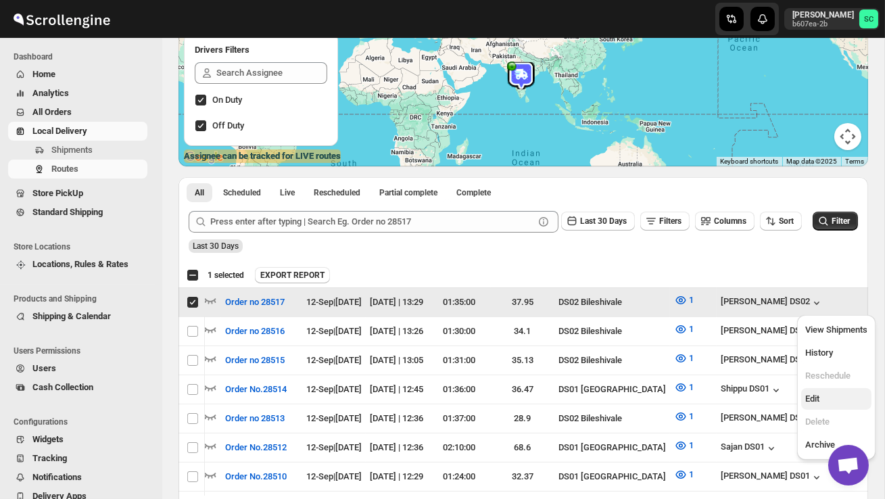
click at [829, 396] on span "Edit" at bounding box center [836, 399] width 62 height 14
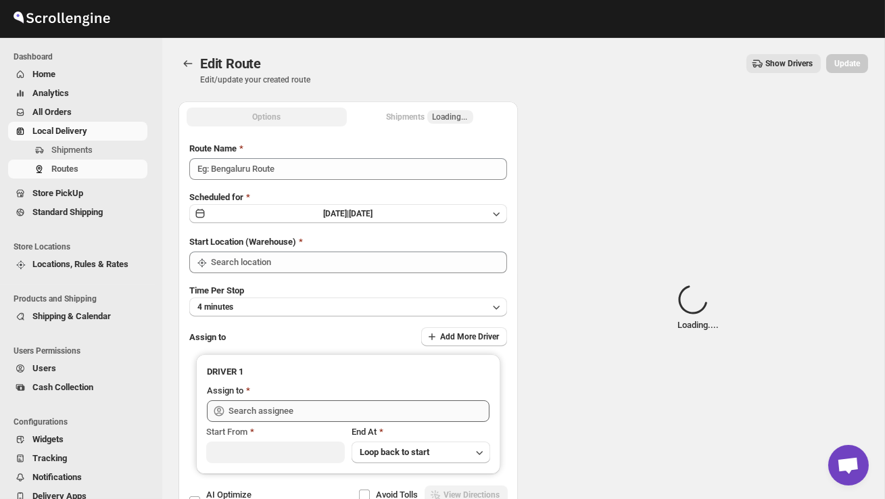
type input "Order no 28517"
type input "DS02 Bileshivale"
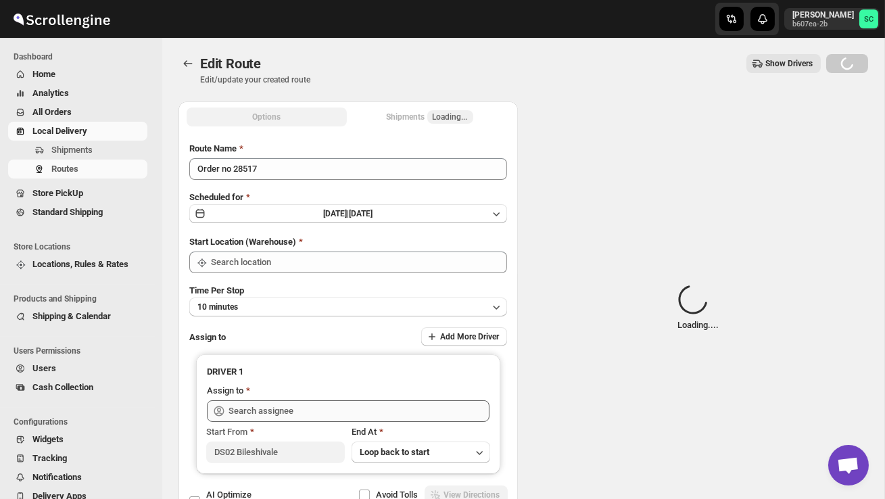
type input "DS02 Bileshivale"
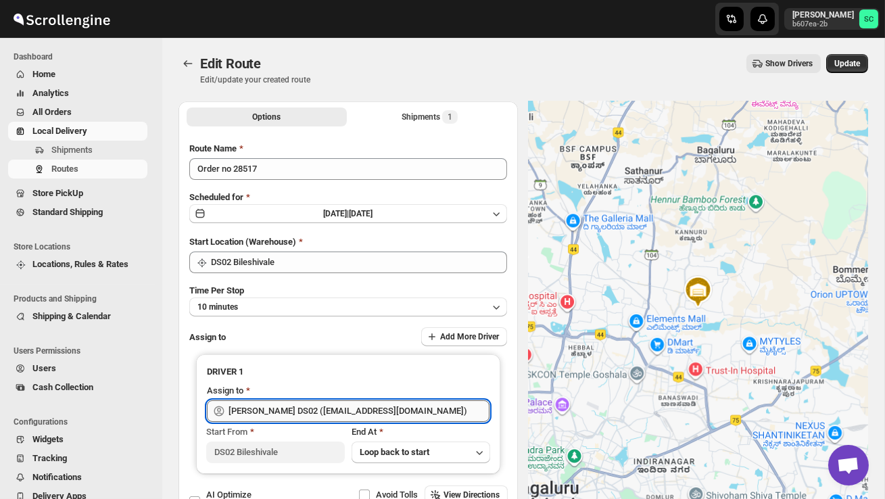
click at [400, 410] on input "[PERSON_NAME] DS02 ([EMAIL_ADDRESS][DOMAIN_NAME])" at bounding box center [358, 411] width 261 height 22
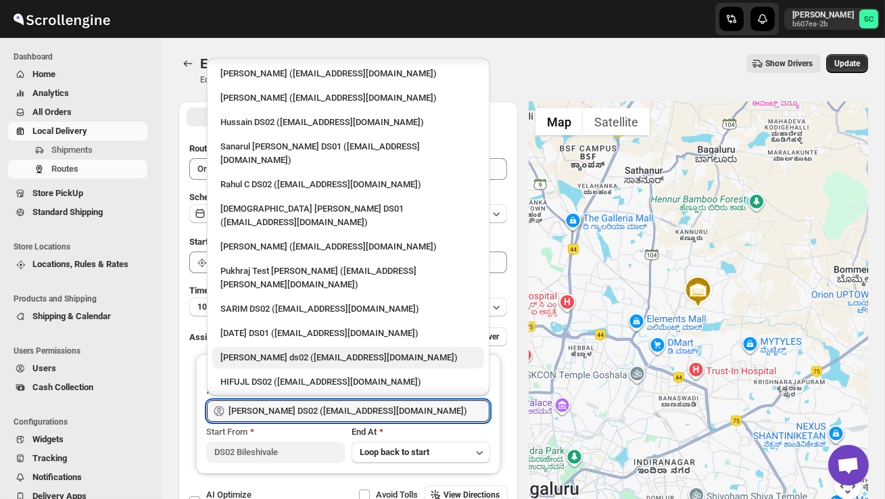
scroll to position [3, 0]
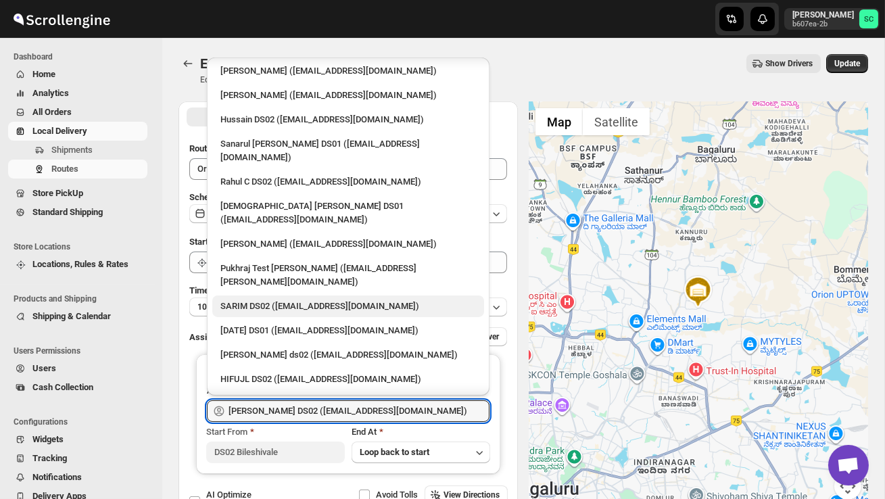
click at [275, 299] on div "SARIM DS02 ([EMAIL_ADDRESS][DOMAIN_NAME])" at bounding box center [348, 306] width 256 height 14
type input "SARIM DS02 ([EMAIL_ADDRESS][DOMAIN_NAME])"
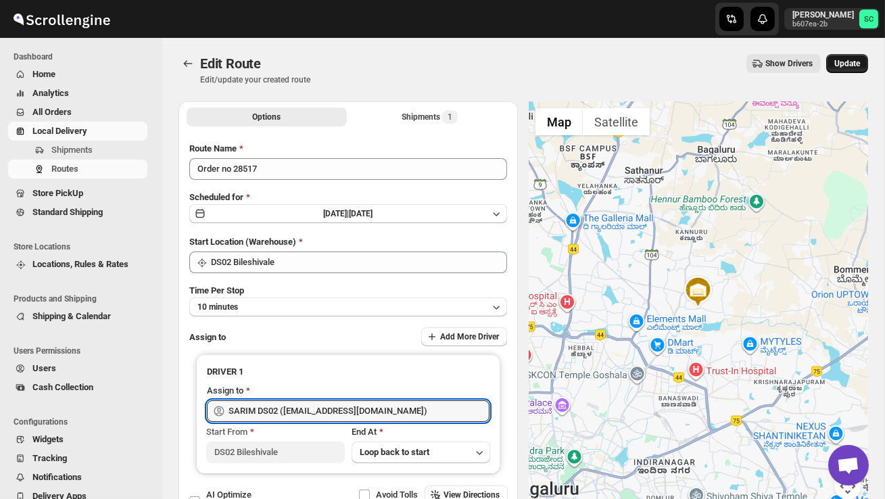
click at [851, 64] on span "Update" at bounding box center [847, 63] width 26 height 11
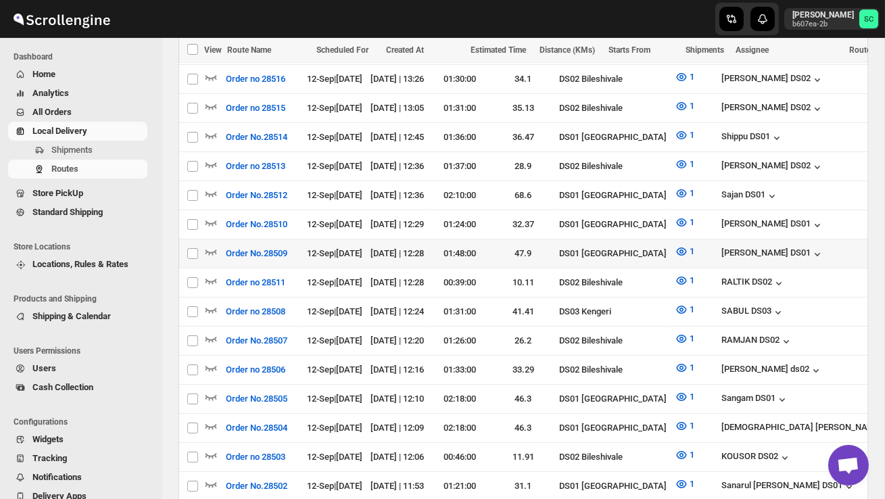
scroll to position [417, 0]
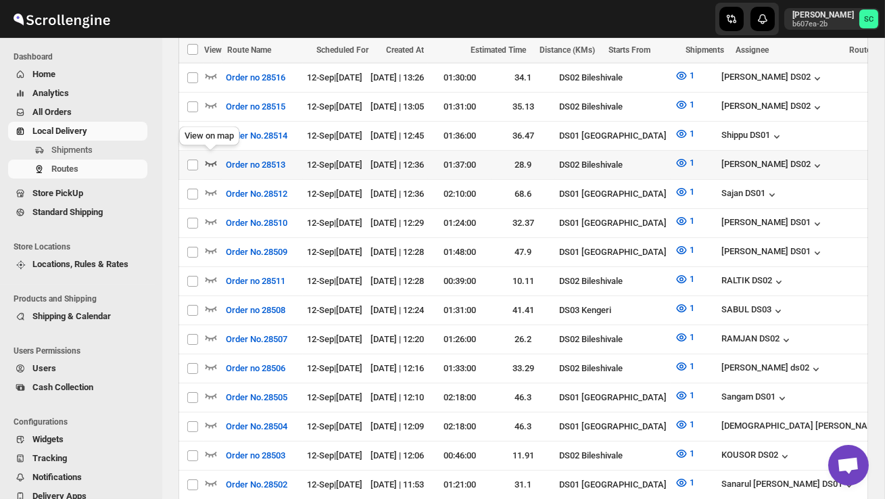
click at [215, 161] on icon "button" at bounding box center [210, 163] width 11 height 5
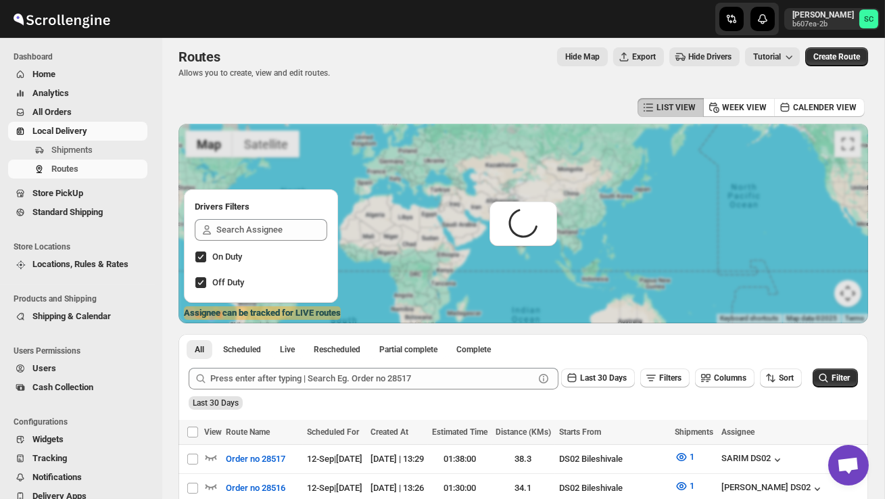
scroll to position [0, 0]
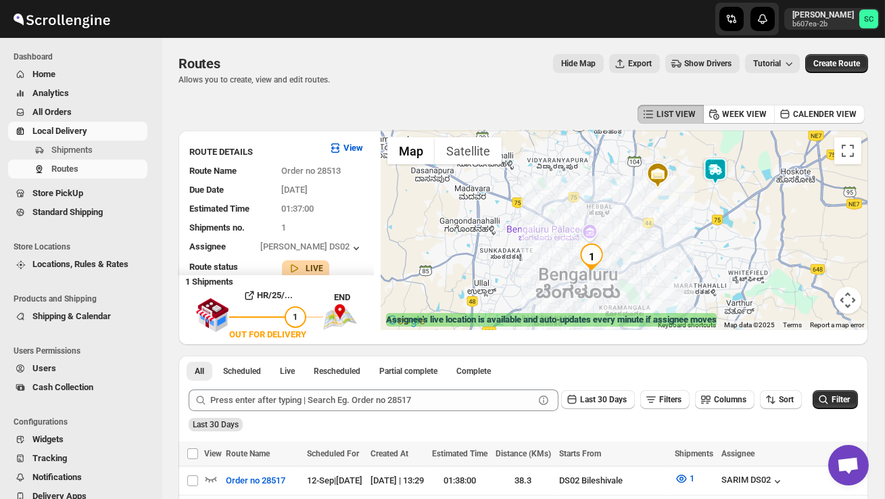
click at [725, 164] on img at bounding box center [715, 171] width 27 height 27
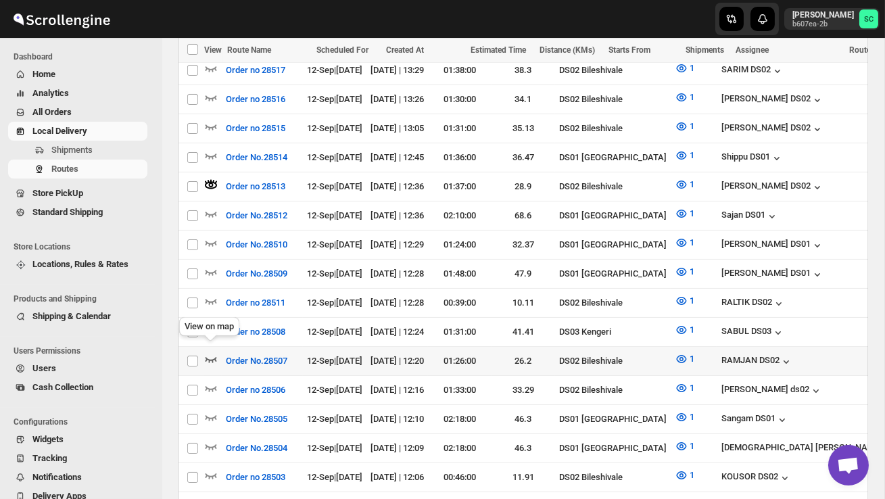
click at [210, 352] on icon "button" at bounding box center [211, 359] width 14 height 14
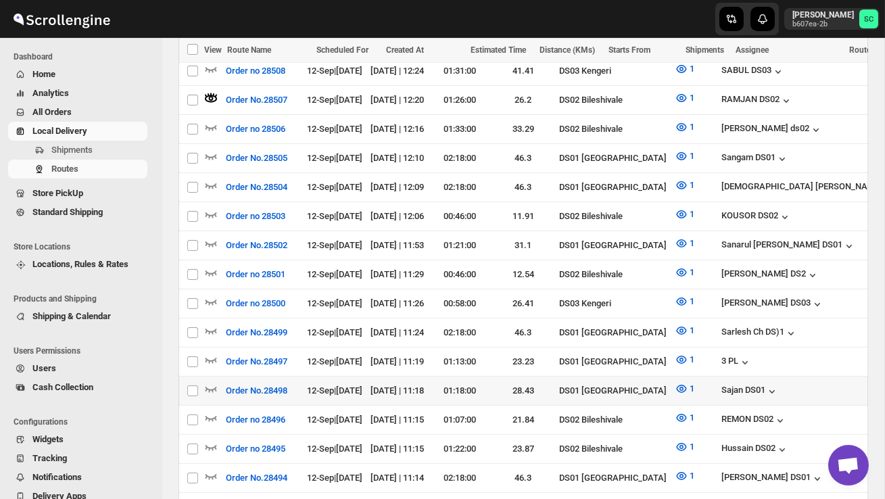
scroll to position [673, 0]
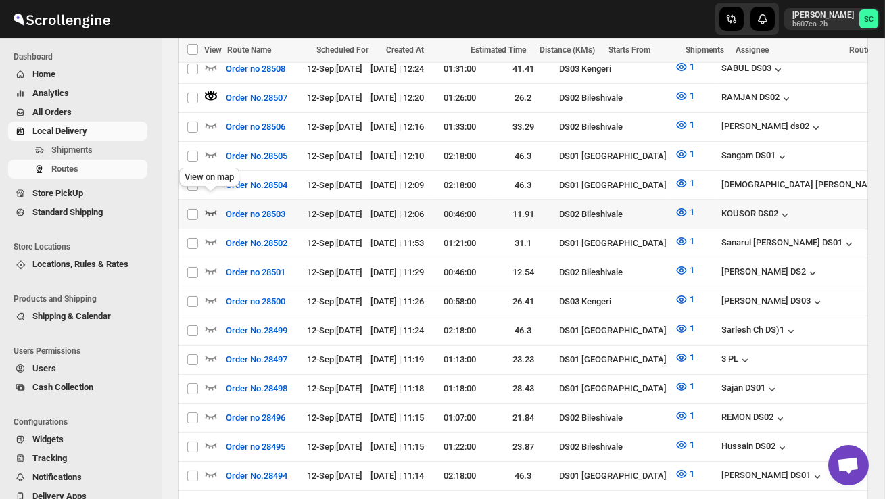
click at [211, 210] on icon "button" at bounding box center [210, 212] width 11 height 5
